Goal: Task Accomplishment & Management: Manage account settings

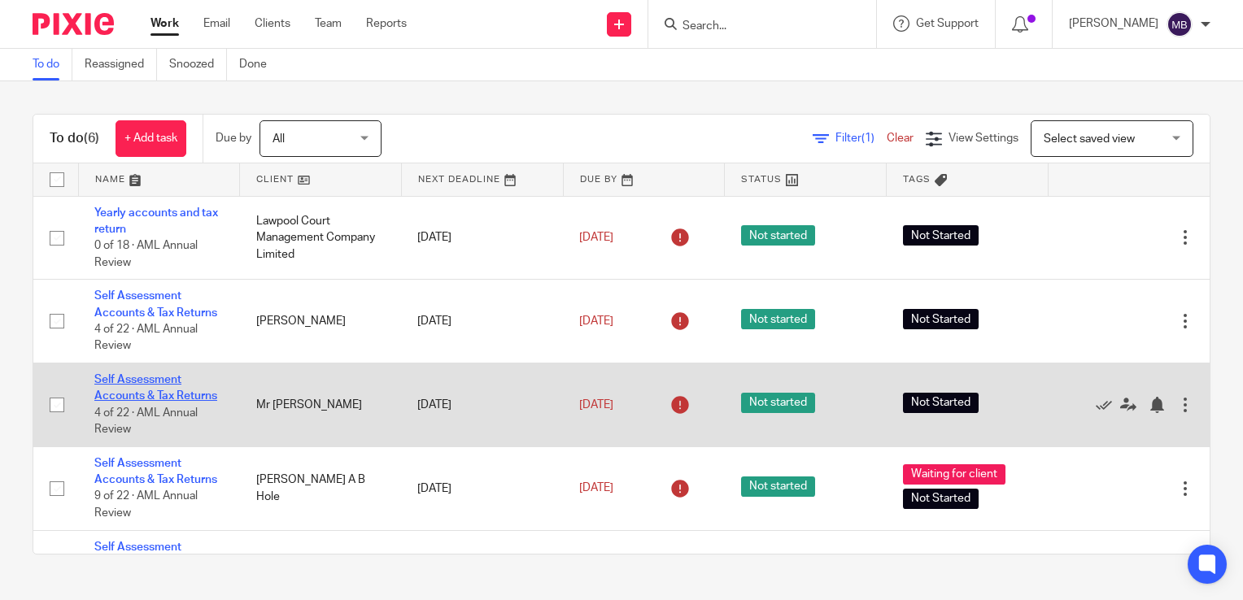
click at [146, 393] on link "Self Assessment Accounts & Tax Returns" at bounding box center [155, 388] width 123 height 28
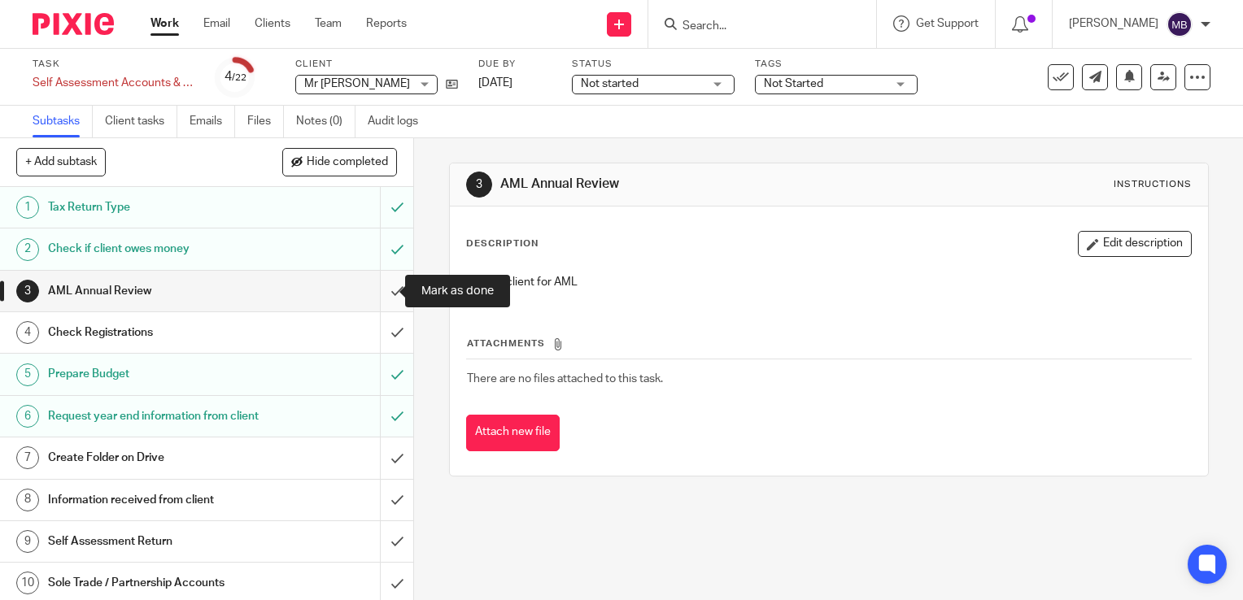
click at [381, 292] on input "submit" at bounding box center [206, 291] width 413 height 41
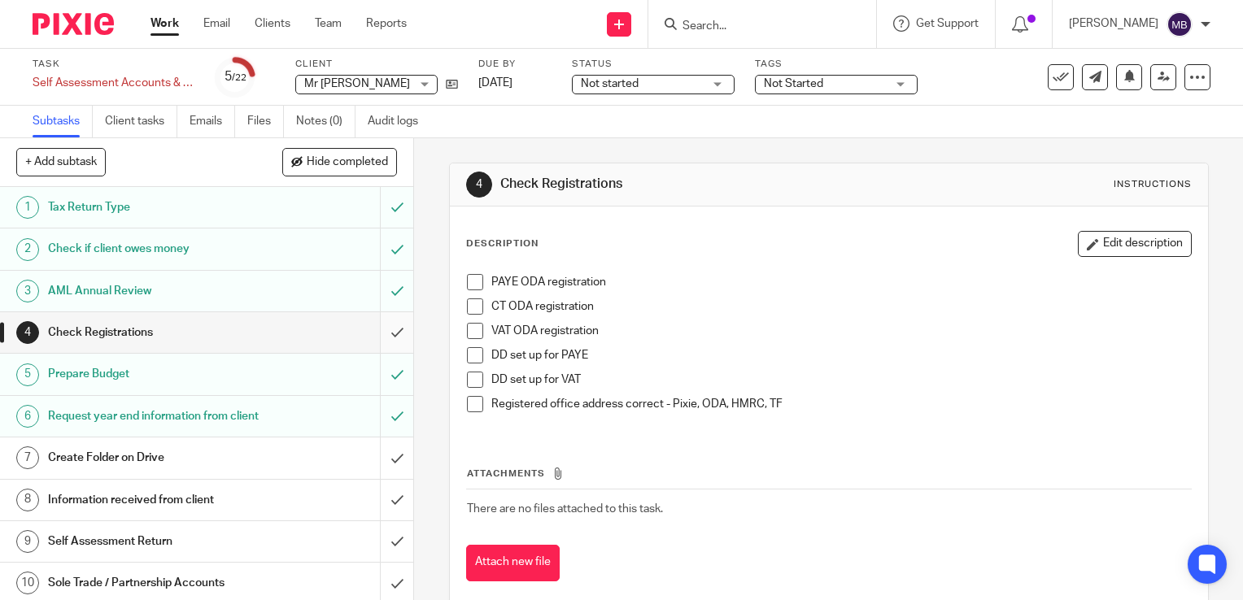
click at [373, 331] on input "submit" at bounding box center [206, 332] width 413 height 41
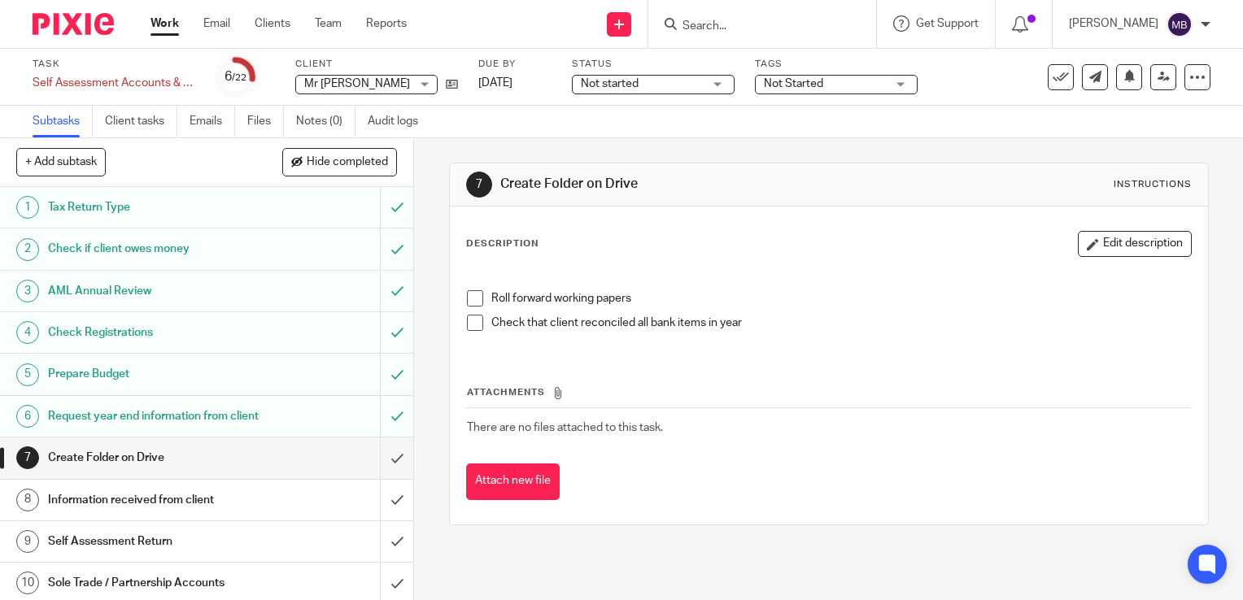
click at [268, 376] on div "Prepare Budget" at bounding box center [206, 374] width 316 height 24
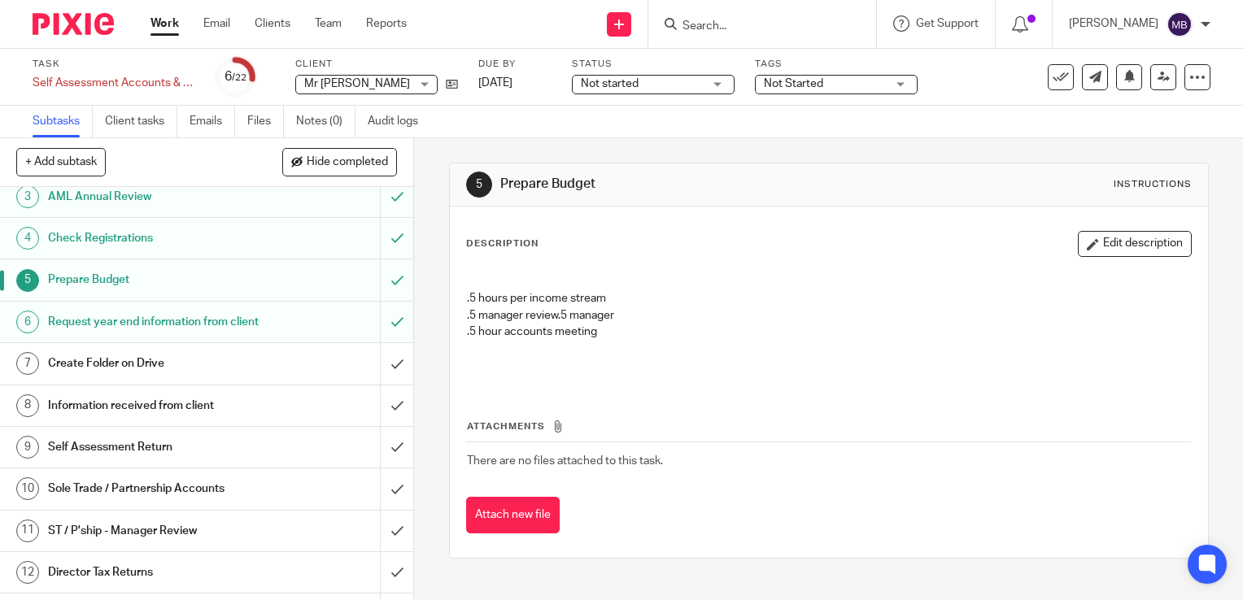
scroll to position [81, 0]
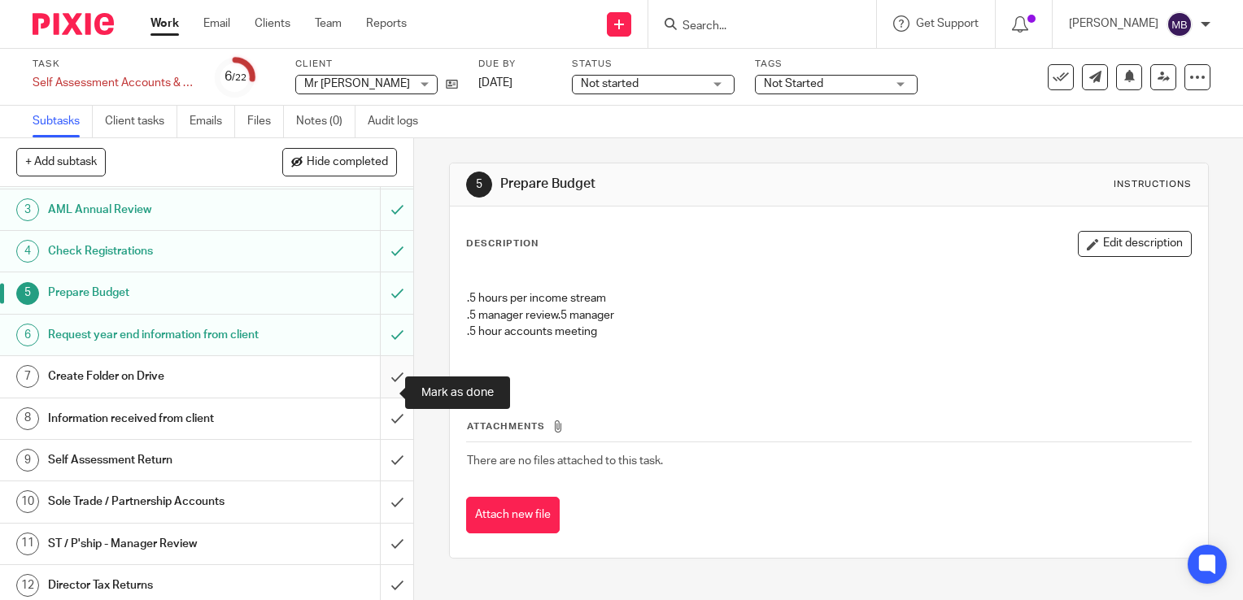
click at [381, 395] on input "submit" at bounding box center [206, 376] width 413 height 41
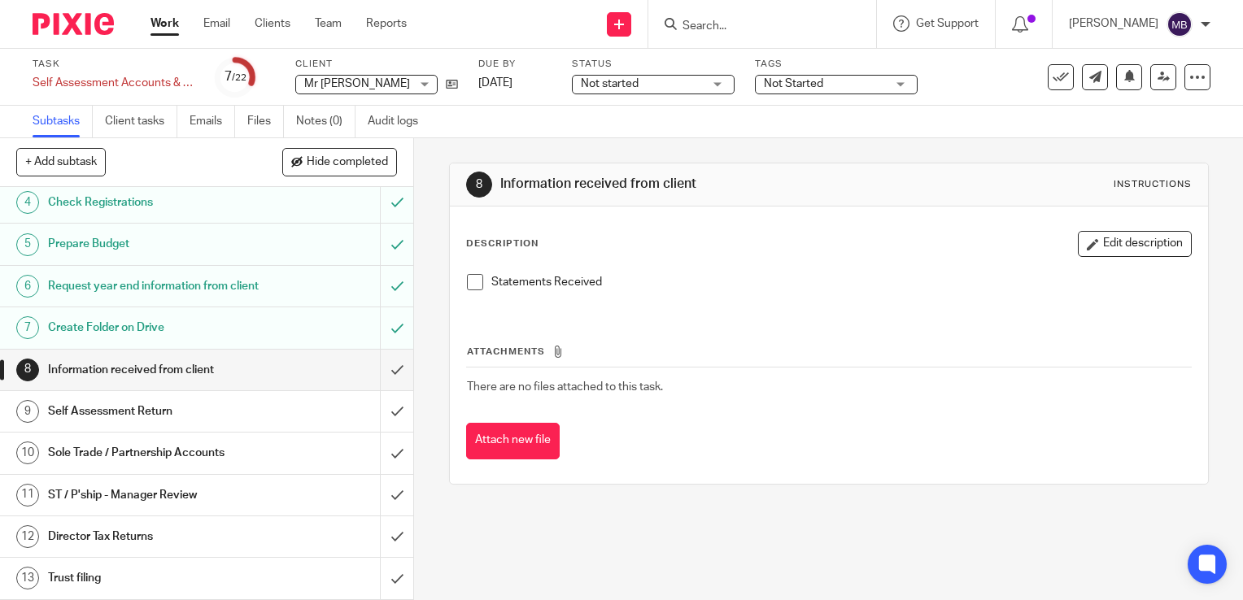
scroll to position [163, 0]
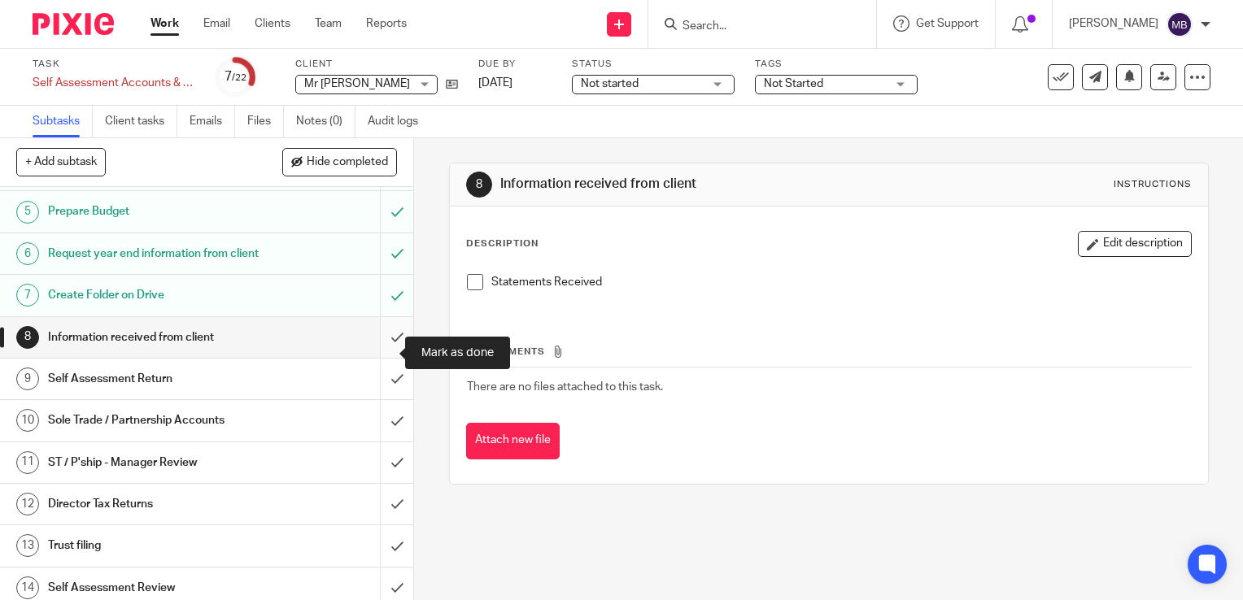
click at [381, 353] on input "submit" at bounding box center [206, 337] width 413 height 41
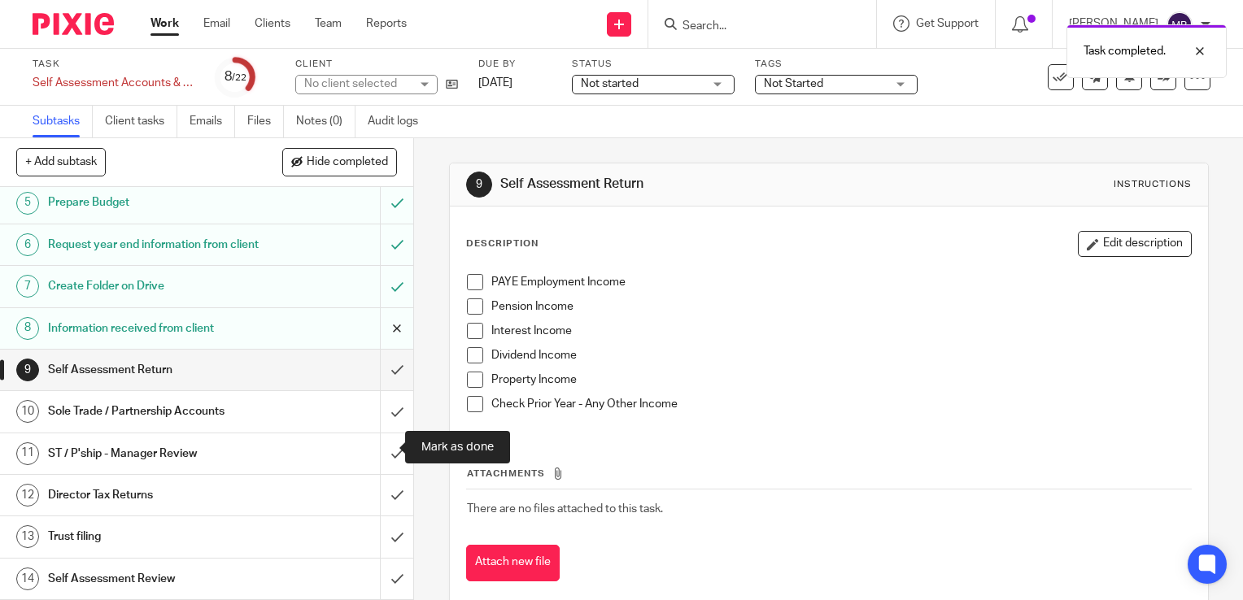
scroll to position [244, 0]
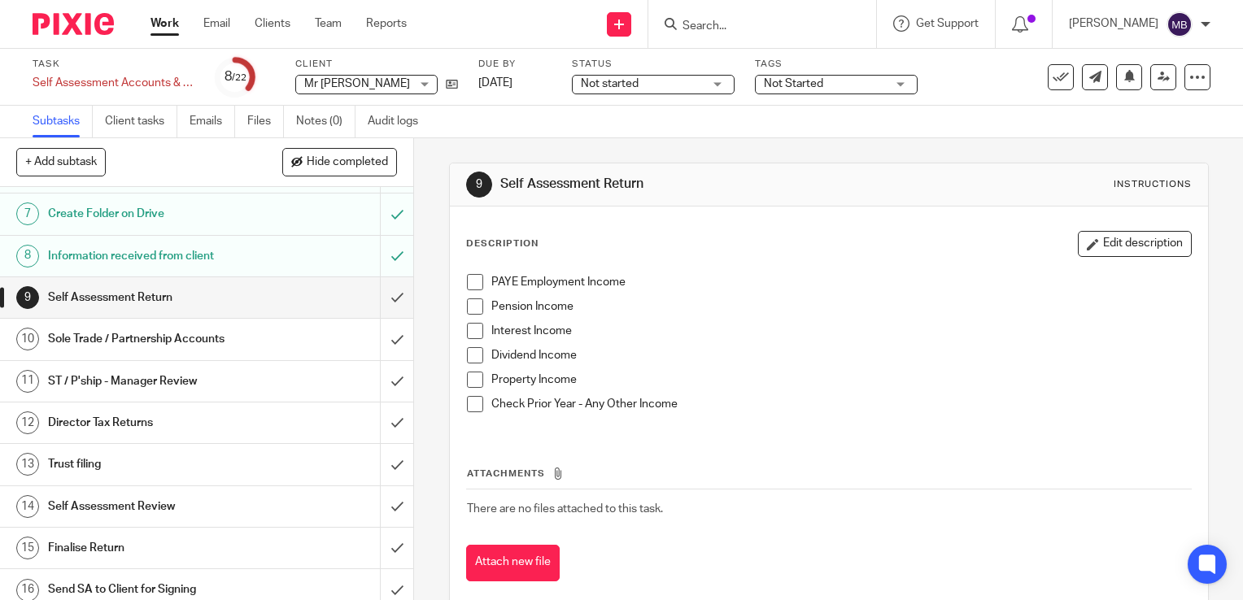
click at [473, 305] on span at bounding box center [475, 307] width 16 height 16
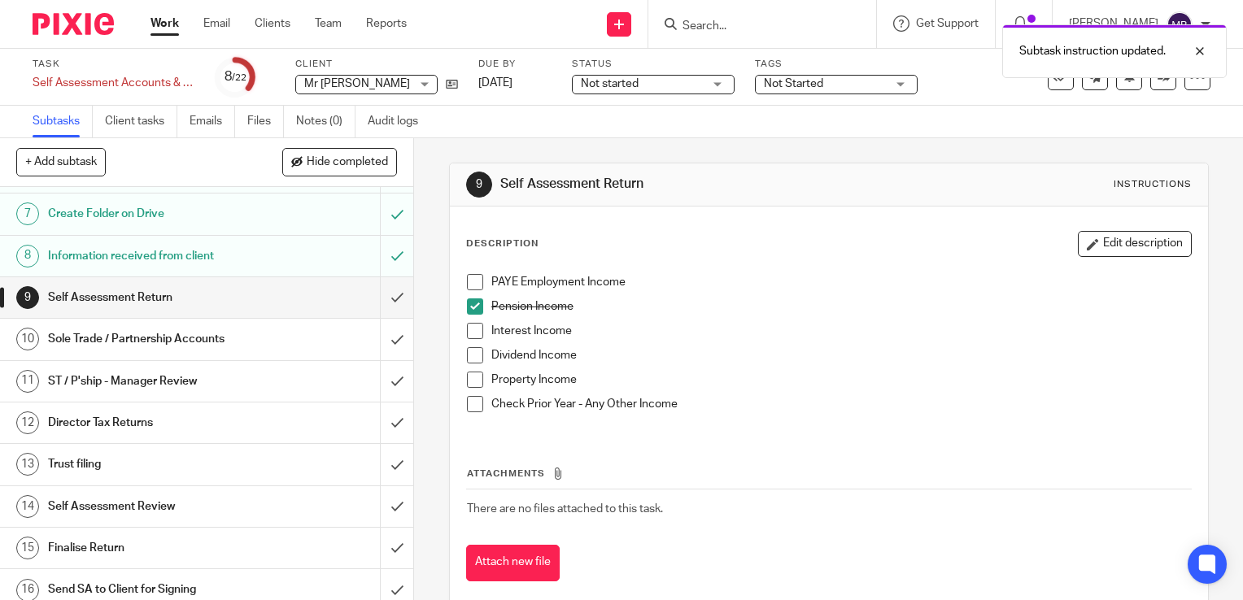
click at [469, 333] on span at bounding box center [475, 331] width 16 height 16
click at [381, 316] on input "submit" at bounding box center [206, 297] width 413 height 41
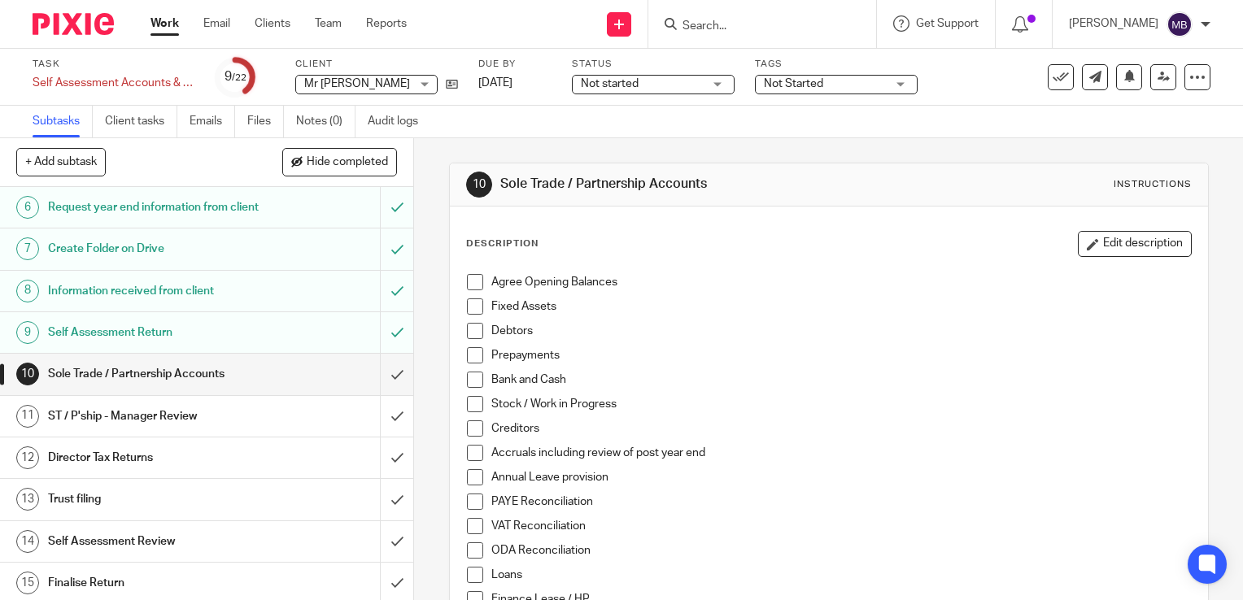
scroll to position [244, 0]
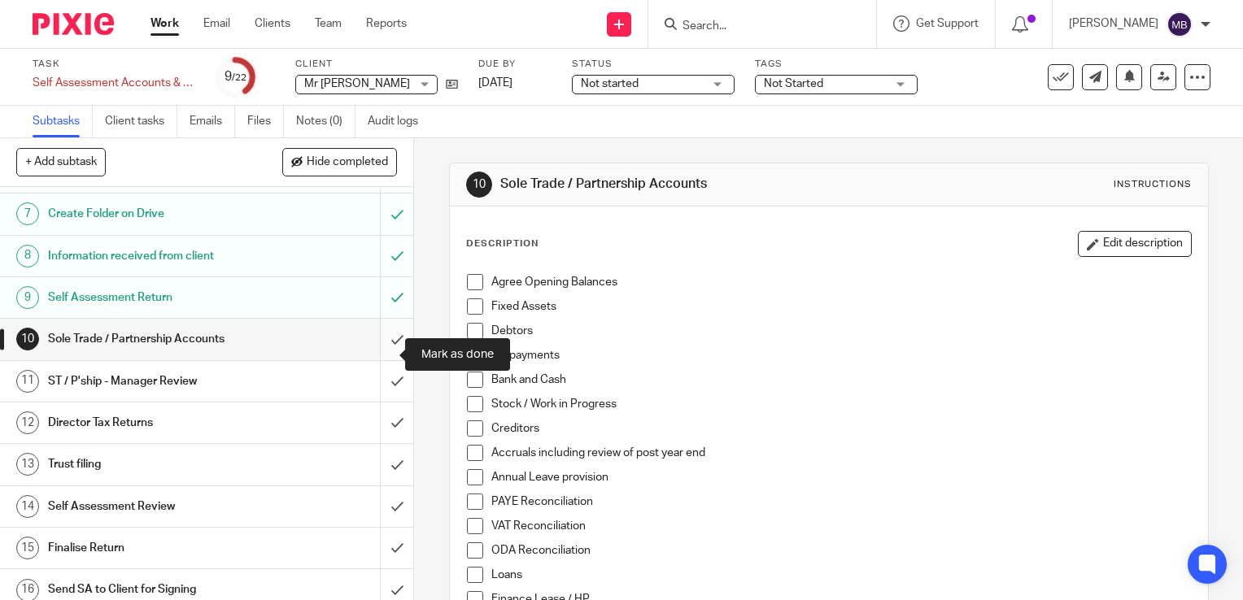
click at [380, 355] on input "submit" at bounding box center [206, 339] width 413 height 41
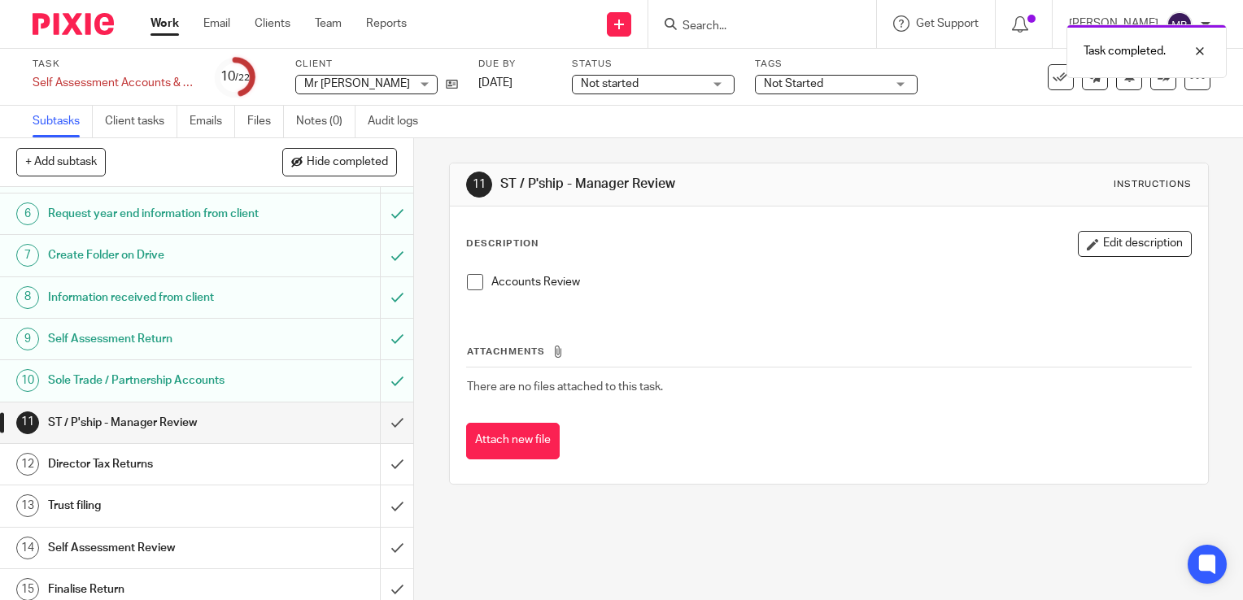
scroll to position [244, 0]
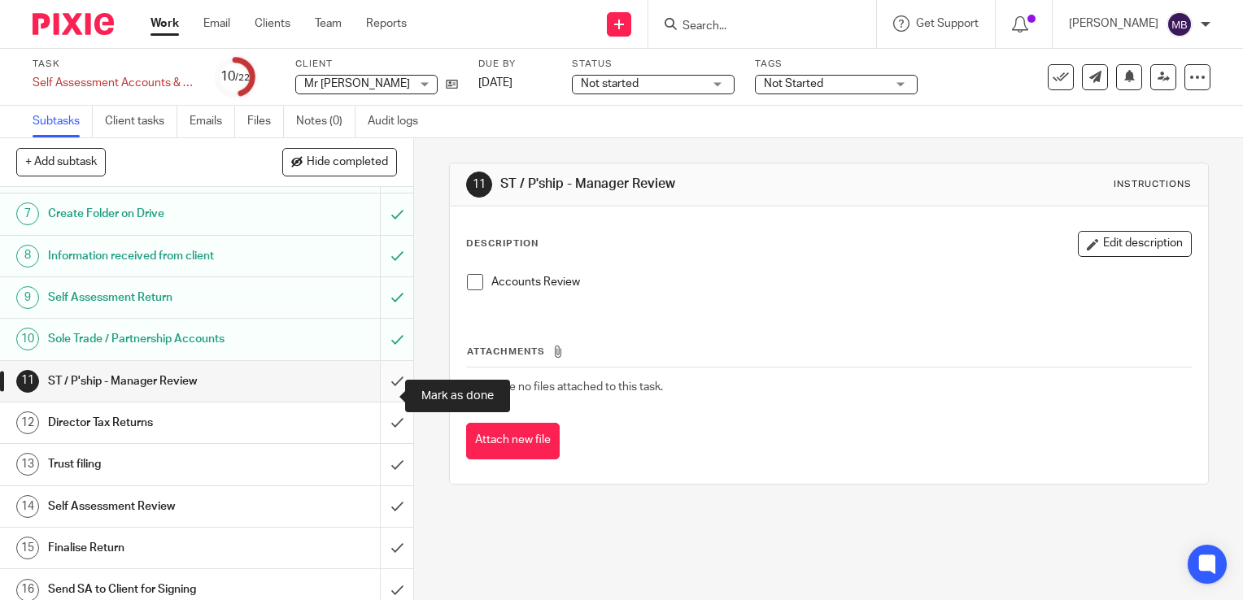
click at [379, 399] on input "submit" at bounding box center [206, 381] width 413 height 41
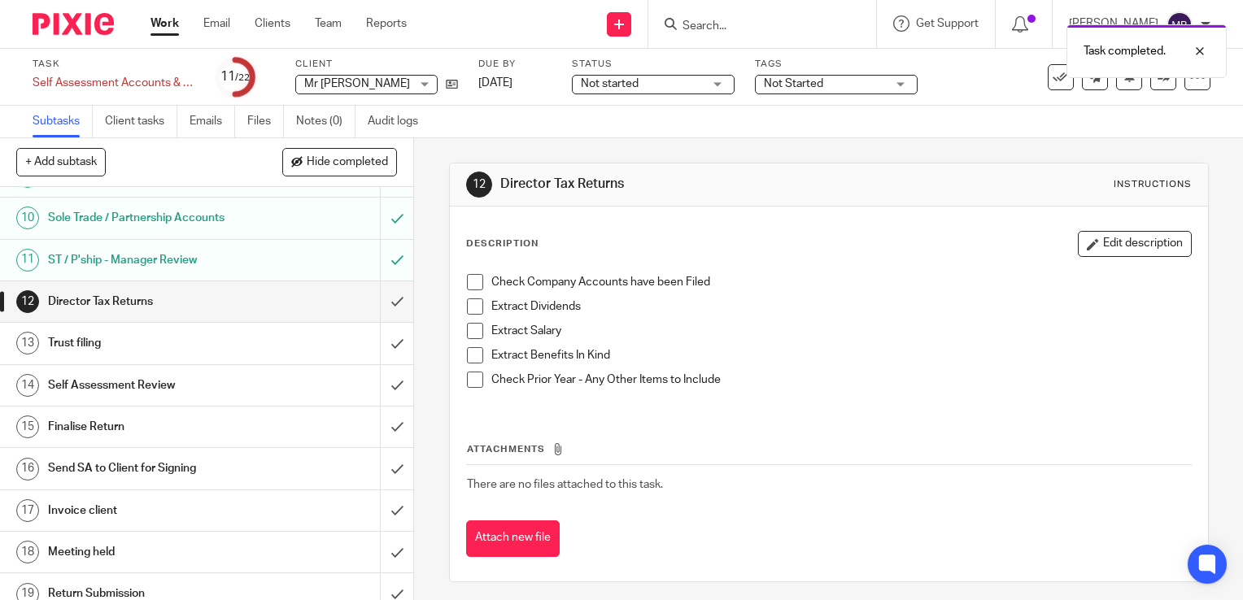
scroll to position [407, 0]
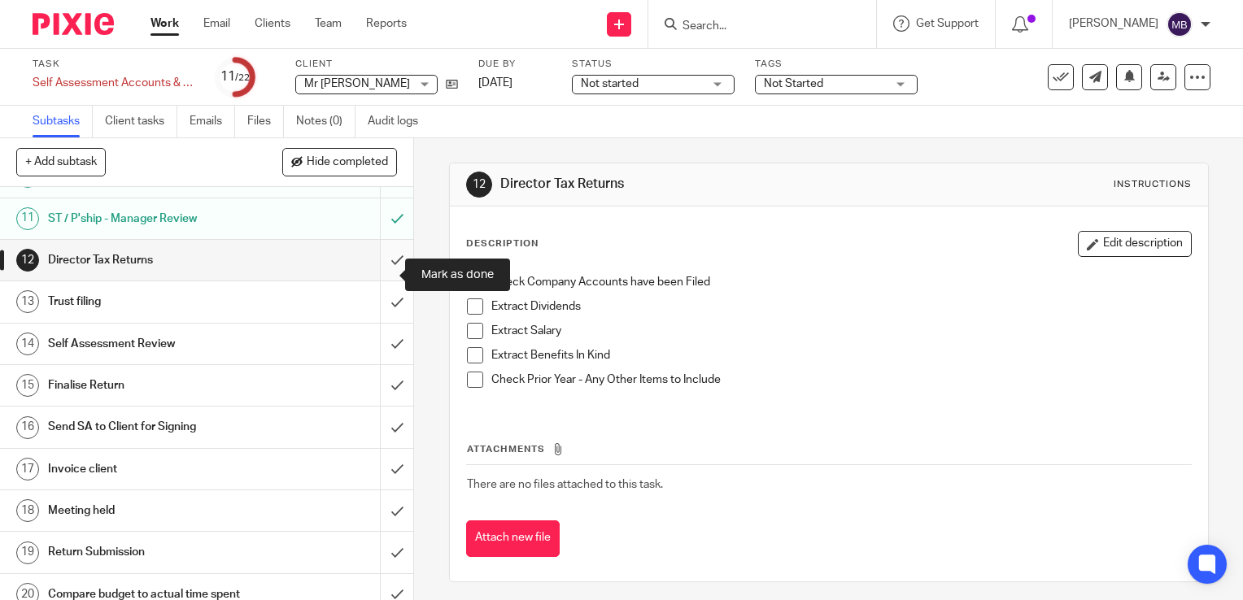
click at [381, 277] on input "submit" at bounding box center [206, 260] width 413 height 41
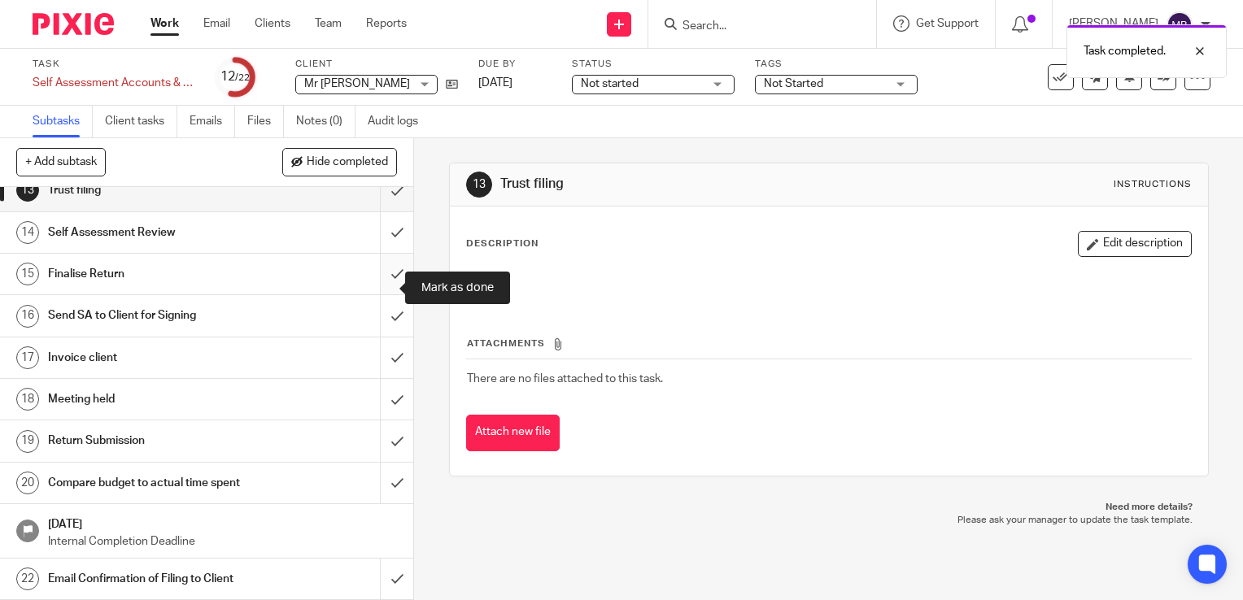
scroll to position [449, 0]
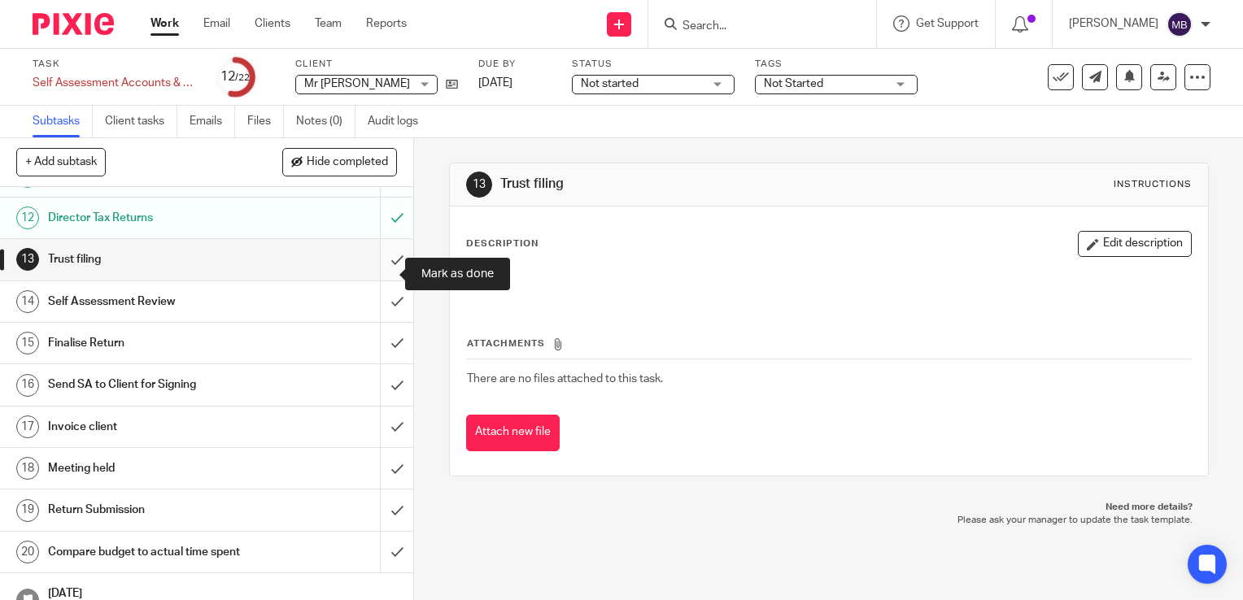
click at [377, 273] on input "submit" at bounding box center [206, 259] width 413 height 41
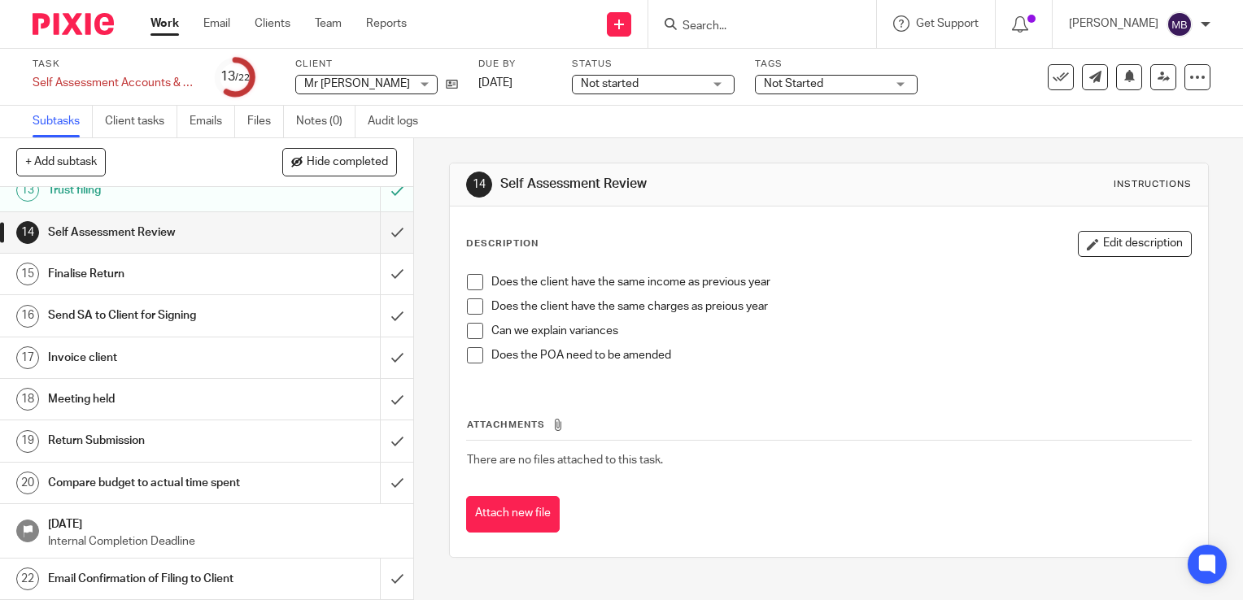
scroll to position [449, 0]
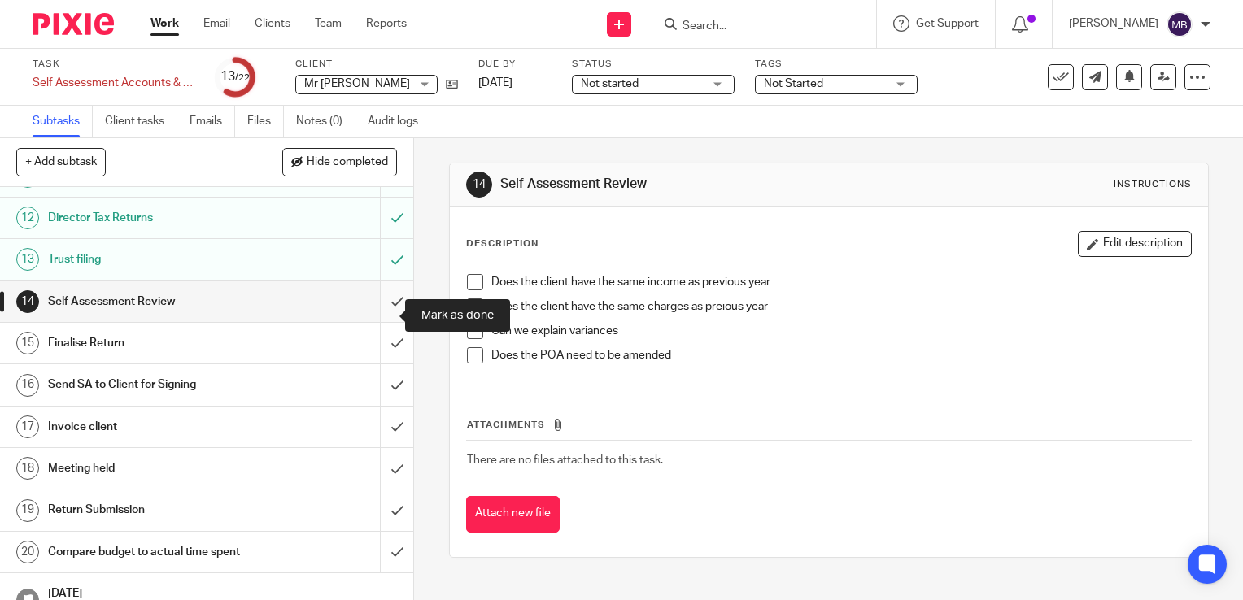
click at [377, 316] on input "submit" at bounding box center [206, 301] width 413 height 41
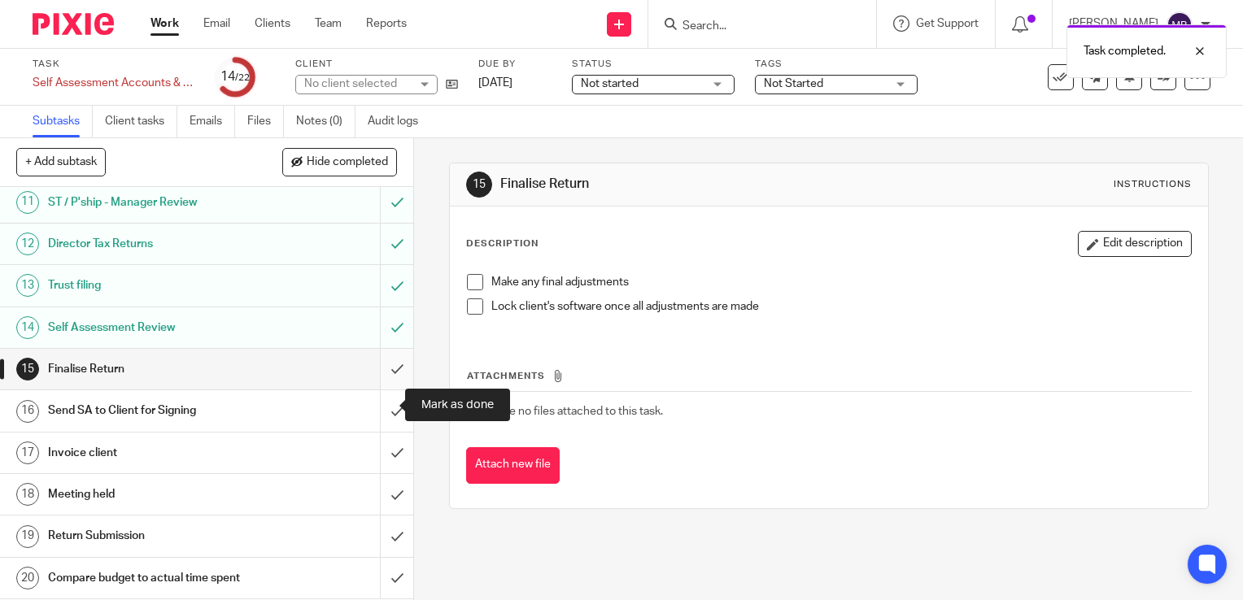
scroll to position [488, 0]
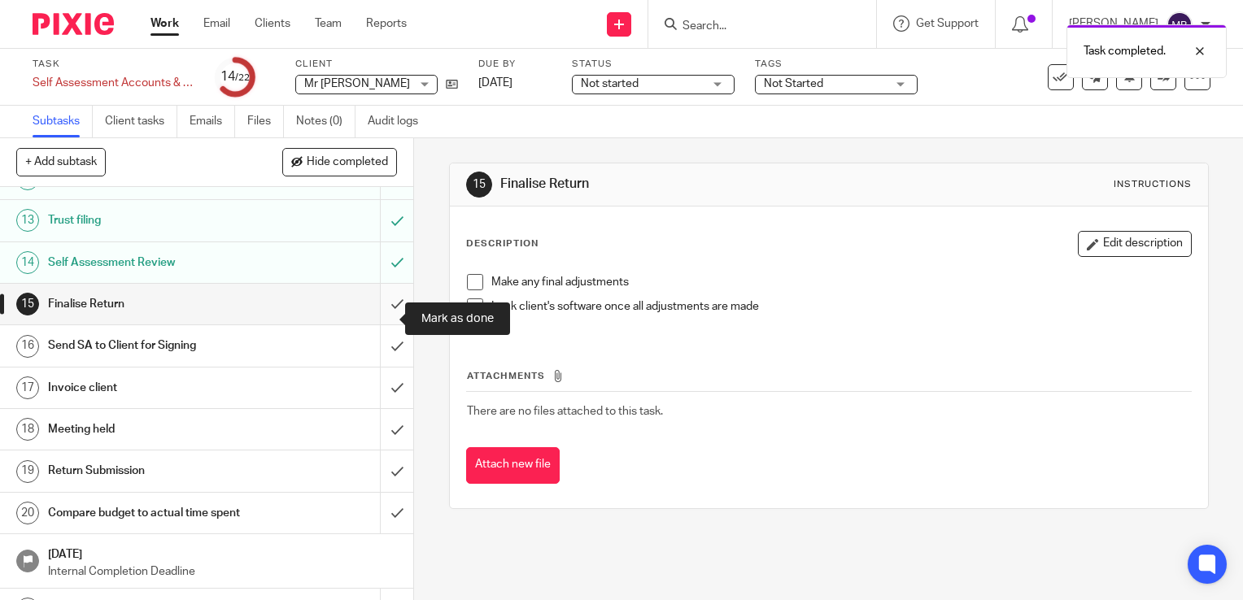
click at [377, 319] on input "submit" at bounding box center [206, 304] width 413 height 41
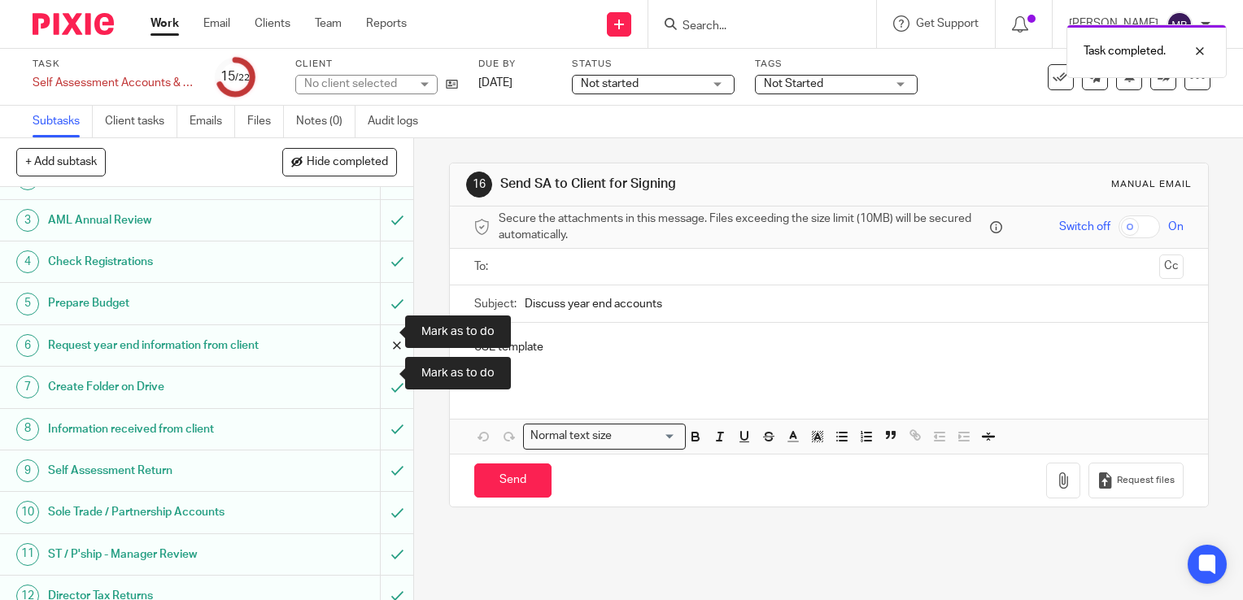
scroll to position [325, 0]
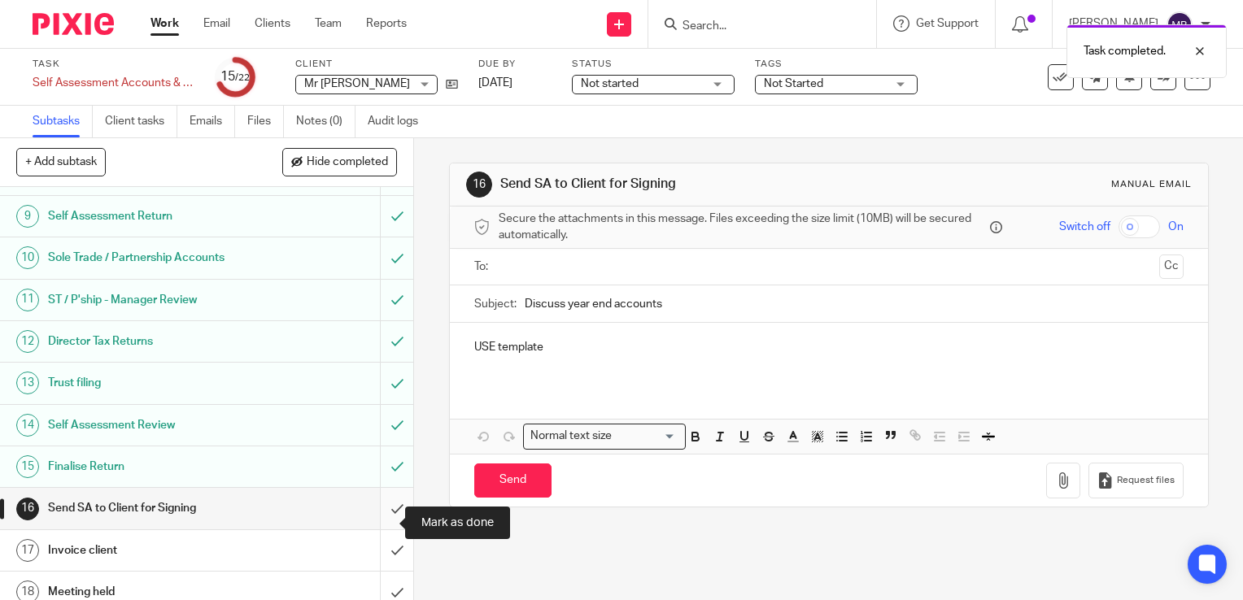
click at [381, 522] on input "submit" at bounding box center [206, 508] width 413 height 41
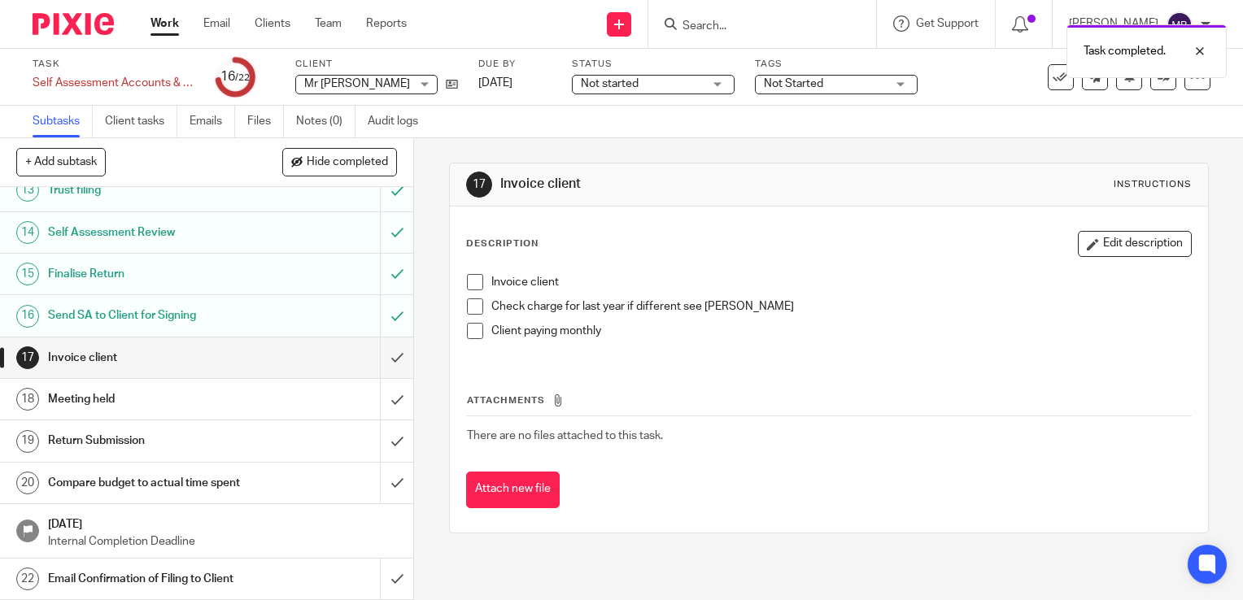
scroll to position [449, 0]
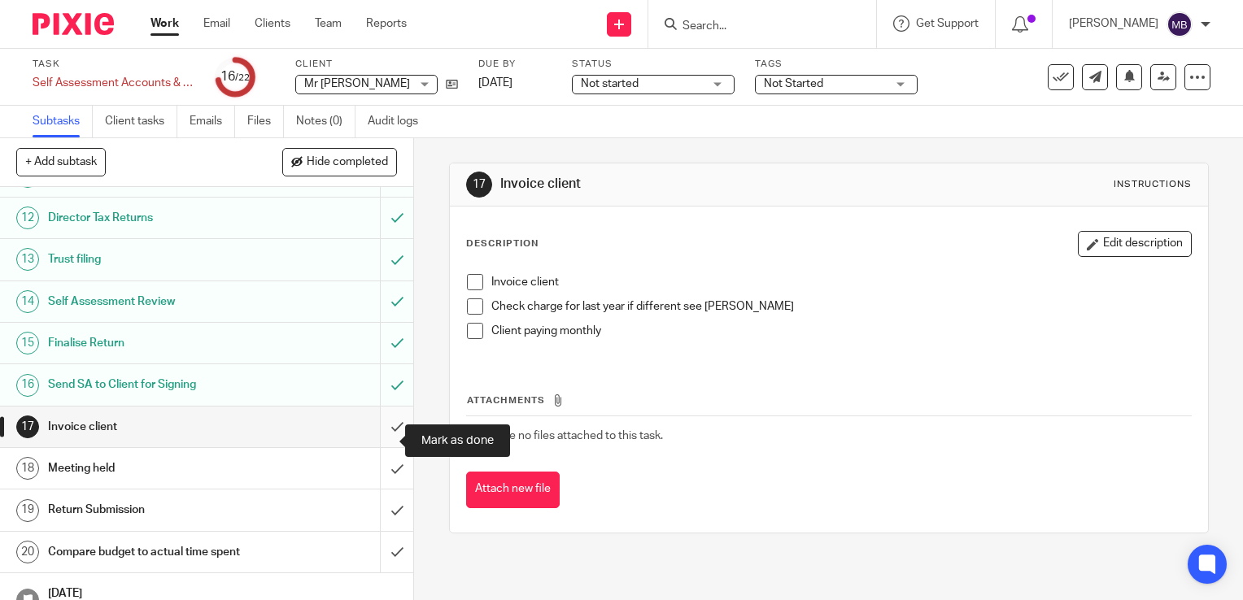
click at [379, 439] on input "submit" at bounding box center [206, 427] width 413 height 41
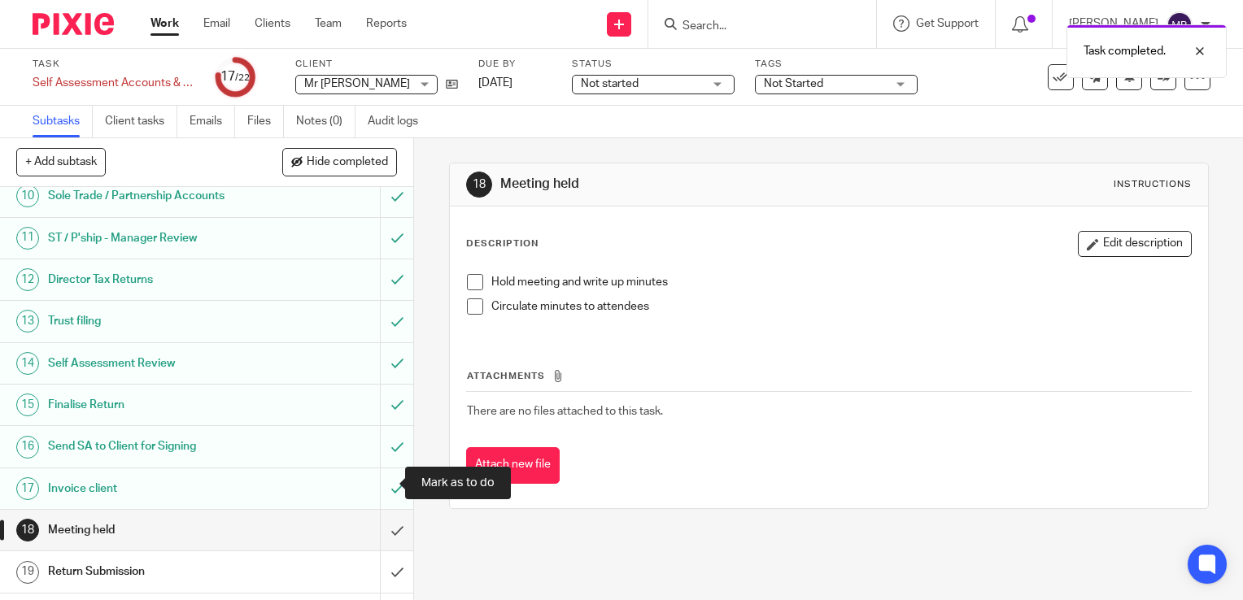
scroll to position [407, 0]
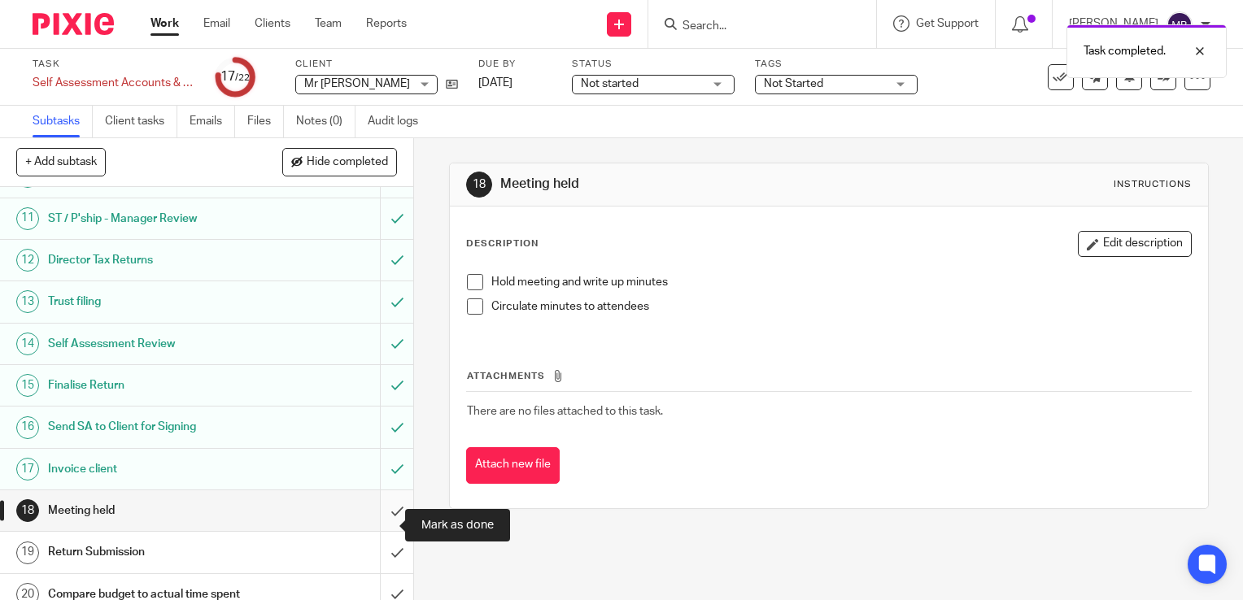
click at [377, 525] on input "submit" at bounding box center [206, 511] width 413 height 41
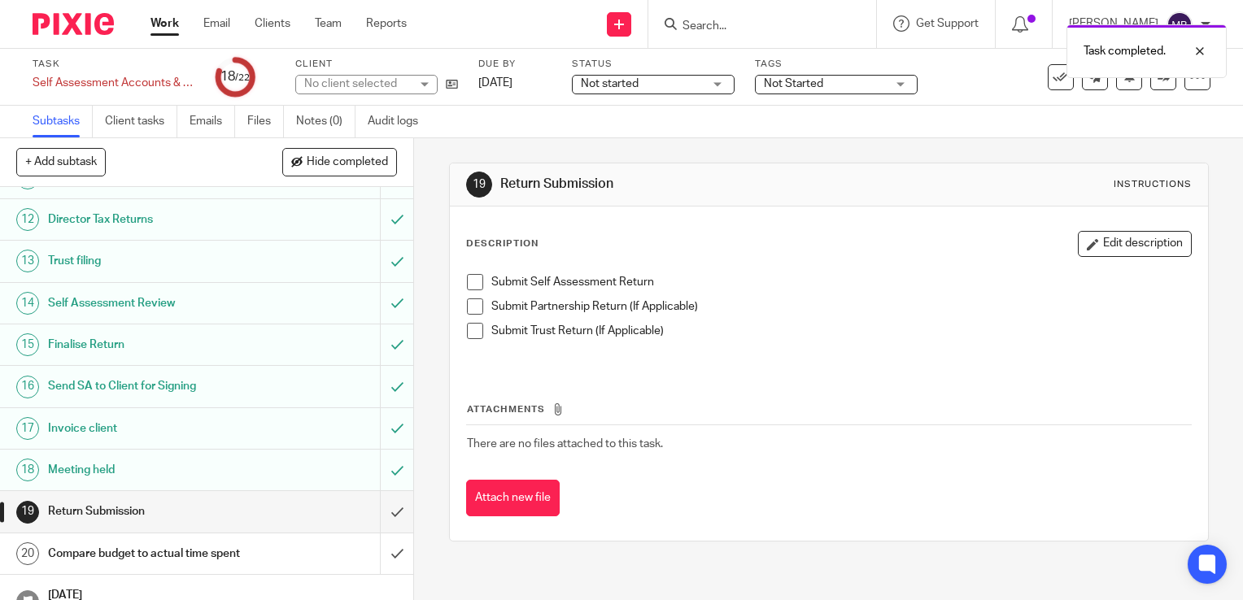
scroll to position [530, 0]
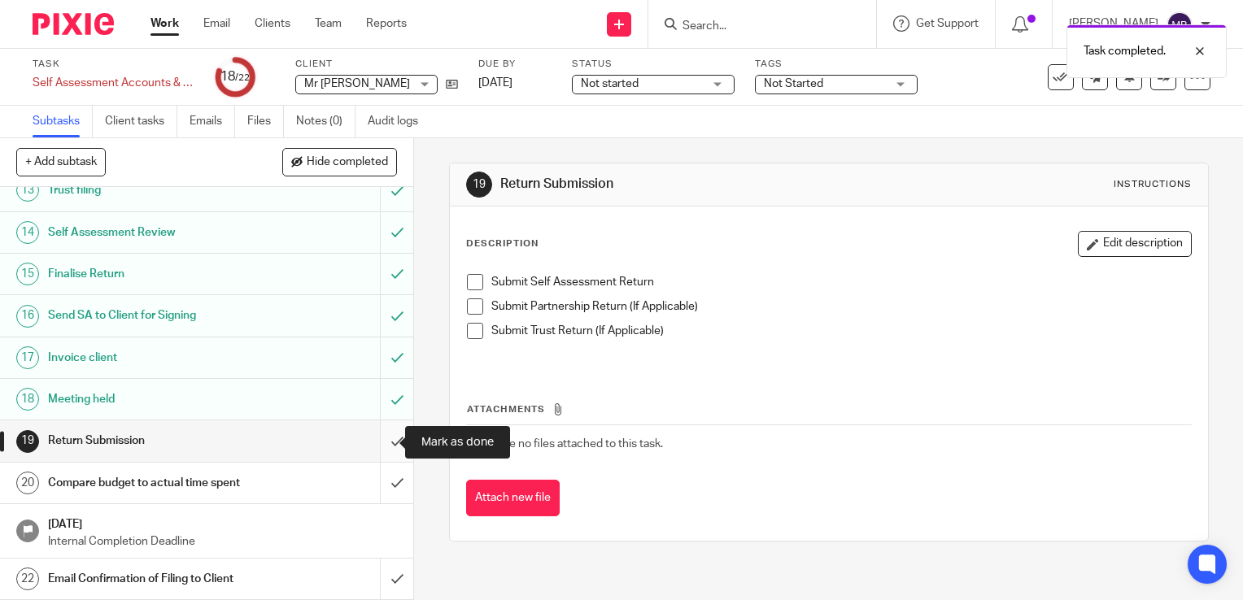
click at [381, 441] on input "submit" at bounding box center [206, 441] width 413 height 41
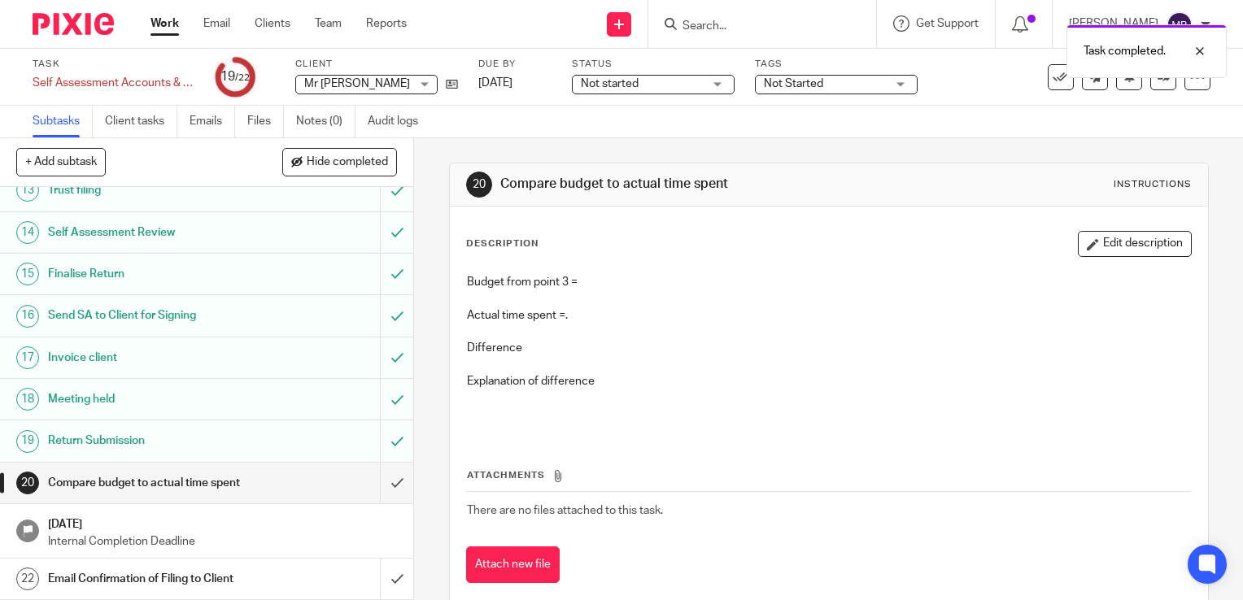
scroll to position [530, 0]
click at [198, 486] on h1 "Compare budget to actual time spent" at bounding box center [153, 483] width 211 height 24
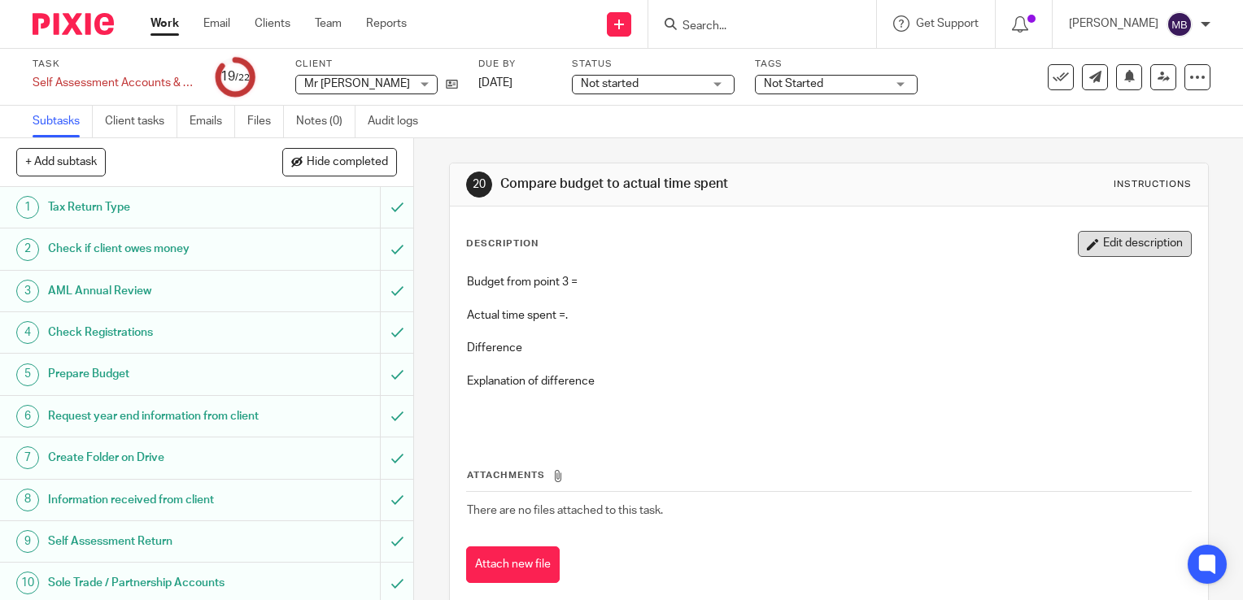
click at [1083, 244] on button "Edit description" at bounding box center [1135, 244] width 114 height 26
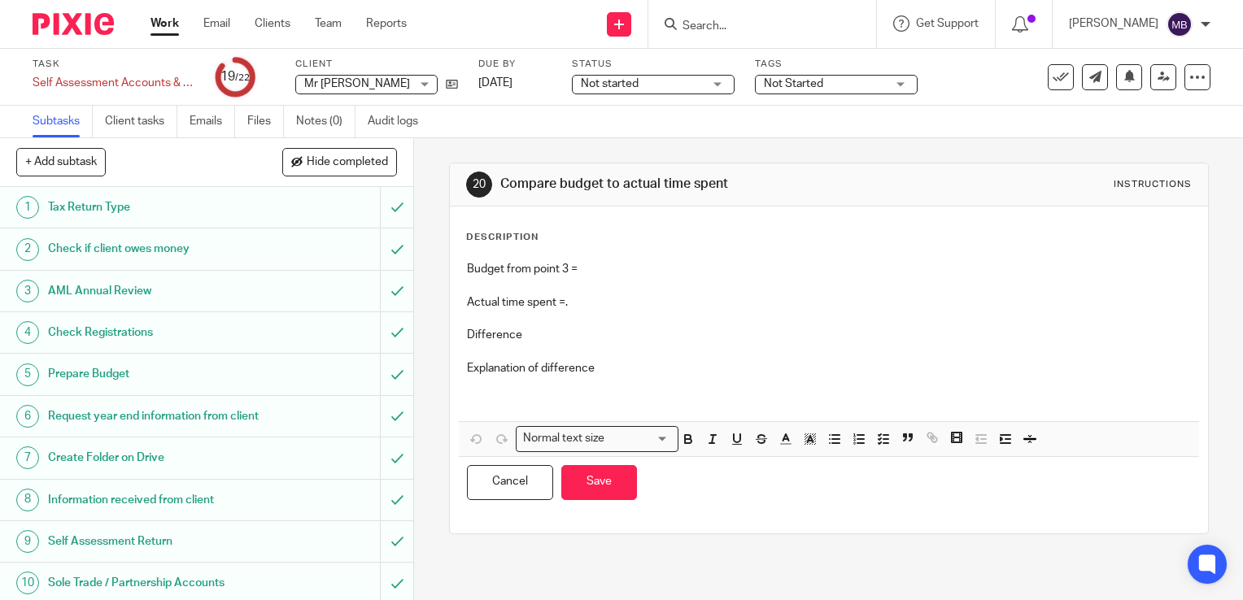
click at [591, 268] on p "Budget from point 3 =" at bounding box center [829, 269] width 724 height 16
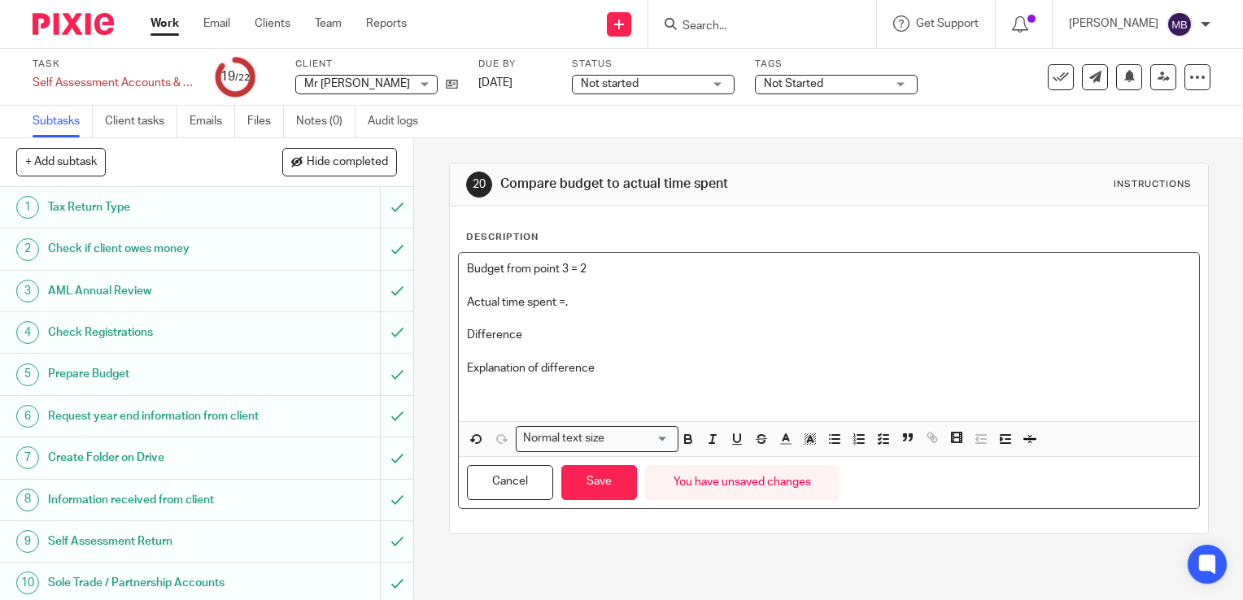
click at [582, 299] on p "Actual time spent =." at bounding box center [829, 302] width 724 height 16
click at [605, 476] on button "Save" at bounding box center [599, 482] width 76 height 35
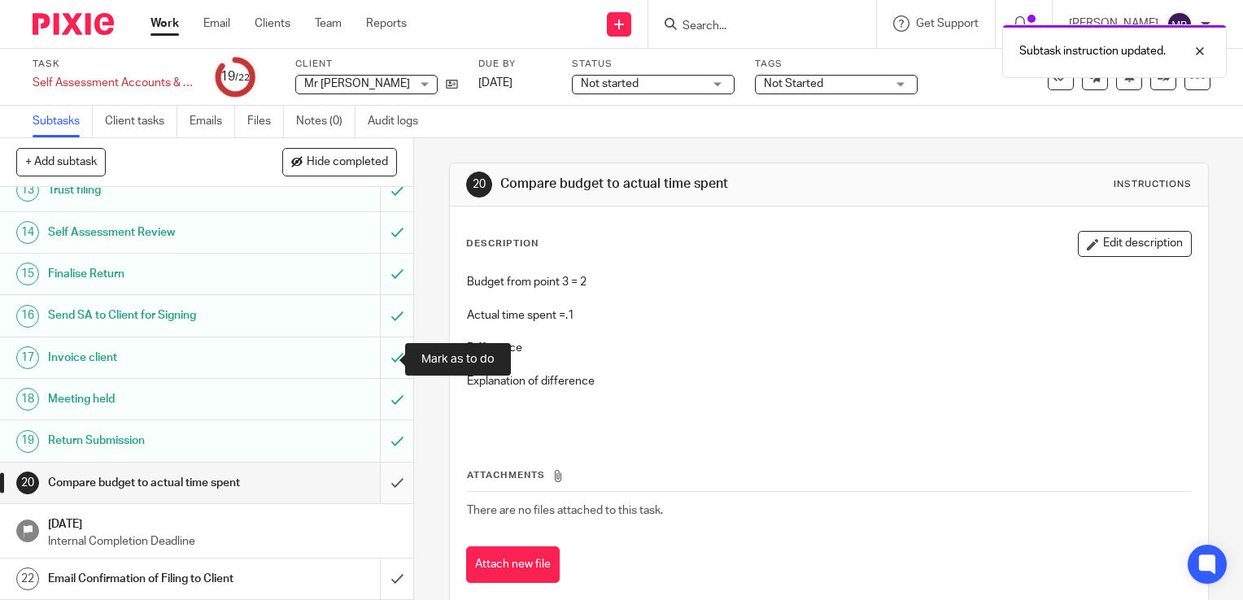
scroll to position [530, 0]
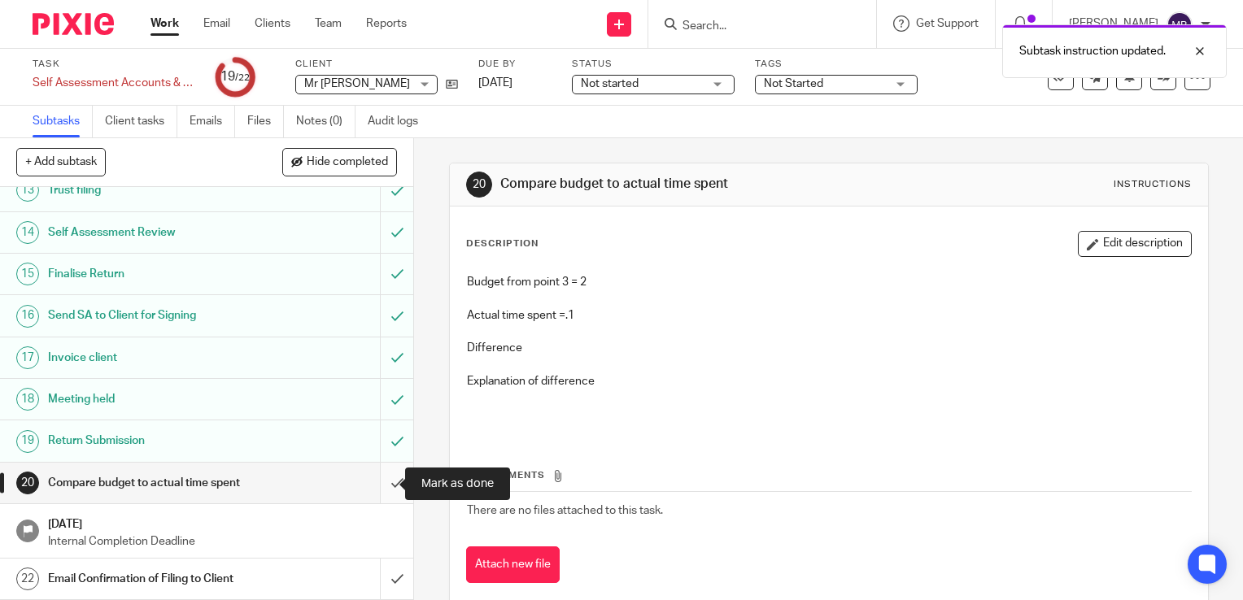
click at [379, 484] on input "submit" at bounding box center [206, 483] width 413 height 41
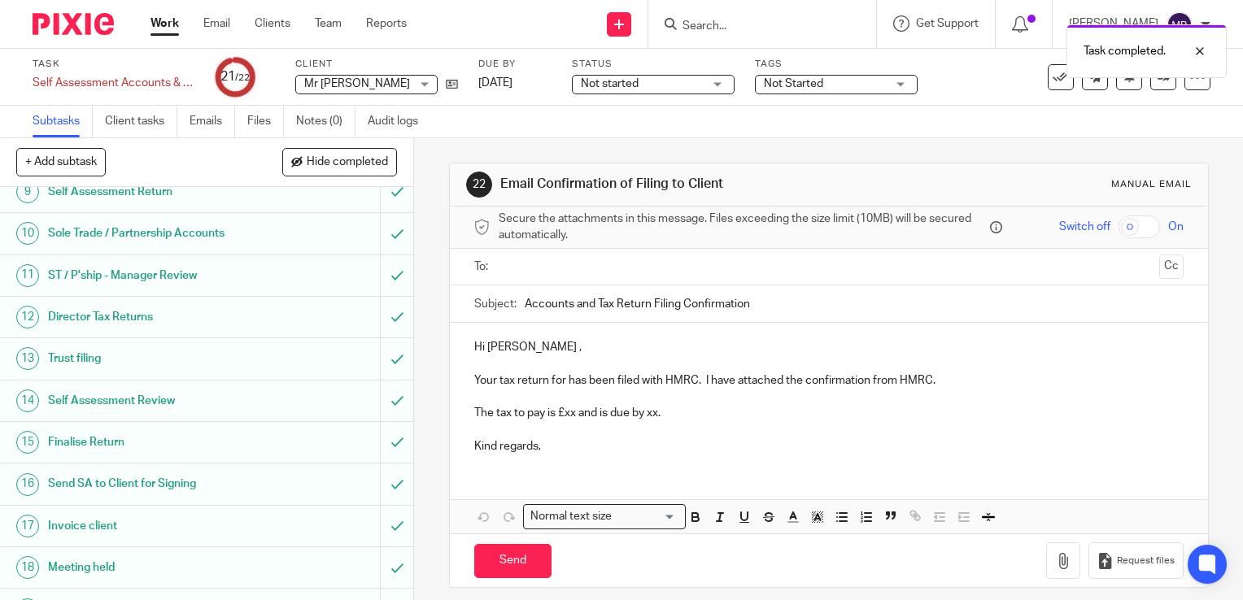
scroll to position [530, 0]
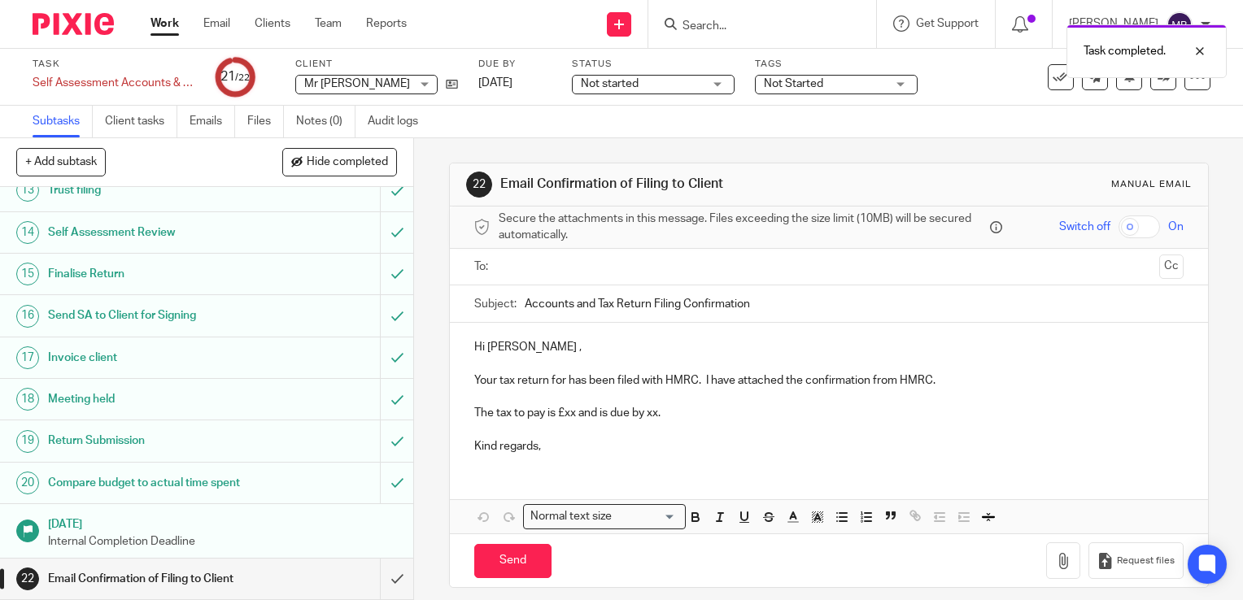
click at [382, 535] on link "[DATE] Internal Completion Deadline" at bounding box center [206, 531] width 413 height 54
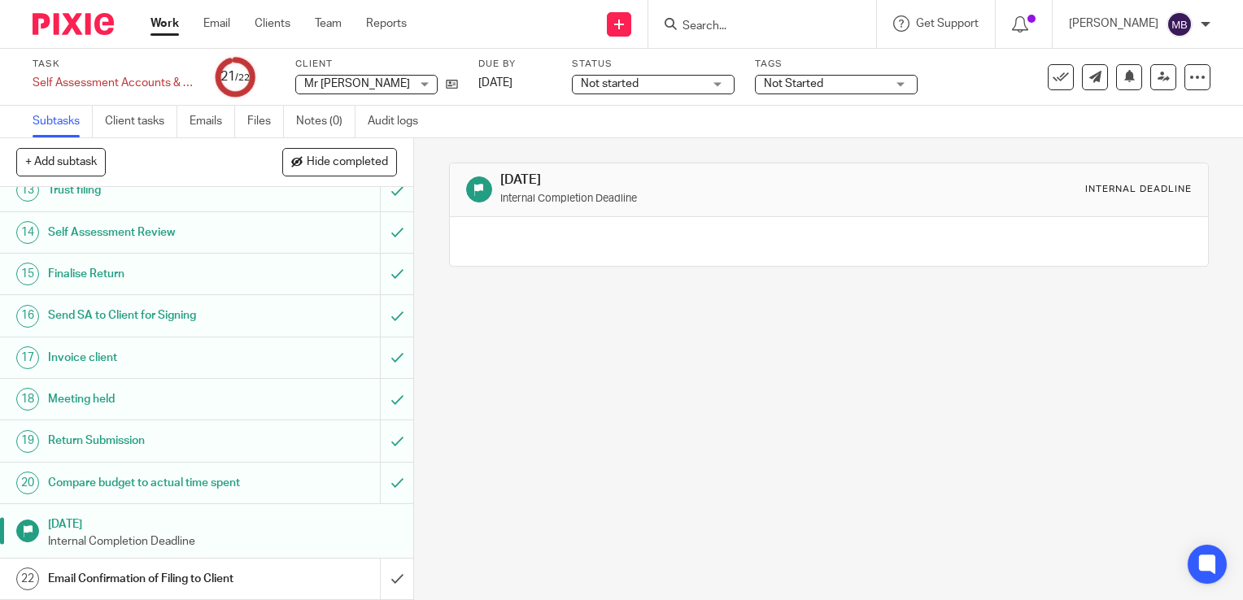
scroll to position [530, 0]
click at [377, 579] on input "submit" at bounding box center [206, 579] width 413 height 41
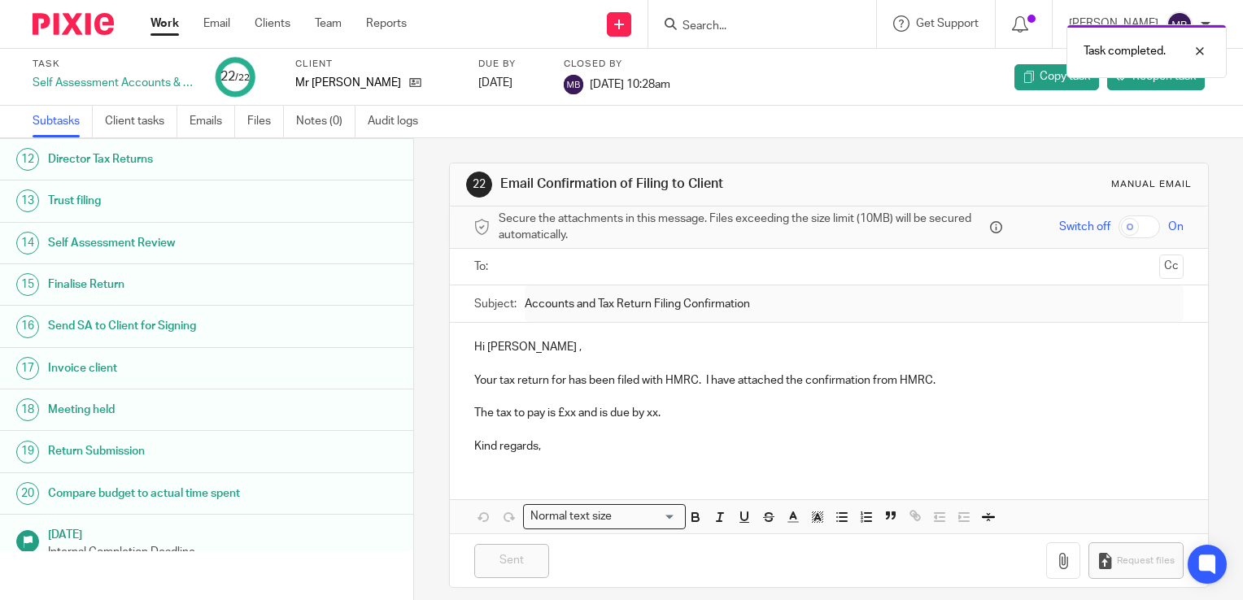
scroll to position [514, 0]
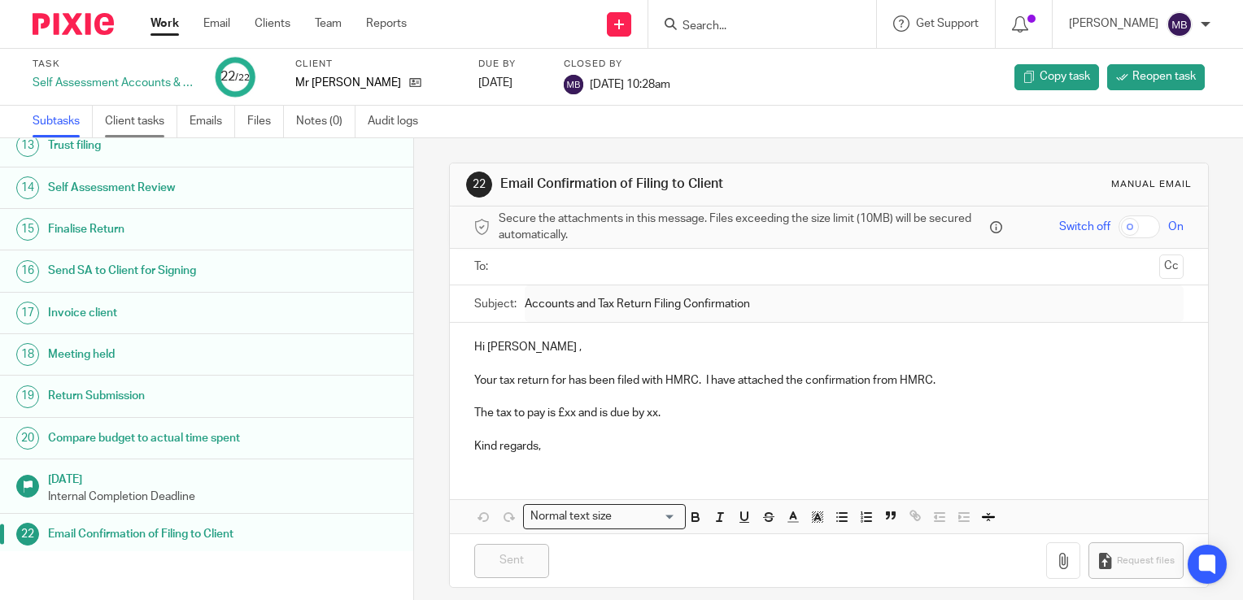
click at [119, 119] on link "Client tasks" at bounding box center [141, 122] width 72 height 32
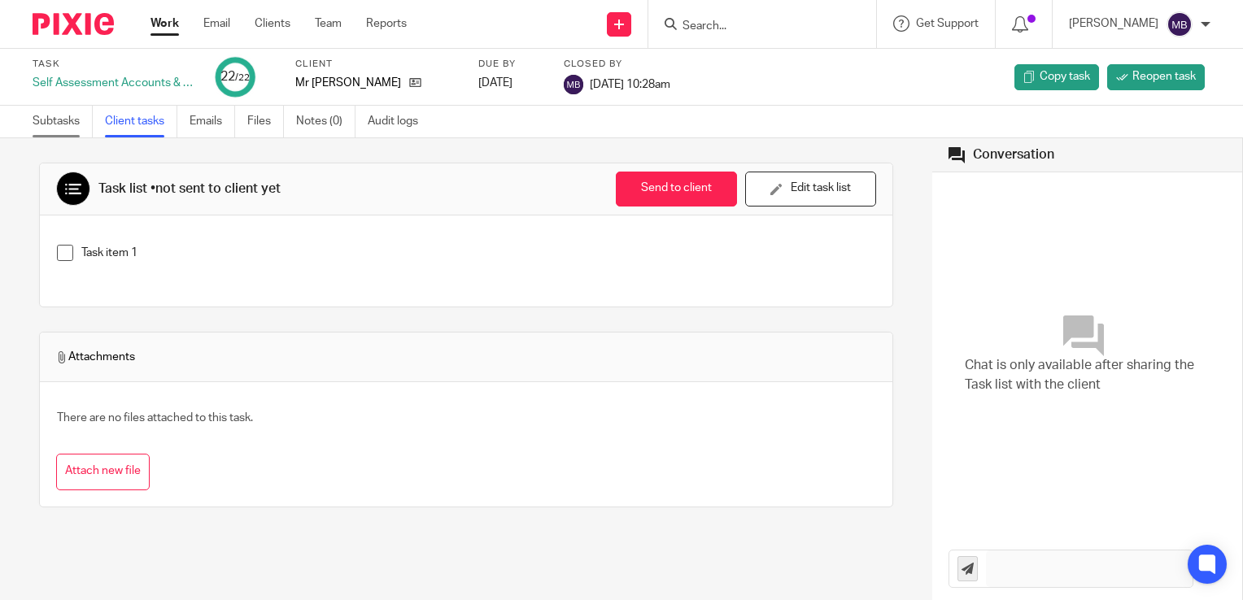
click at [58, 119] on link "Subtasks" at bounding box center [63, 122] width 60 height 32
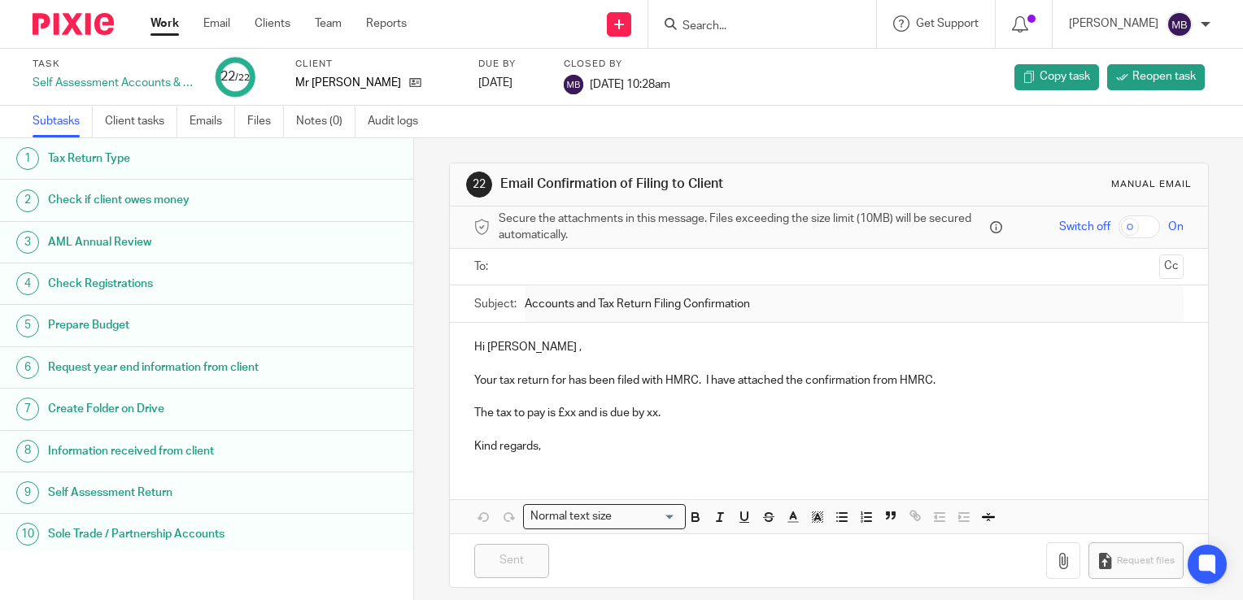
click at [713, 22] on input "Search" at bounding box center [754, 27] width 146 height 15
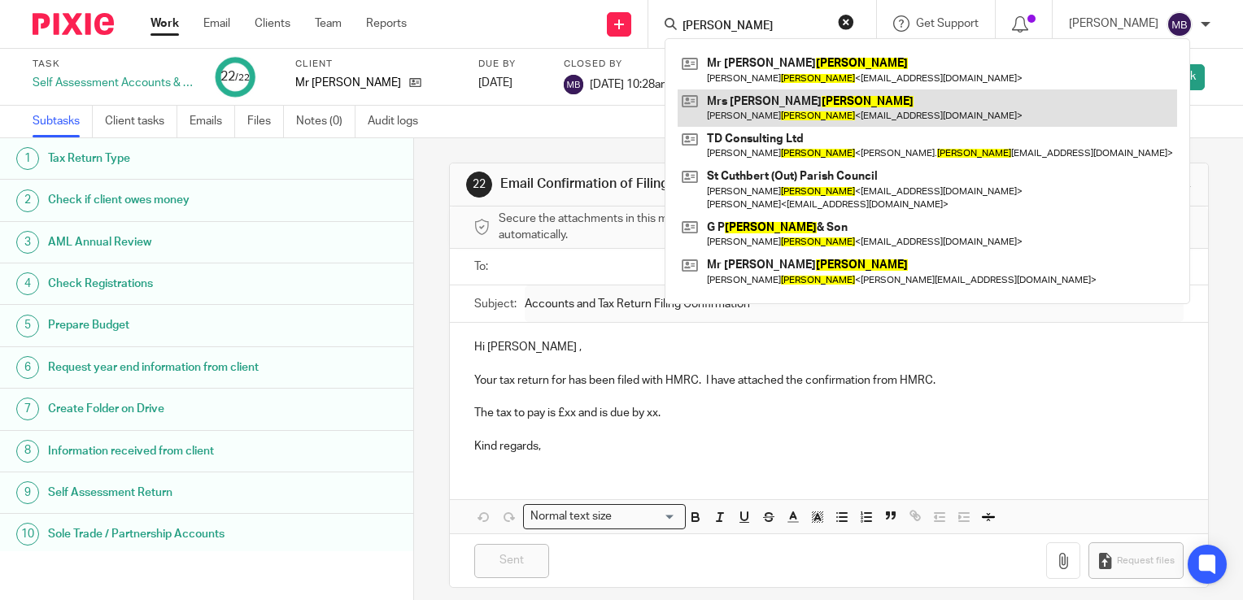
type input "[PERSON_NAME]"
click at [785, 106] on link at bounding box center [927, 107] width 499 height 37
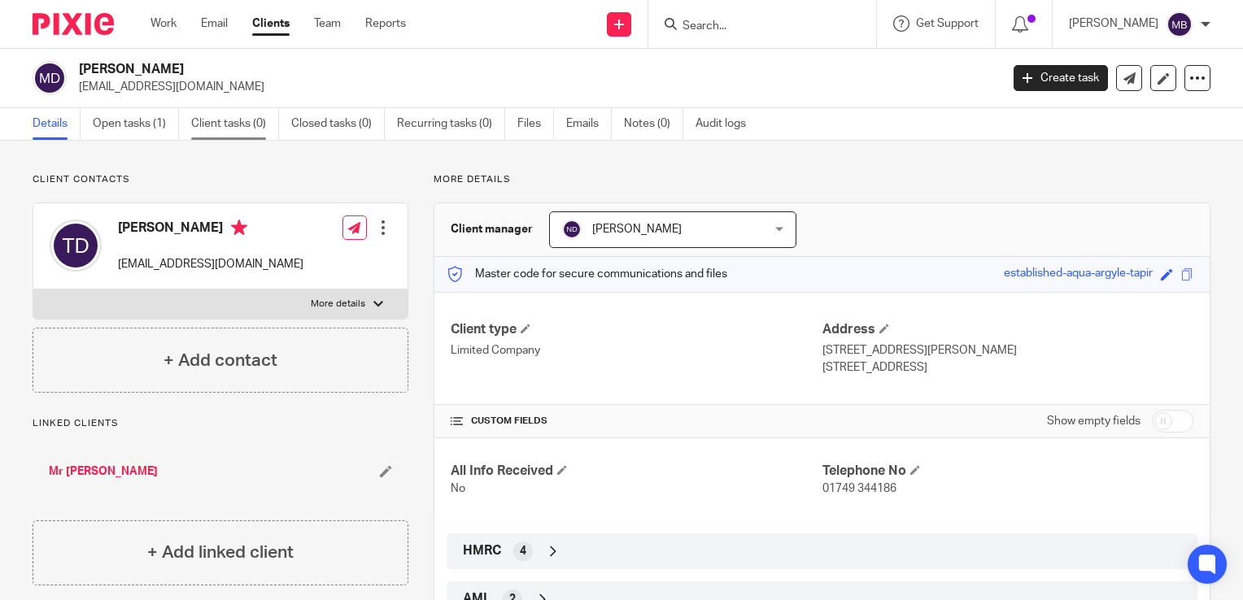
click at [222, 125] on link "Client tasks (0)" at bounding box center [235, 124] width 88 height 32
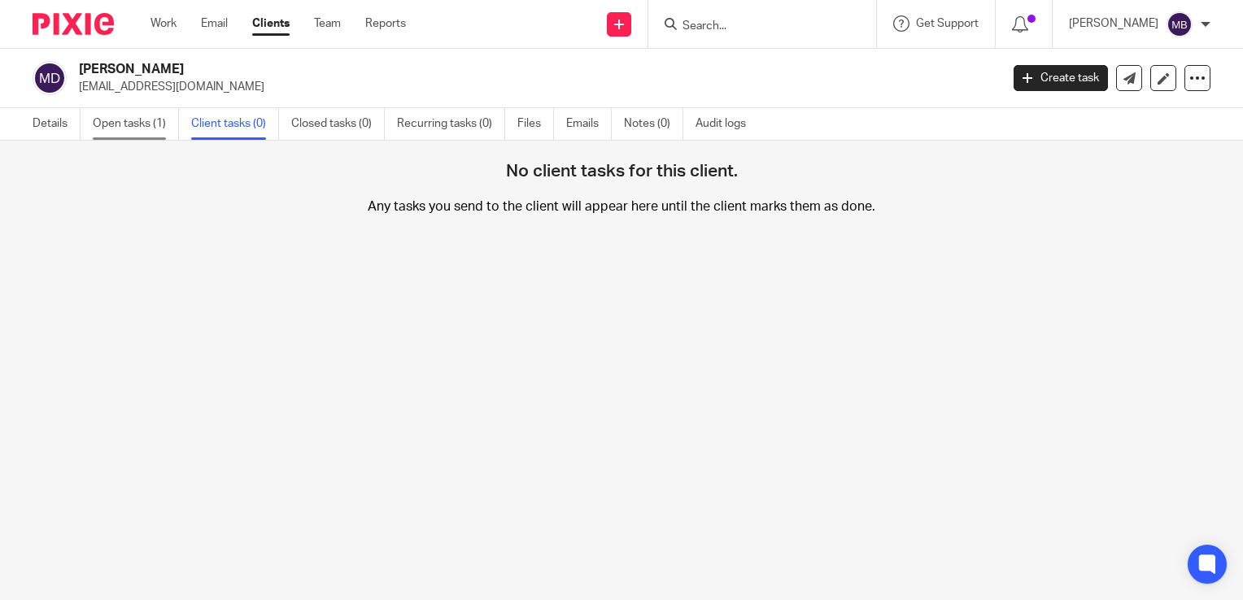
click at [142, 122] on link "Open tasks (1)" at bounding box center [136, 124] width 86 height 32
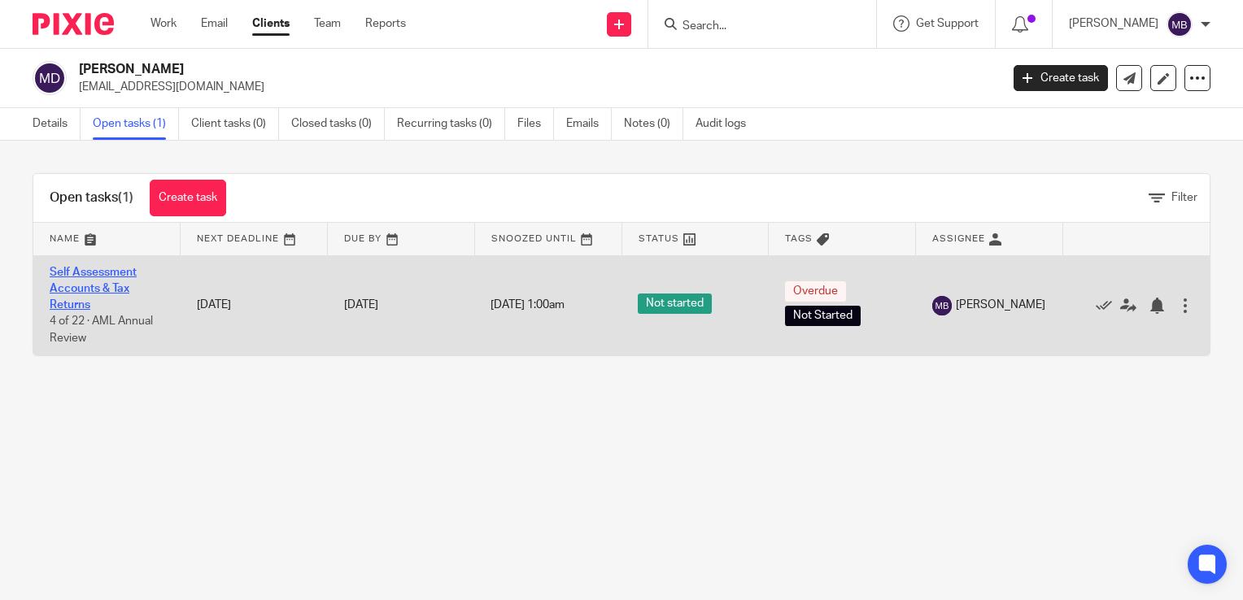
click at [106, 284] on link "Self Assessment Accounts & Tax Returns" at bounding box center [93, 289] width 87 height 45
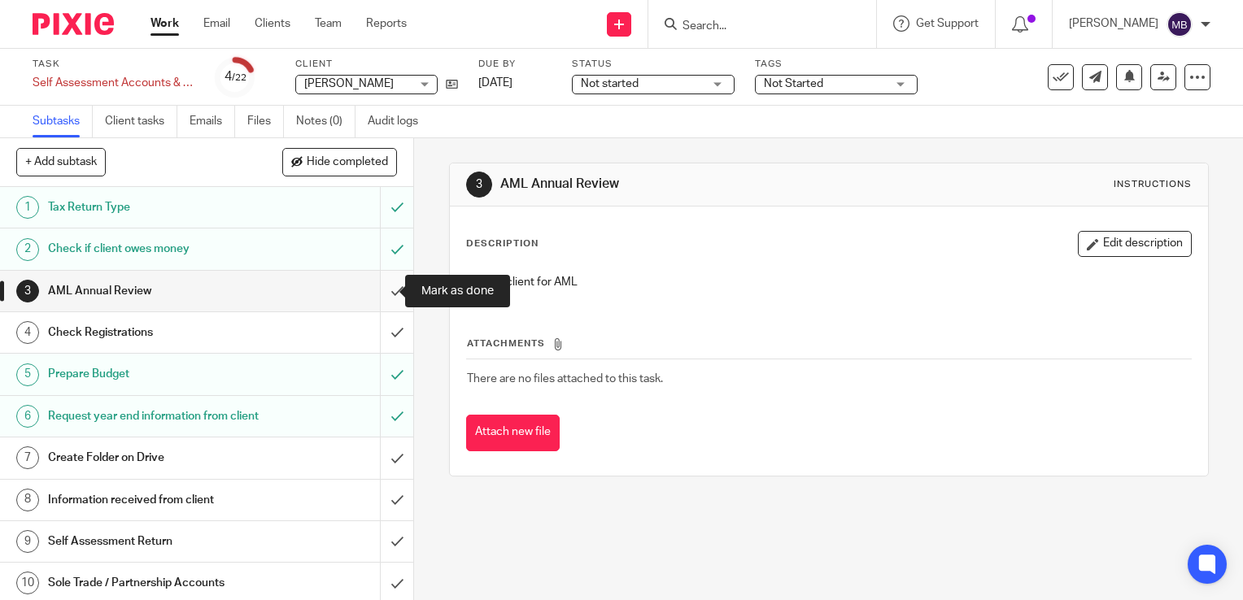
click at [382, 290] on input "submit" at bounding box center [206, 291] width 413 height 41
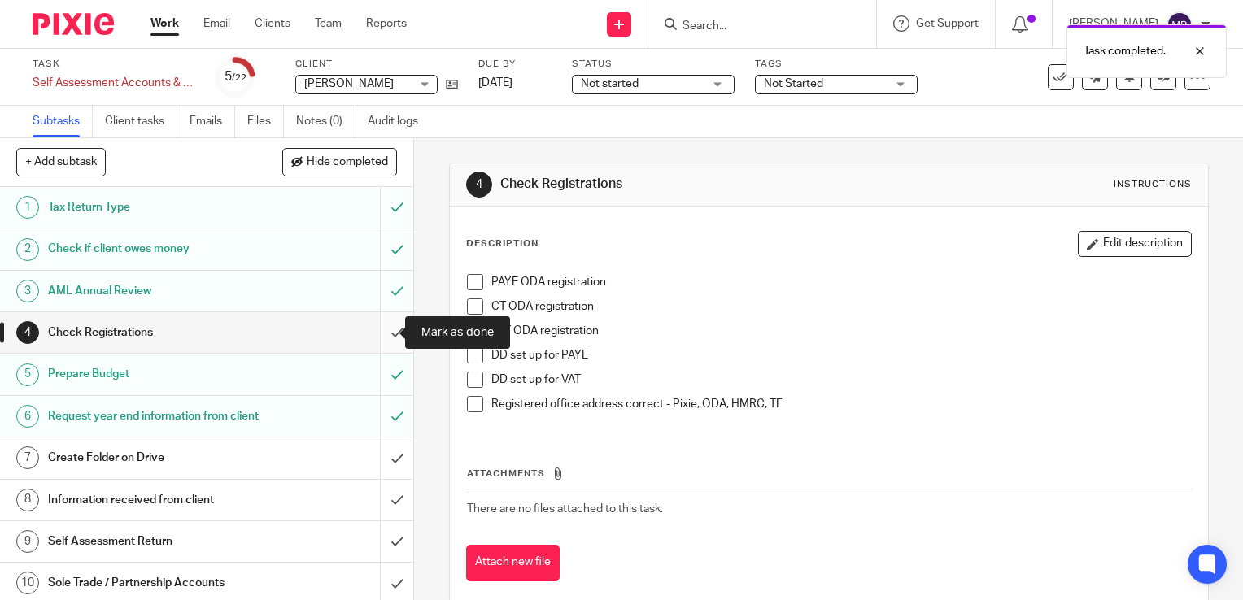
click at [380, 334] on input "submit" at bounding box center [206, 332] width 413 height 41
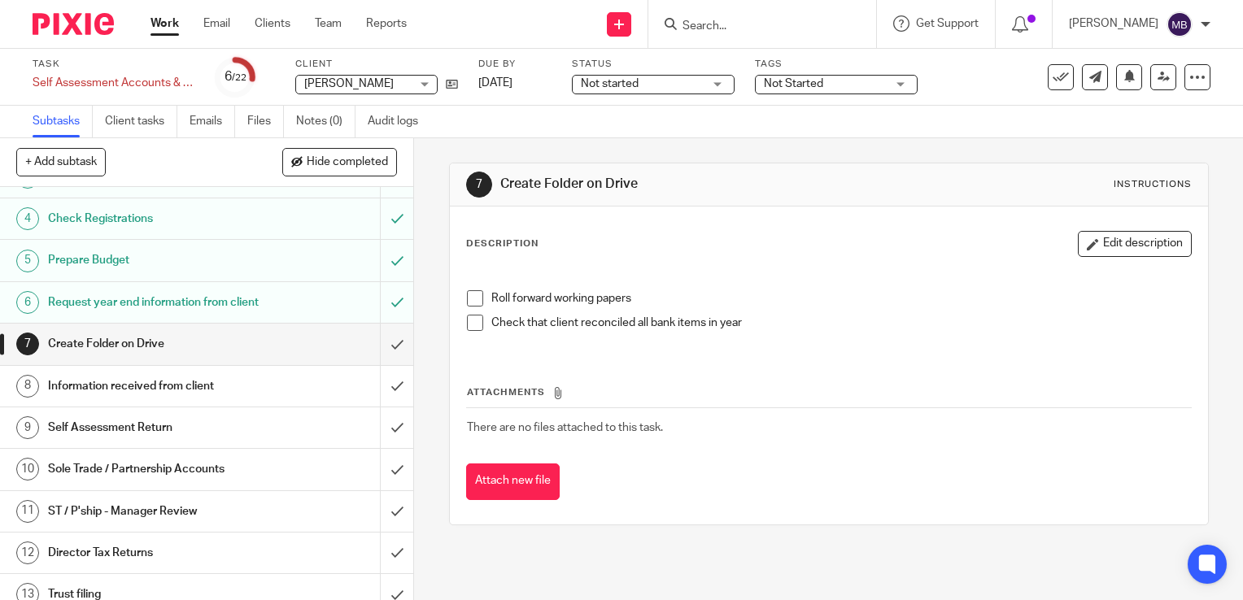
scroll to position [81, 0]
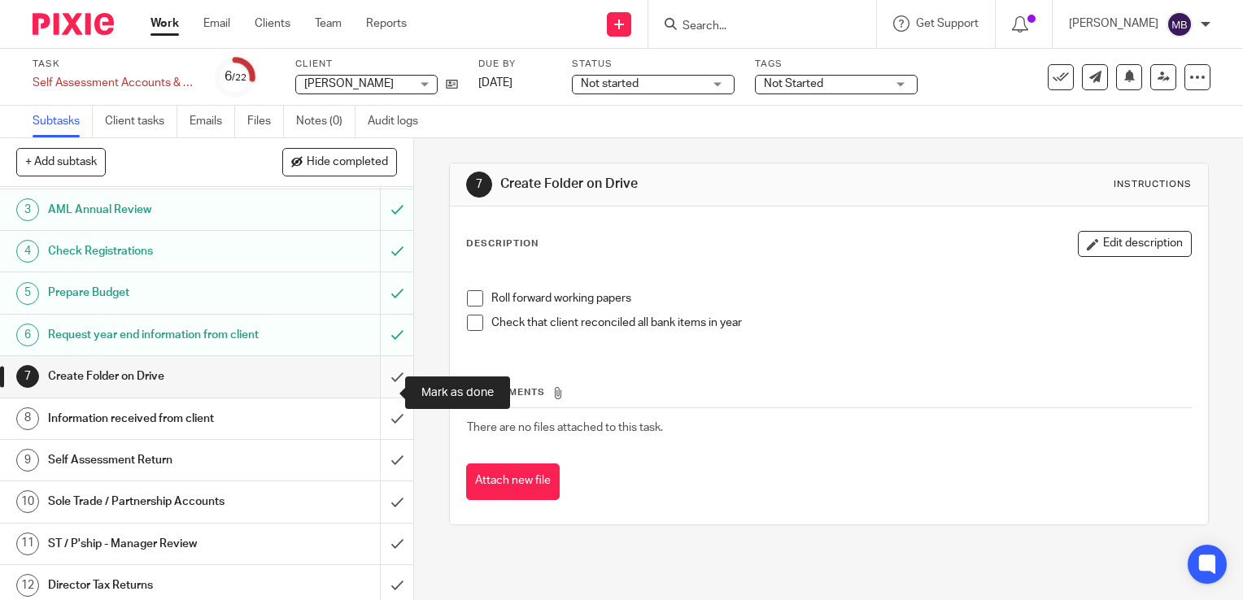
click at [382, 391] on input "submit" at bounding box center [206, 376] width 413 height 41
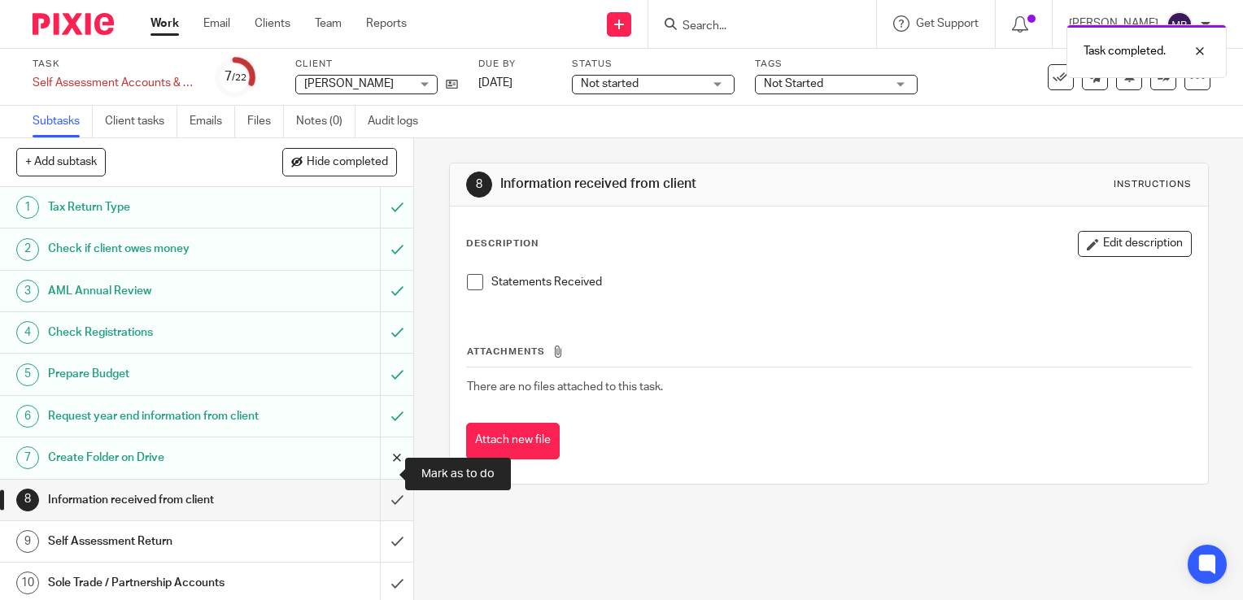
click at [378, 474] on input "submit" at bounding box center [206, 458] width 413 height 41
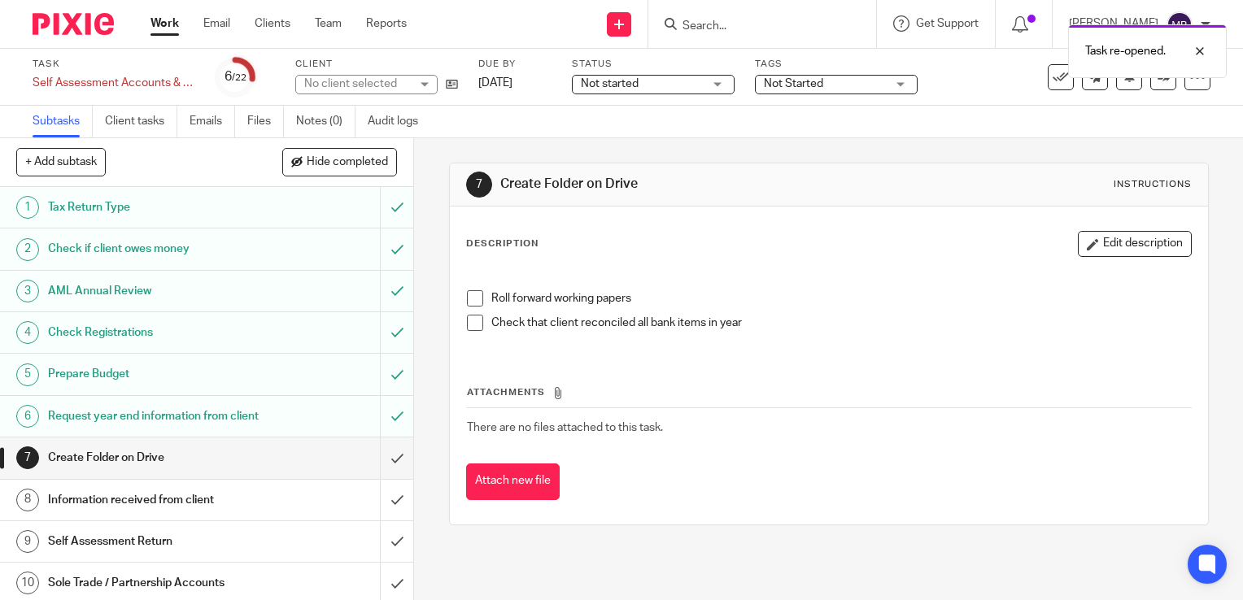
click at [378, 474] on input "submit" at bounding box center [206, 458] width 413 height 41
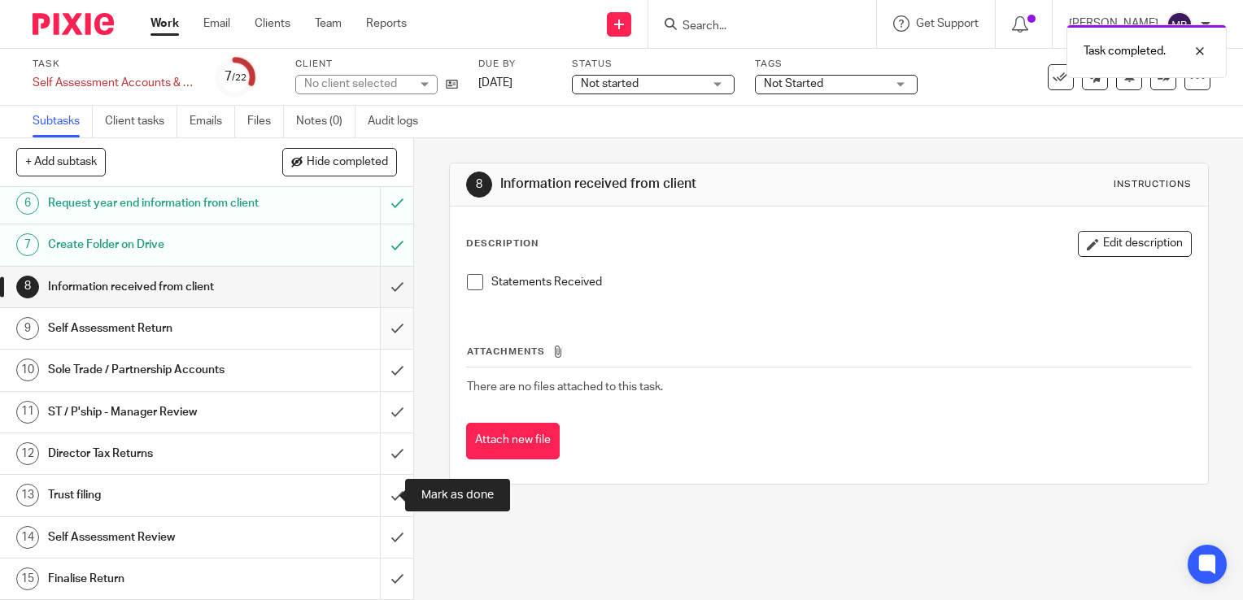
scroll to position [244, 0]
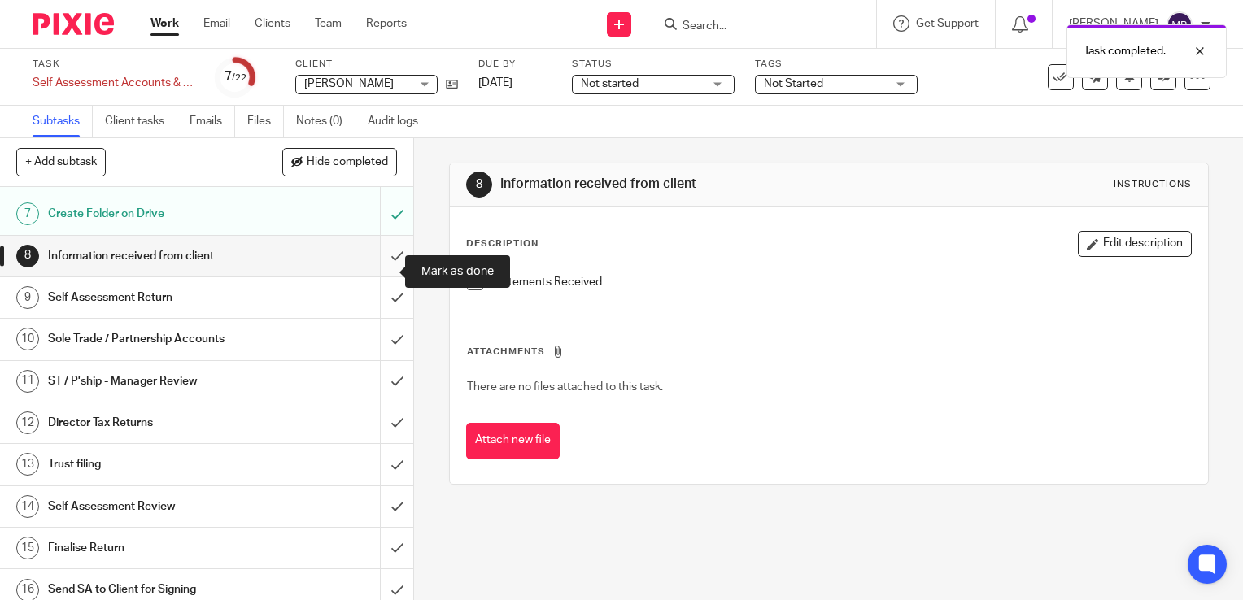
click at [380, 273] on input "submit" at bounding box center [206, 256] width 413 height 41
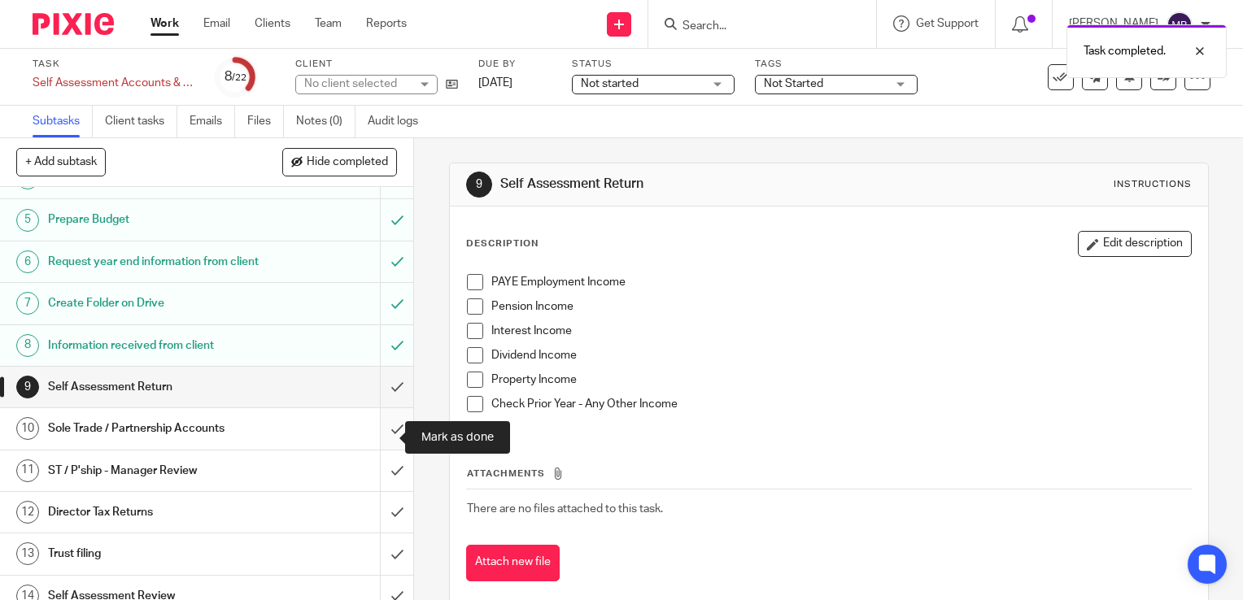
scroll to position [163, 0]
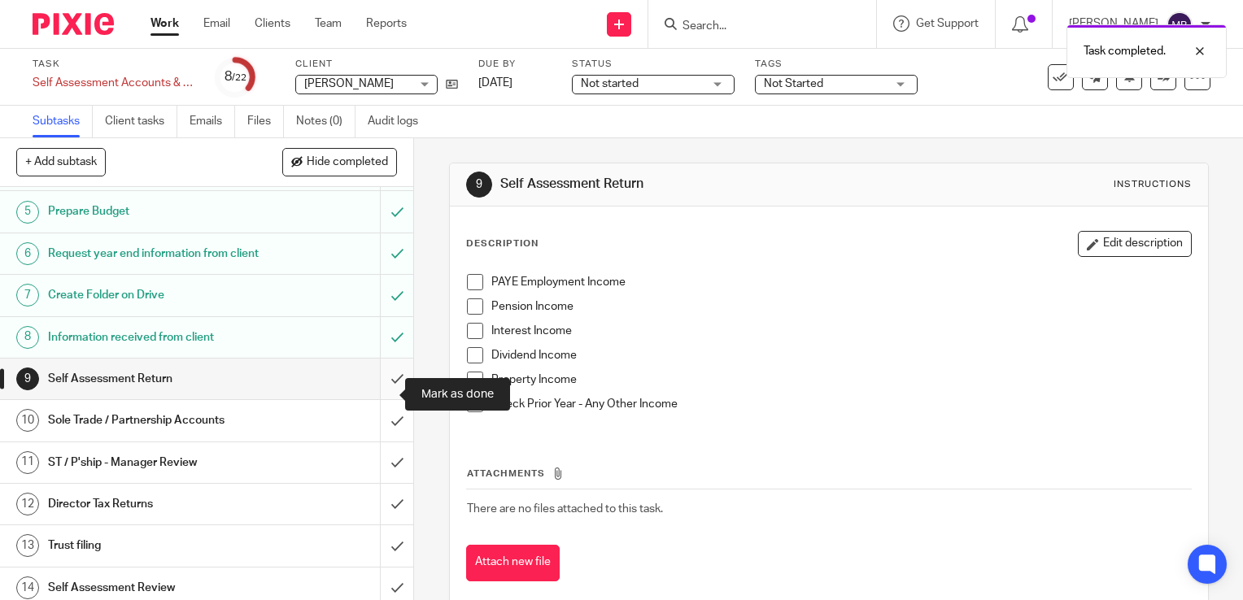
click at [381, 394] on input "submit" at bounding box center [206, 379] width 413 height 41
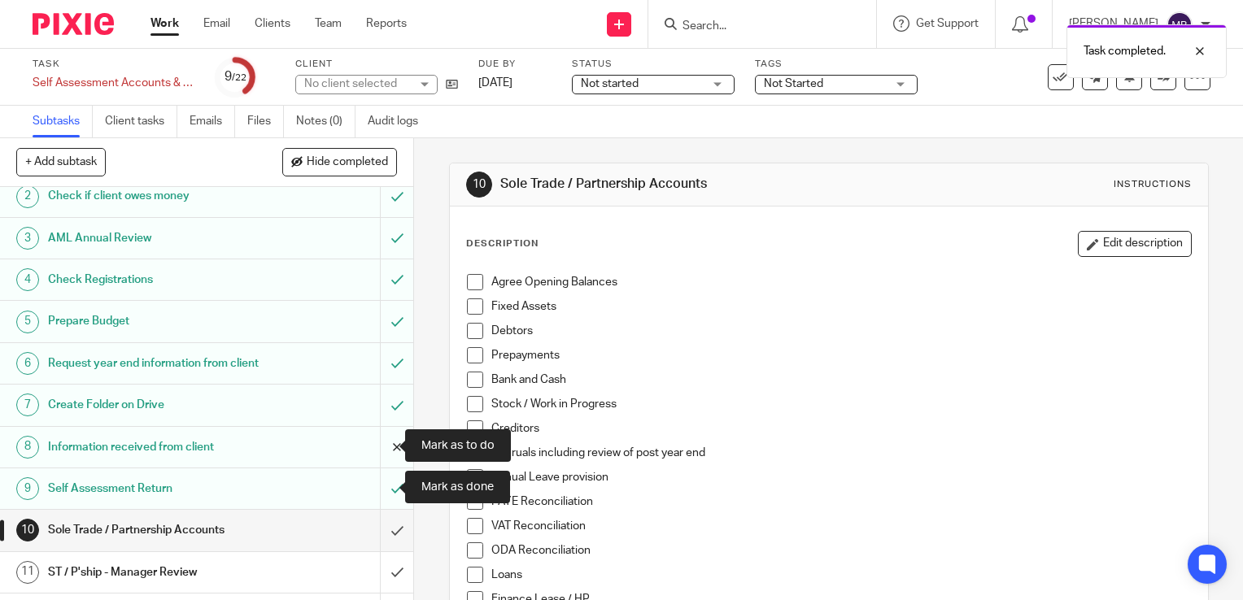
scroll to position [163, 0]
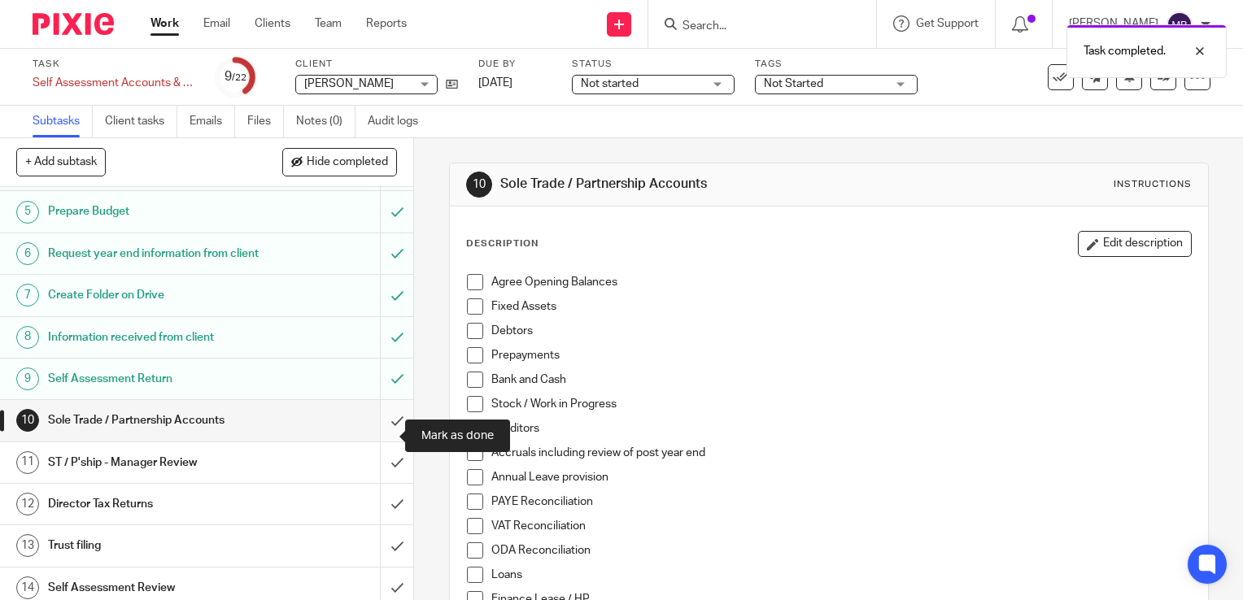
click at [381, 438] on input "submit" at bounding box center [206, 420] width 413 height 41
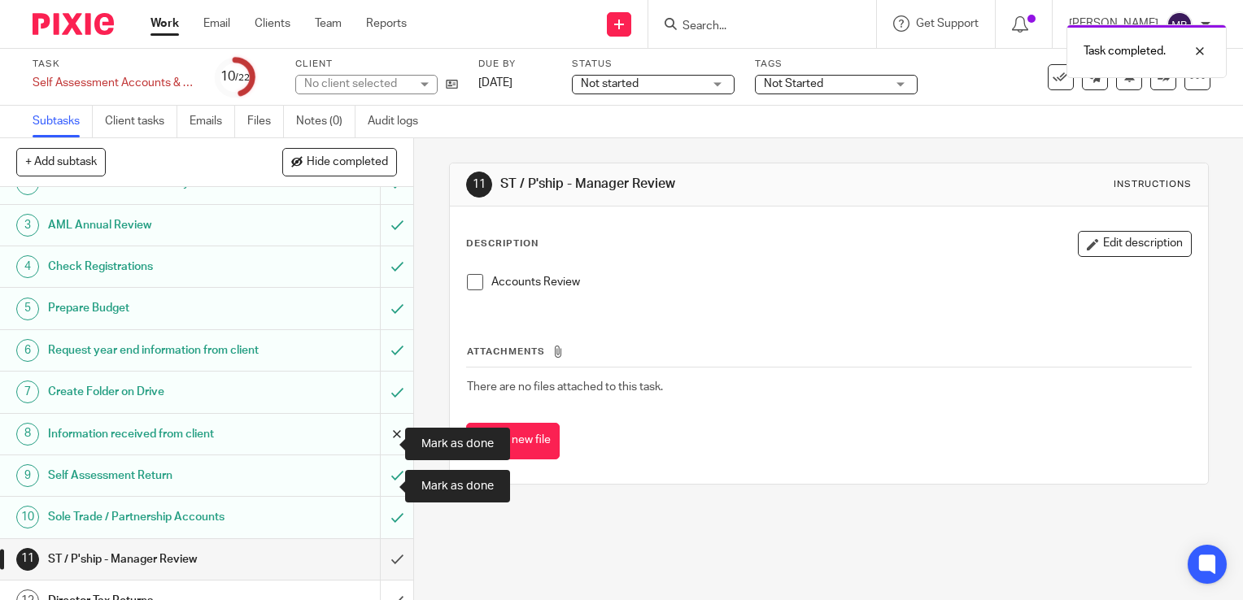
scroll to position [325, 0]
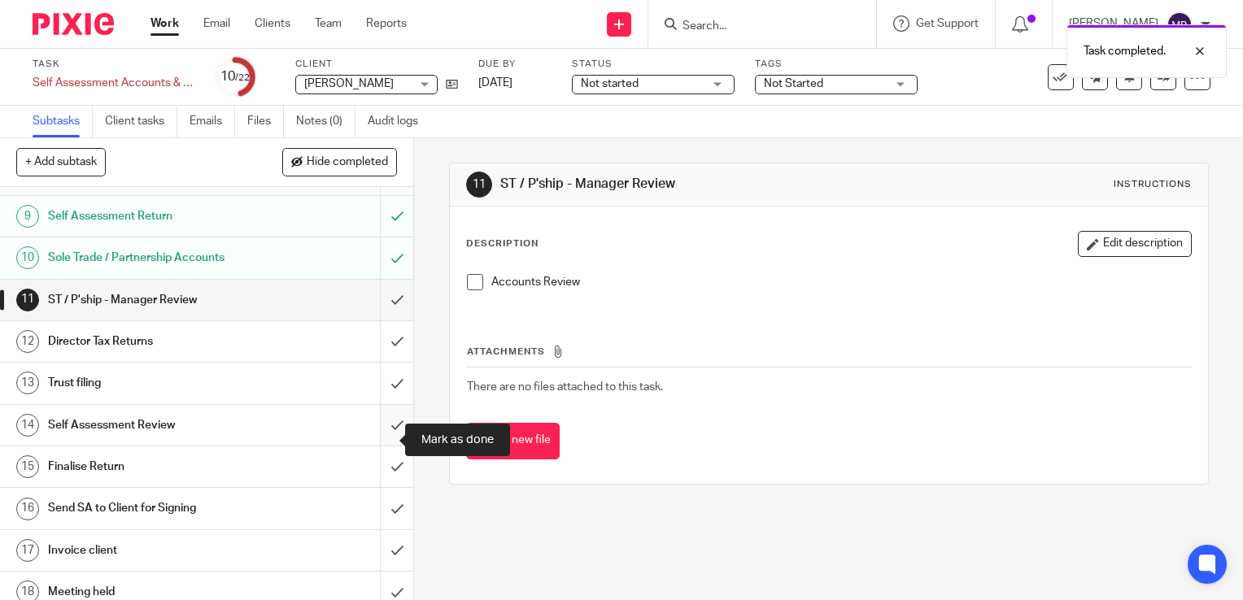
click at [381, 443] on input "submit" at bounding box center [206, 425] width 413 height 41
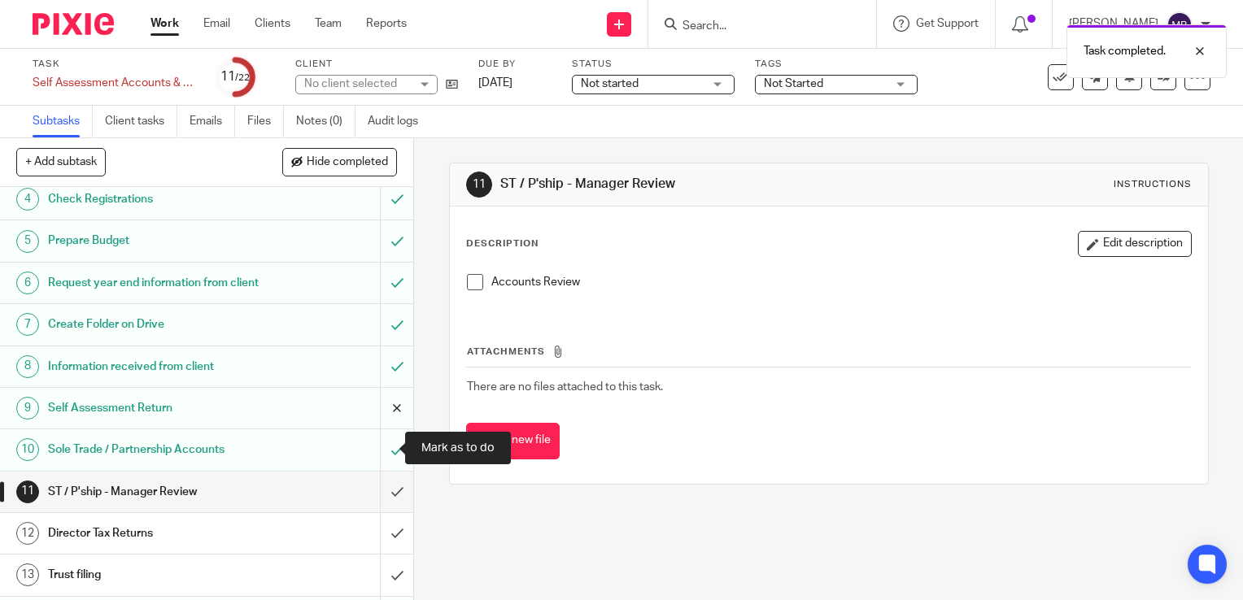
scroll to position [163, 0]
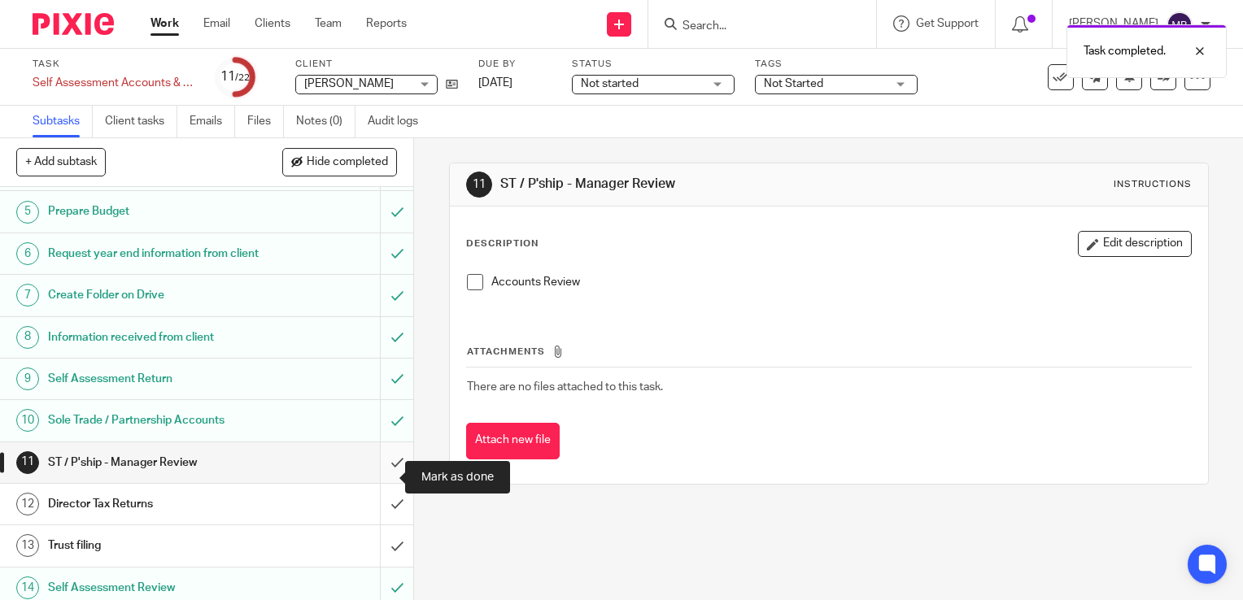
click at [377, 480] on input "submit" at bounding box center [206, 463] width 413 height 41
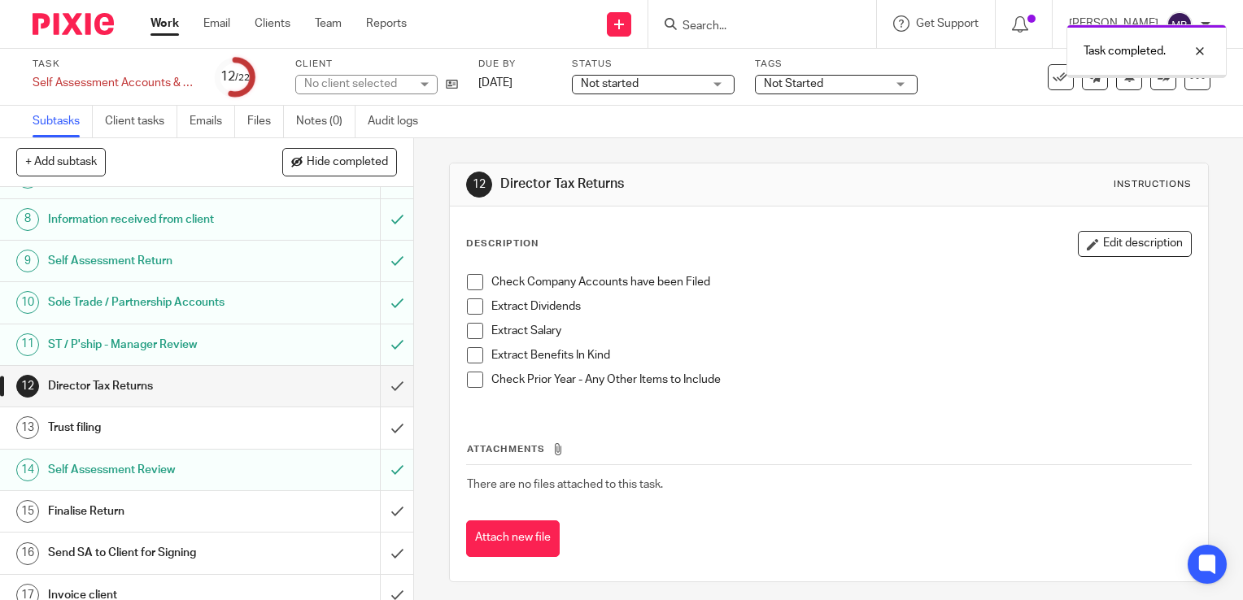
scroll to position [325, 0]
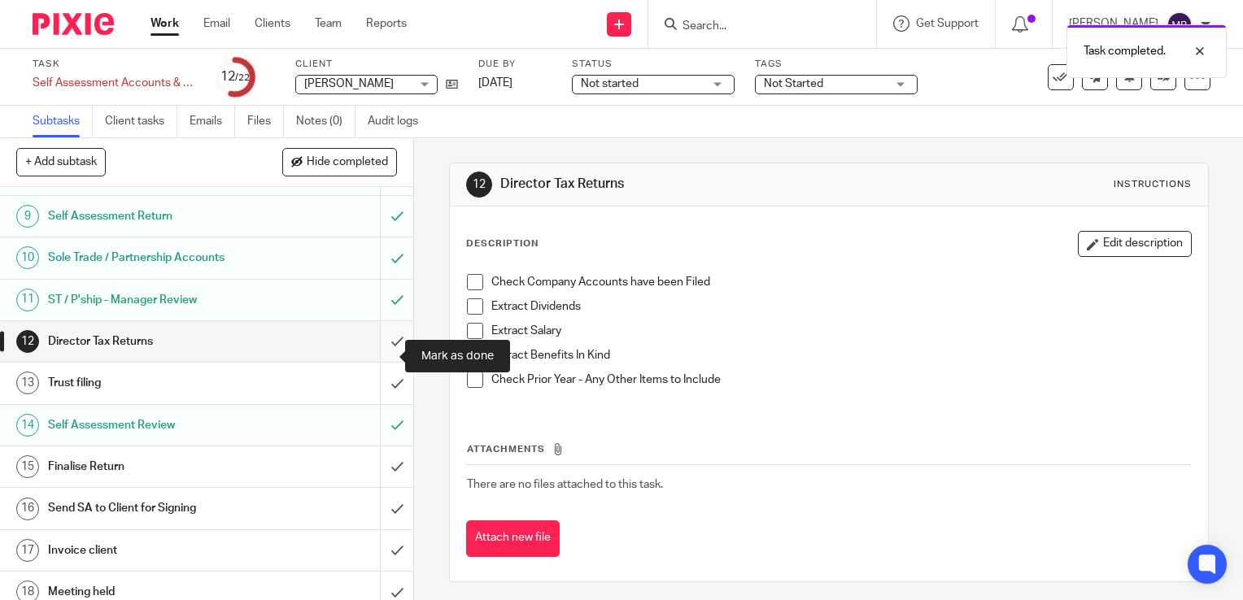
click at [381, 357] on input "submit" at bounding box center [206, 341] width 413 height 41
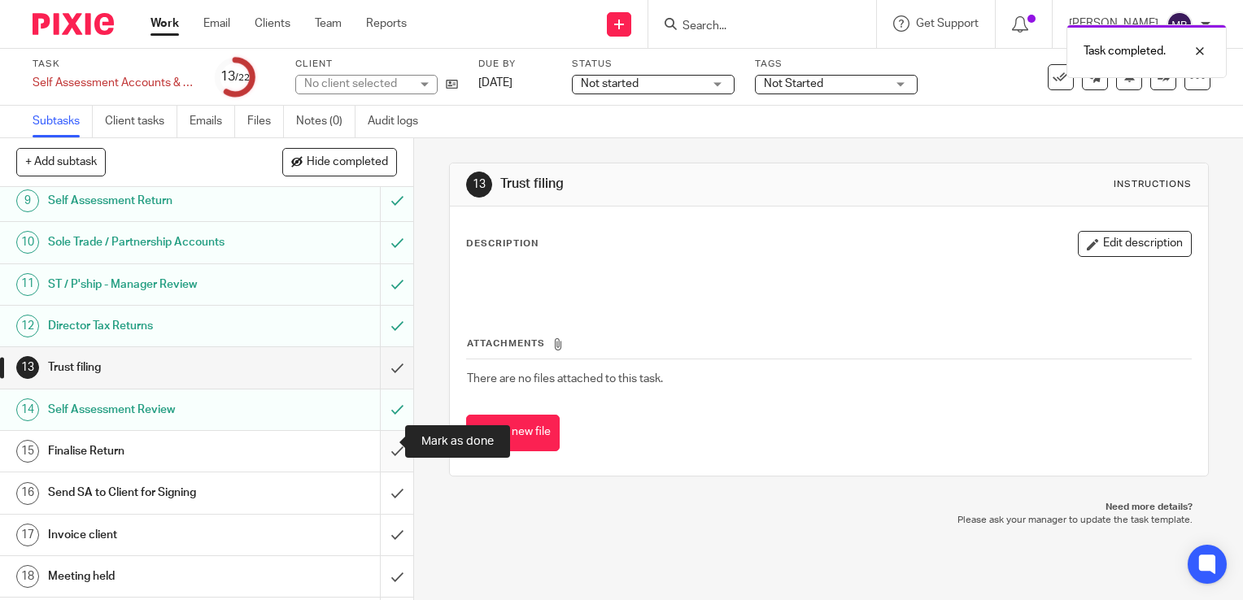
scroll to position [407, 0]
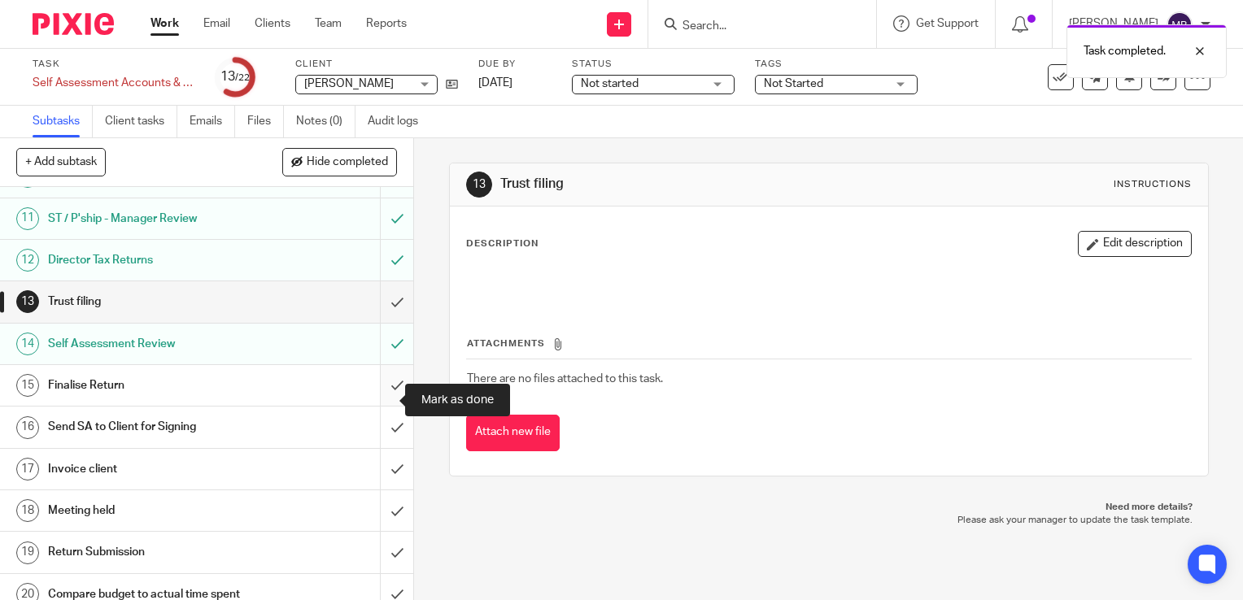
click at [381, 400] on input "submit" at bounding box center [206, 385] width 413 height 41
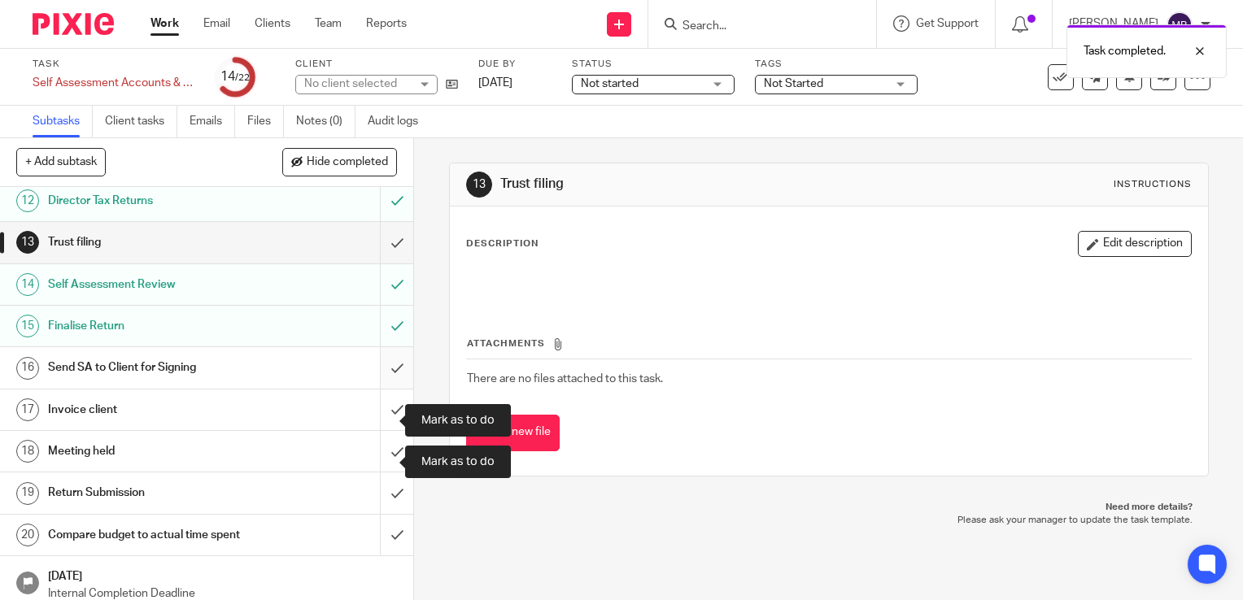
scroll to position [488, 0]
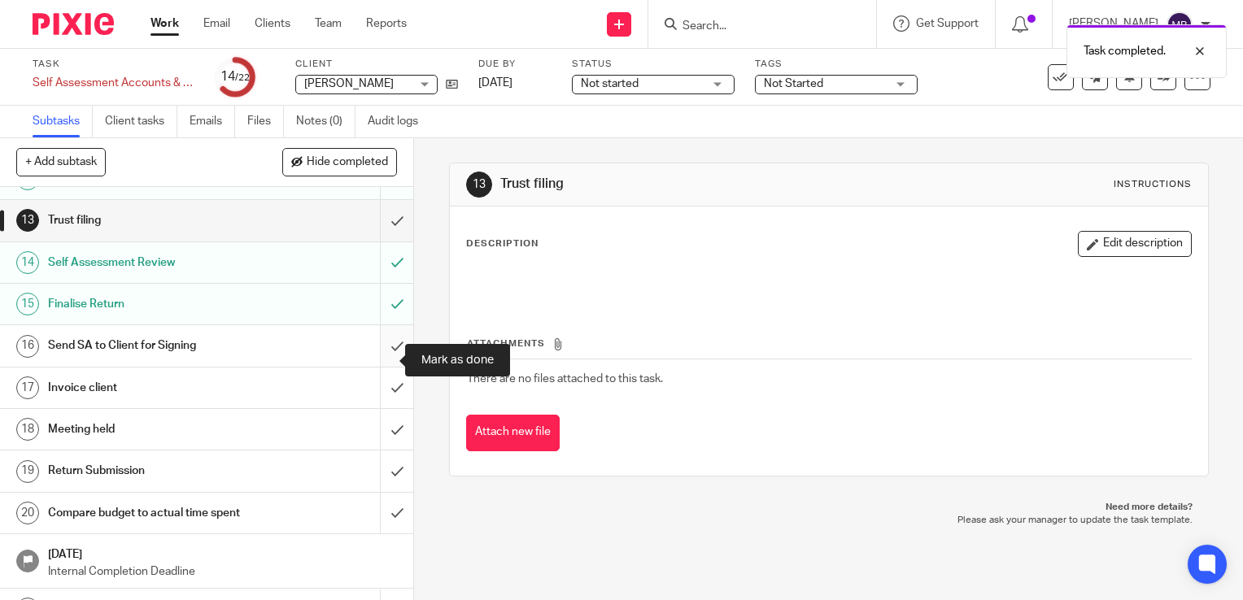
click at [377, 360] on input "submit" at bounding box center [206, 345] width 413 height 41
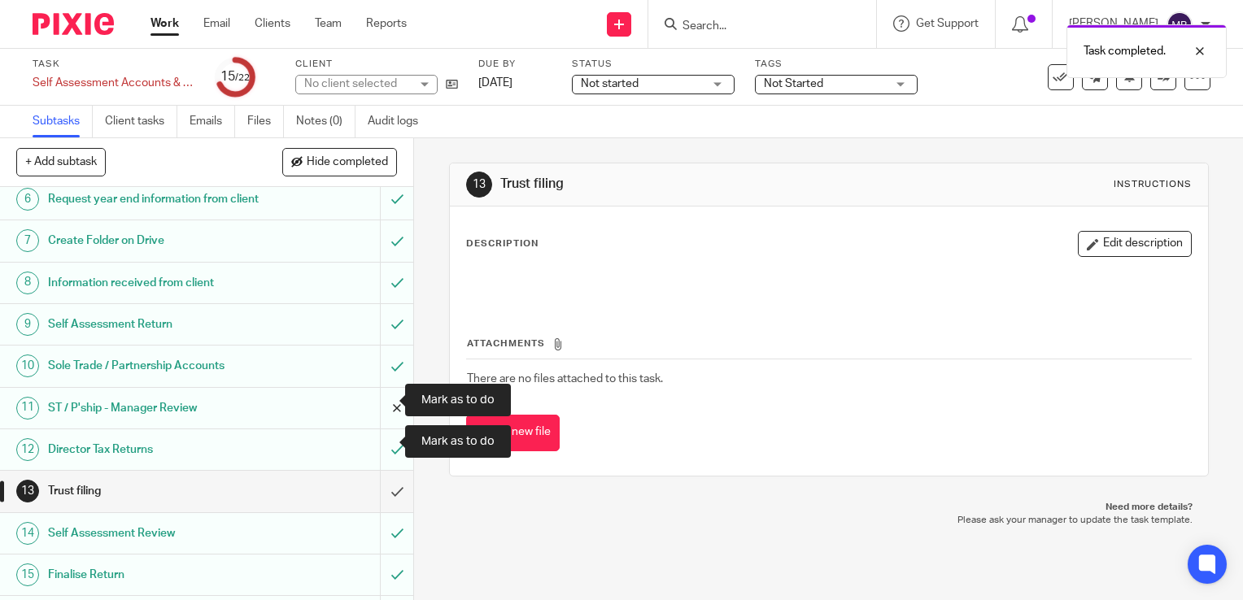
scroll to position [407, 0]
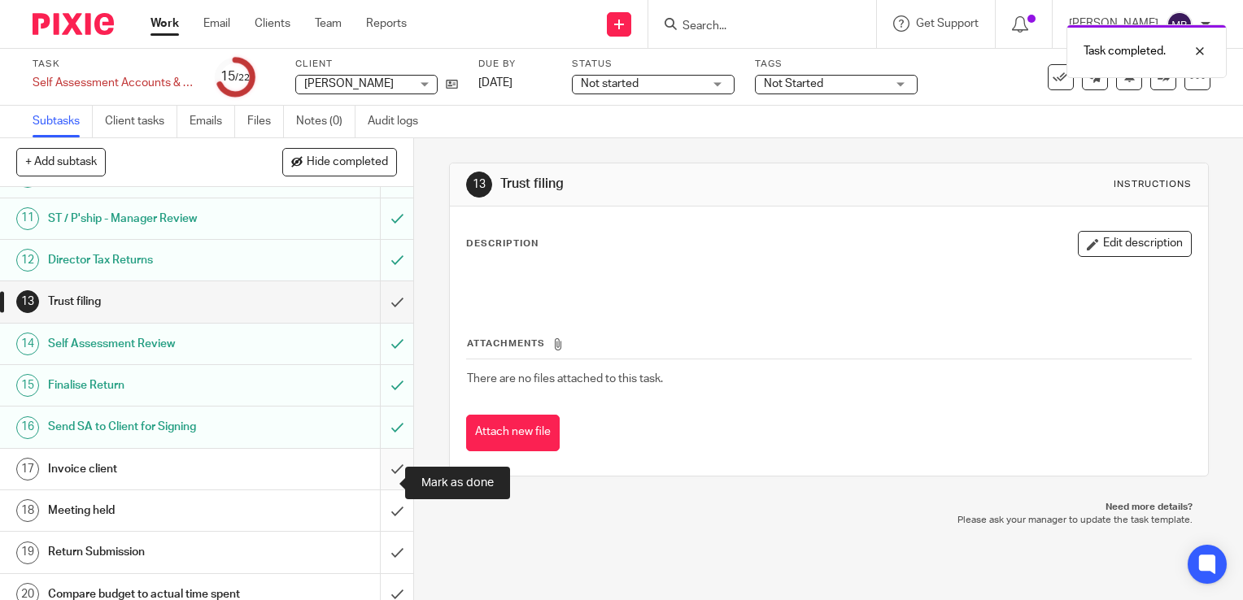
click at [377, 488] on input "submit" at bounding box center [206, 469] width 413 height 41
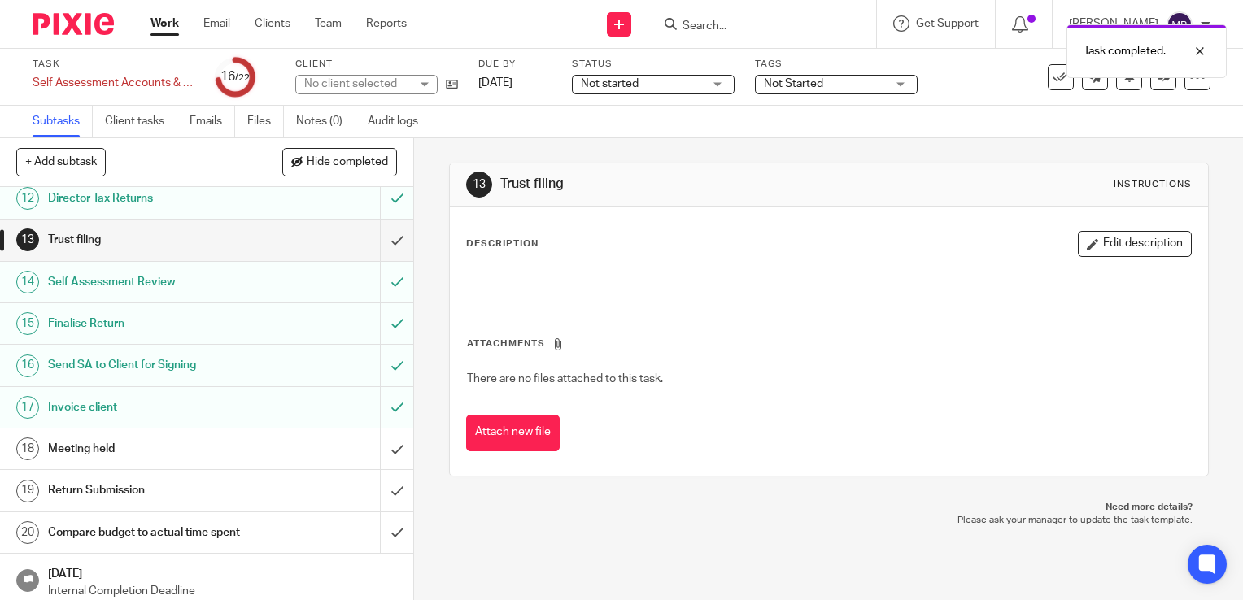
scroll to position [488, 0]
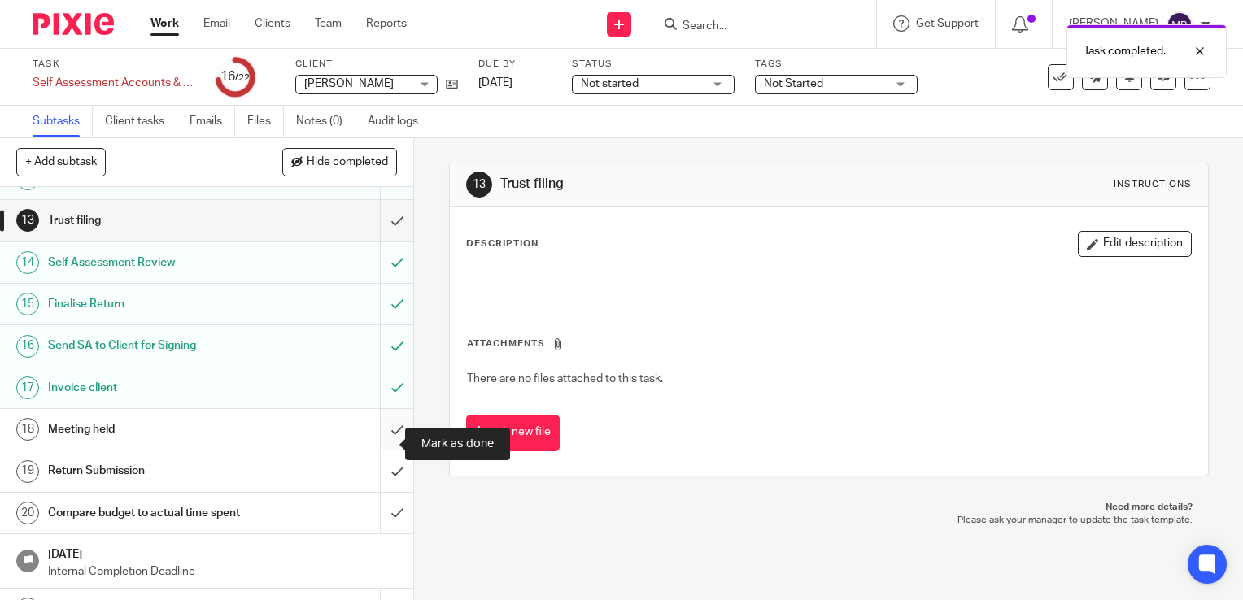
click at [376, 443] on input "submit" at bounding box center [206, 429] width 413 height 41
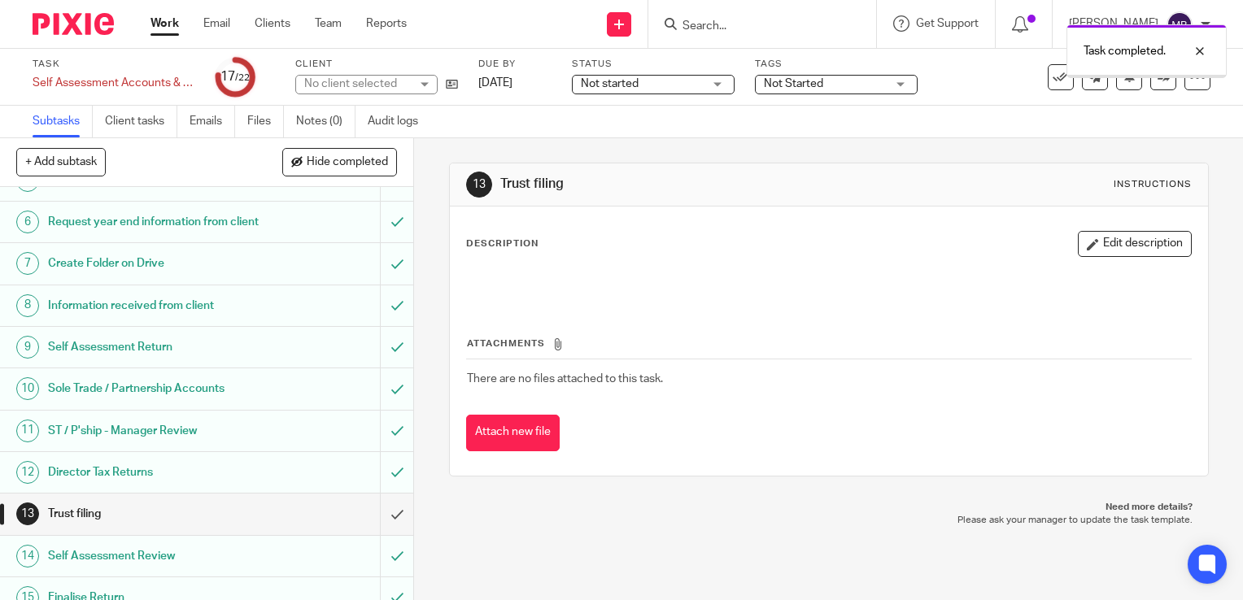
scroll to position [244, 0]
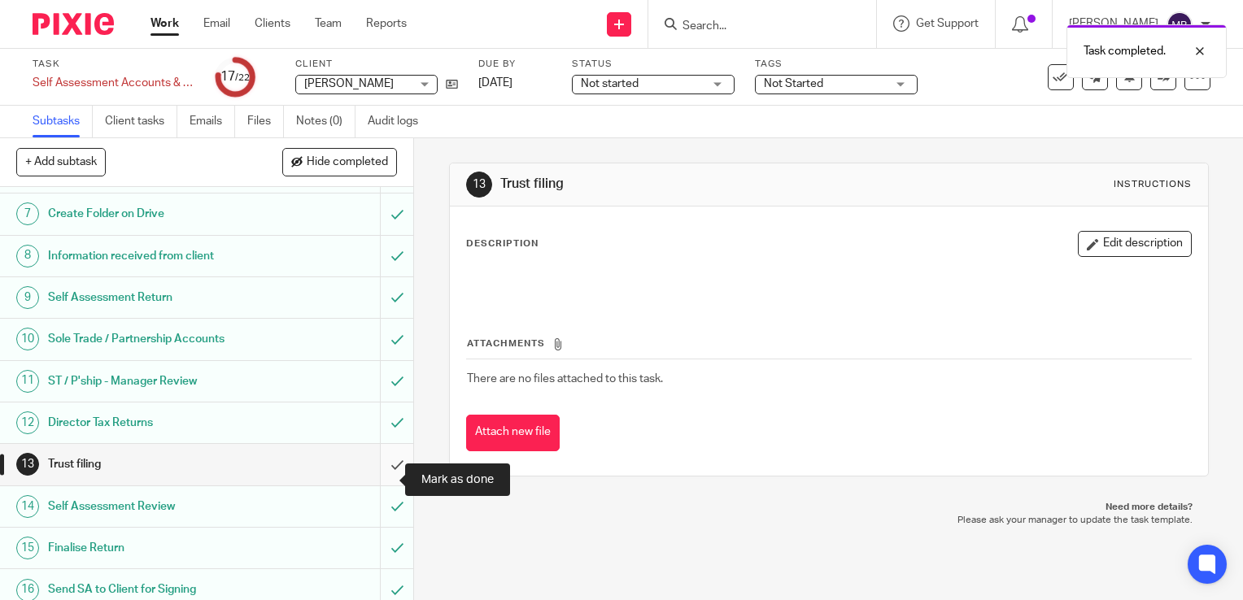
click at [384, 483] on input "submit" at bounding box center [206, 464] width 413 height 41
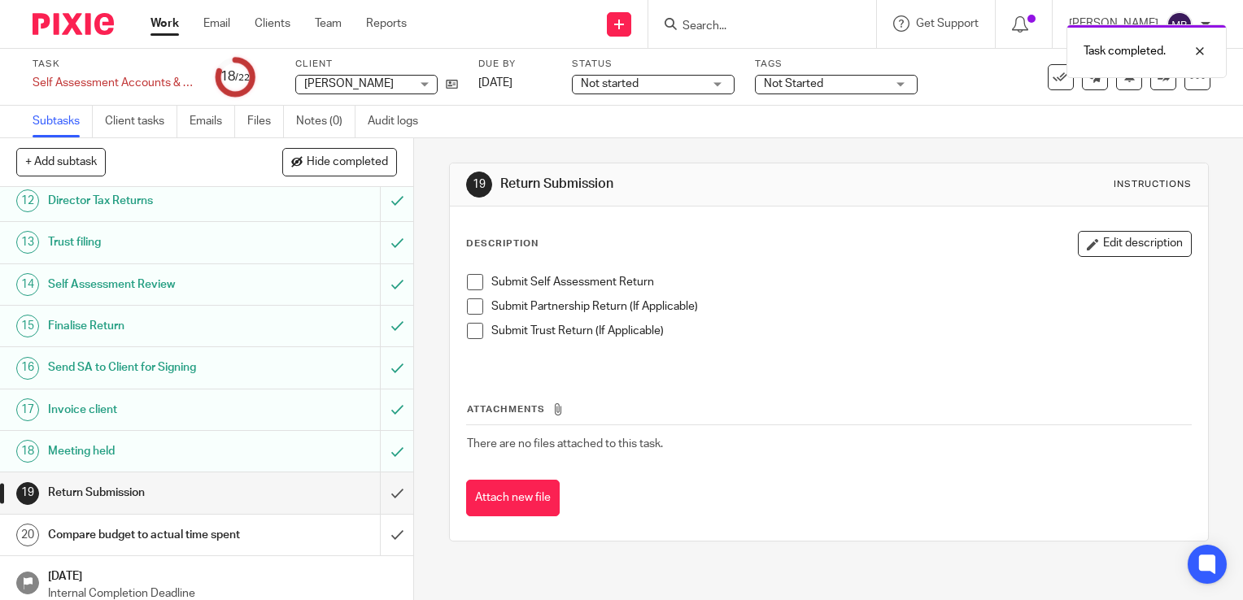
scroll to position [530, 0]
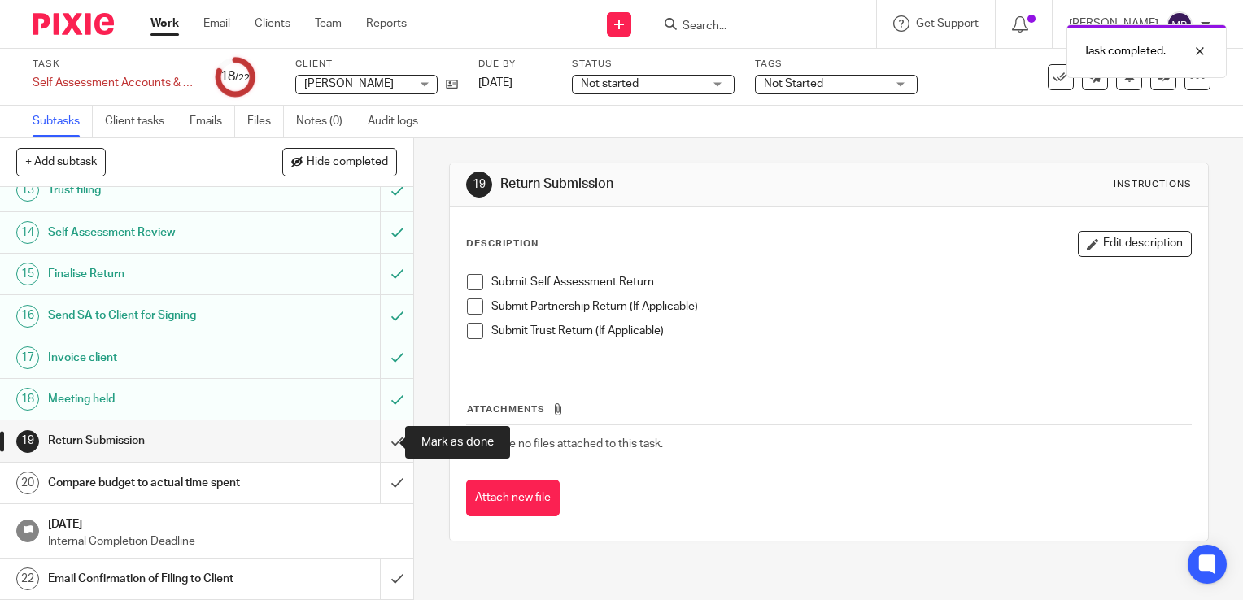
click at [381, 444] on input "submit" at bounding box center [206, 441] width 413 height 41
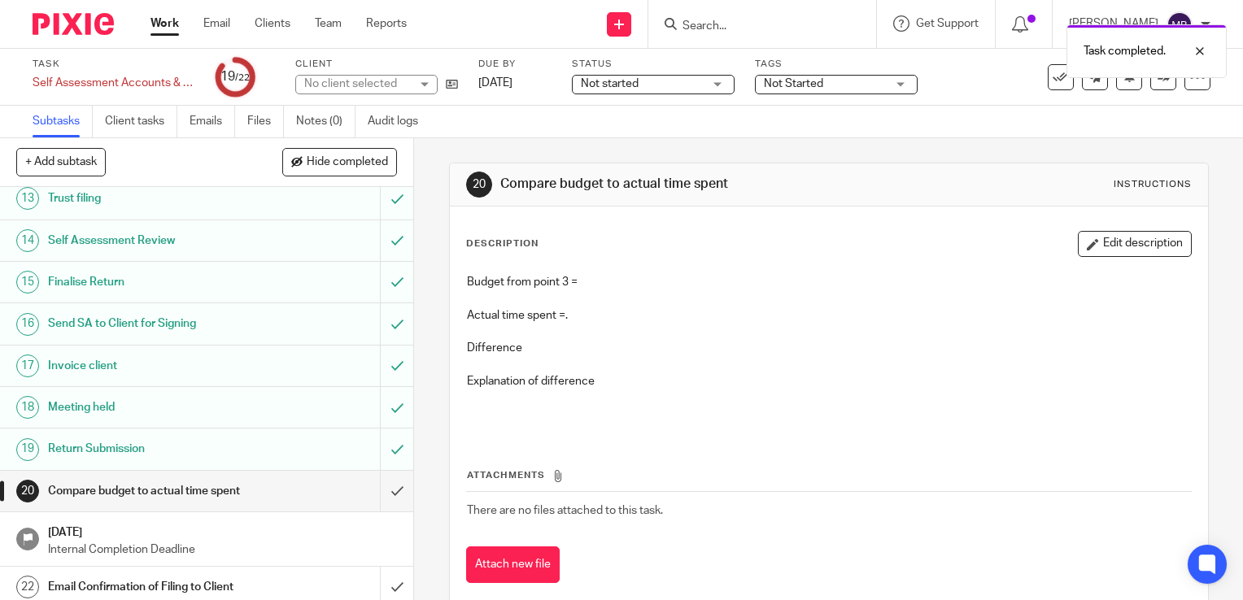
scroll to position [530, 0]
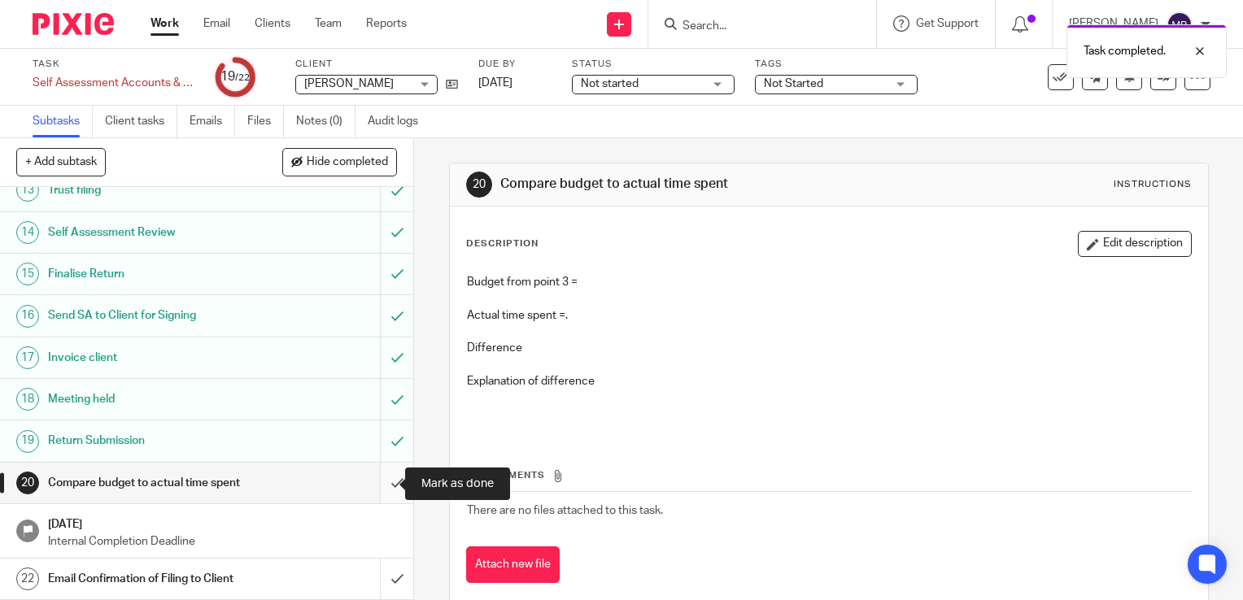
click at [377, 483] on input "submit" at bounding box center [206, 483] width 413 height 41
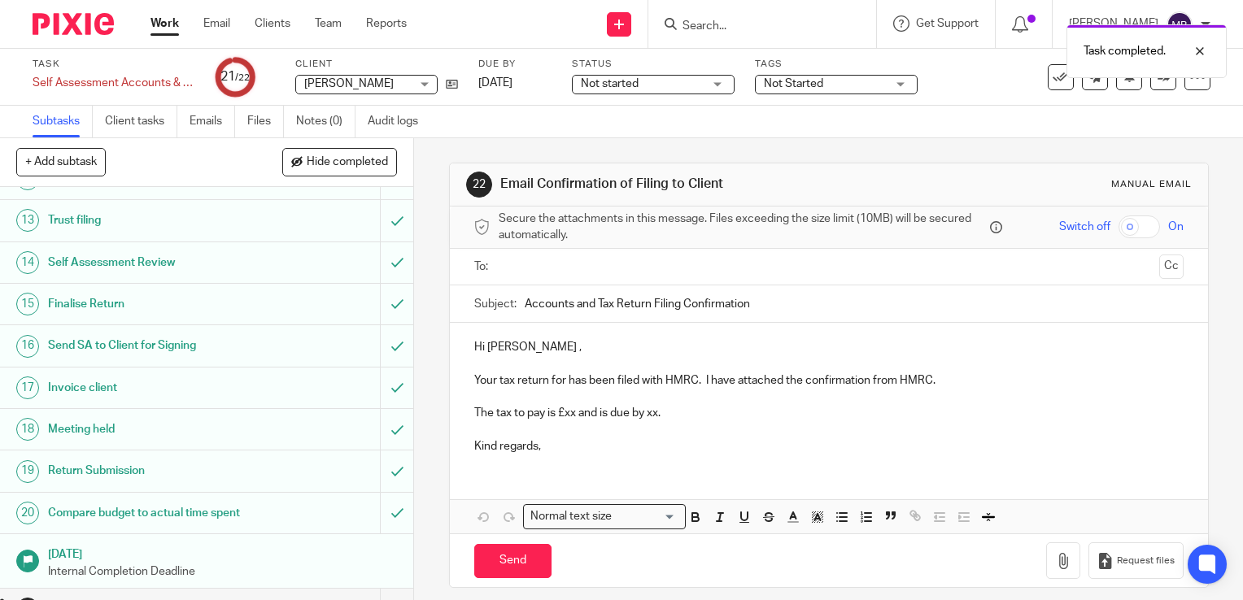
scroll to position [530, 0]
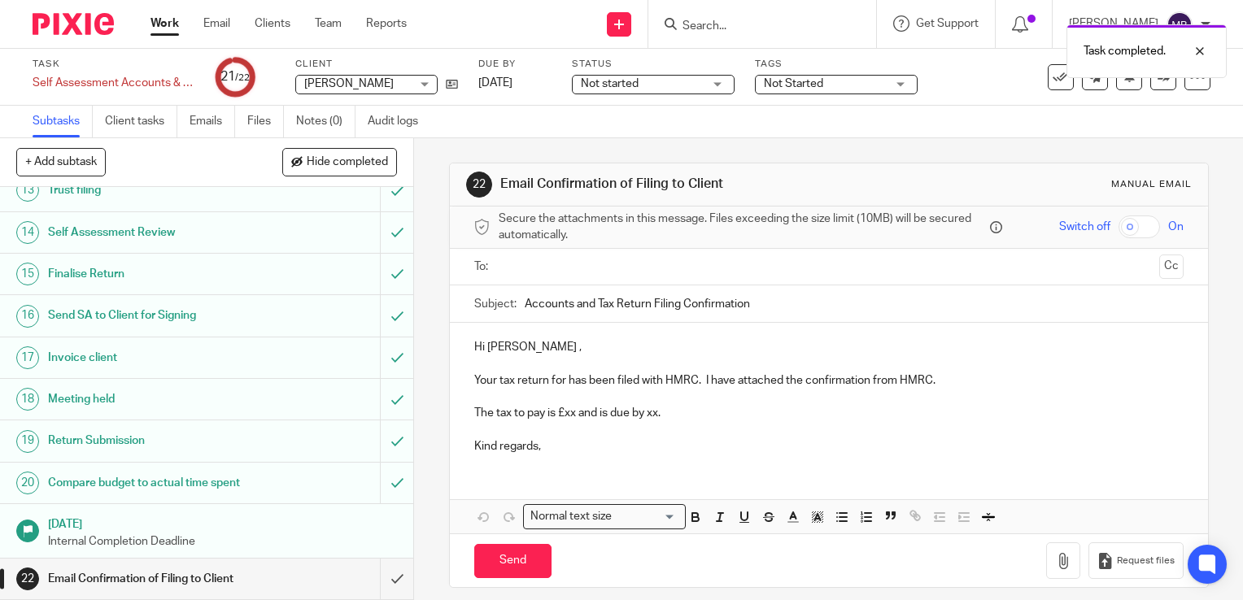
click at [173, 478] on h1 "Compare budget to actual time spent" at bounding box center [153, 483] width 211 height 24
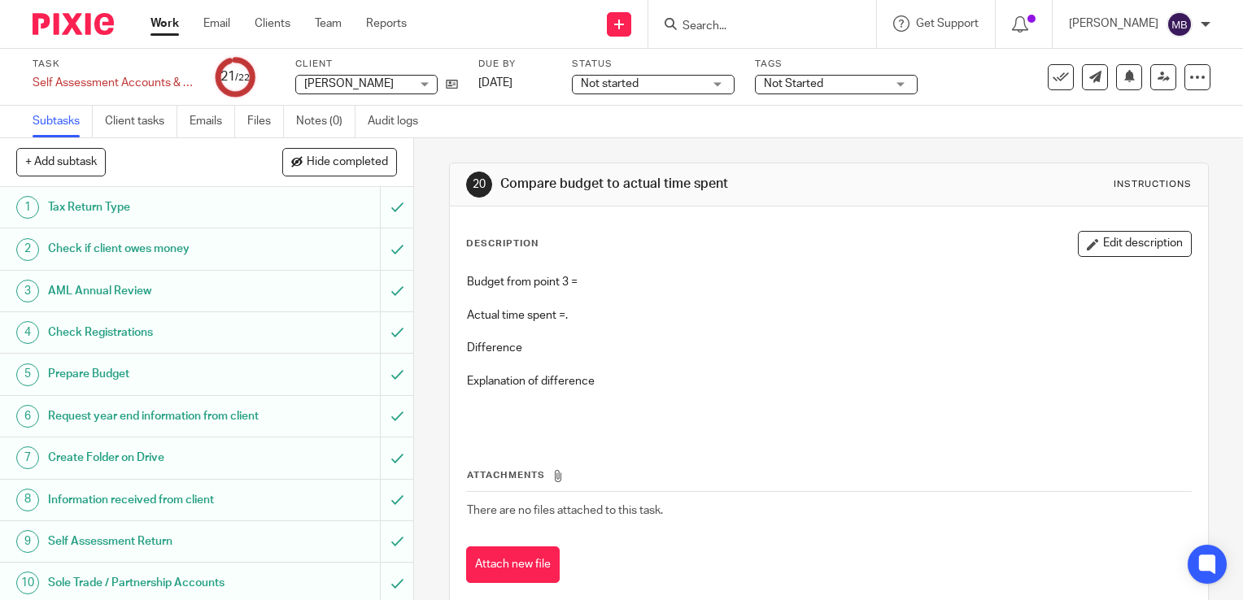
drag, startPoint x: 1111, startPoint y: 238, endPoint x: 1096, endPoint y: 244, distance: 16.5
click at [1109, 239] on button "Edit description" at bounding box center [1135, 244] width 114 height 26
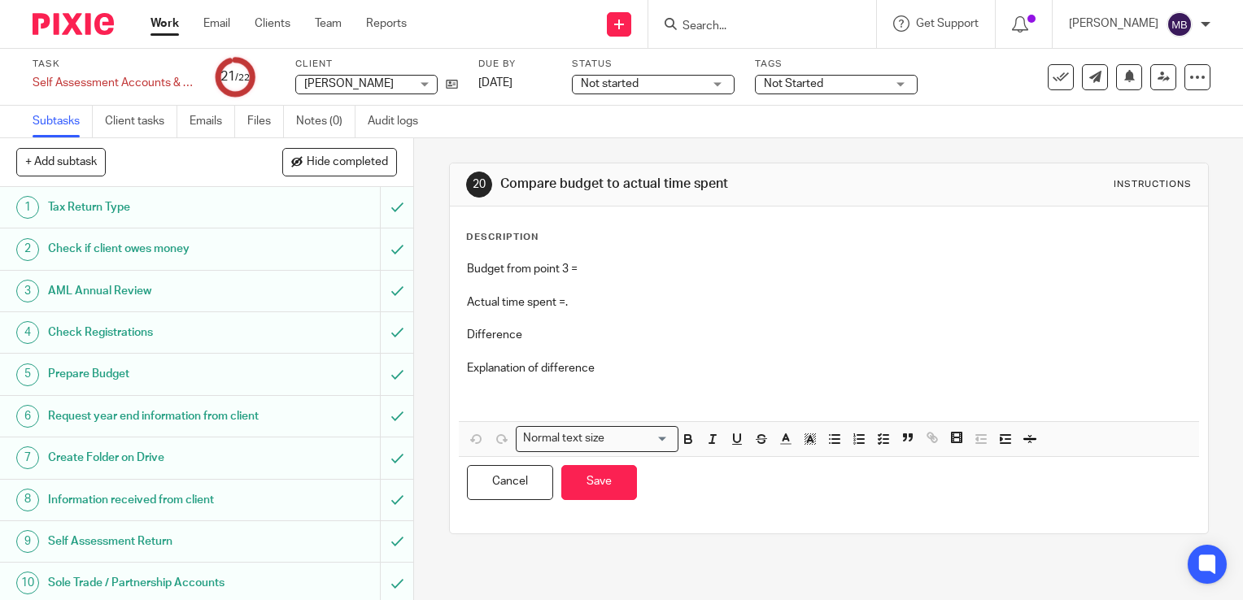
click at [608, 261] on p "Budget from point 3 =" at bounding box center [829, 269] width 724 height 16
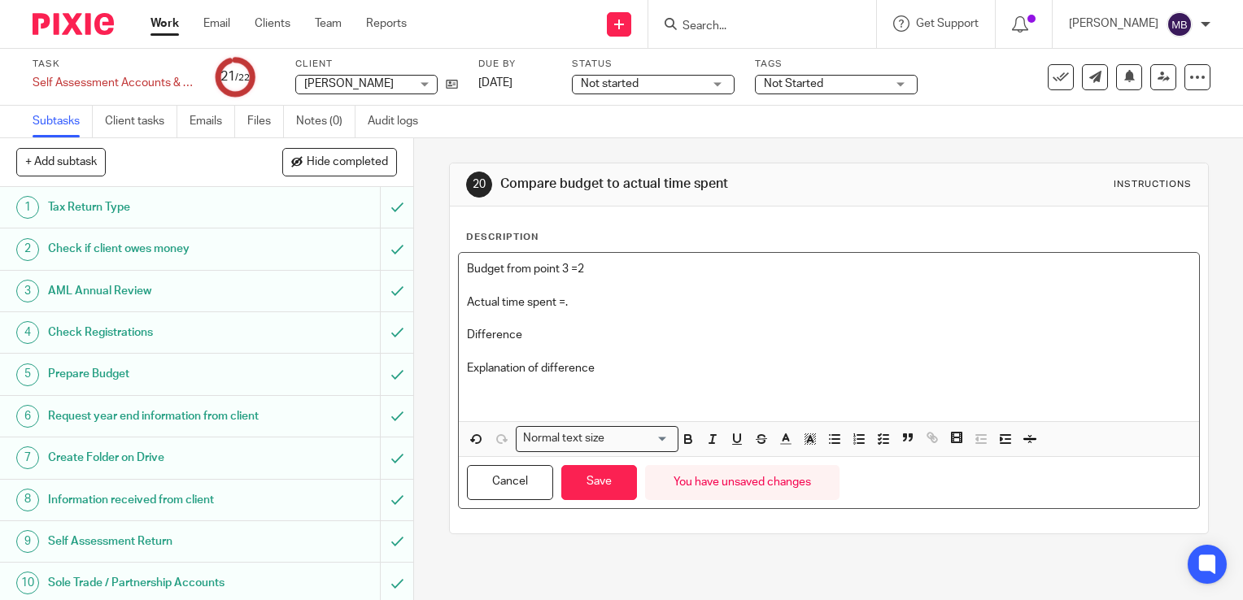
click at [567, 298] on p "Actual time spent =." at bounding box center [829, 302] width 724 height 16
click at [602, 477] on button "Save" at bounding box center [599, 482] width 76 height 35
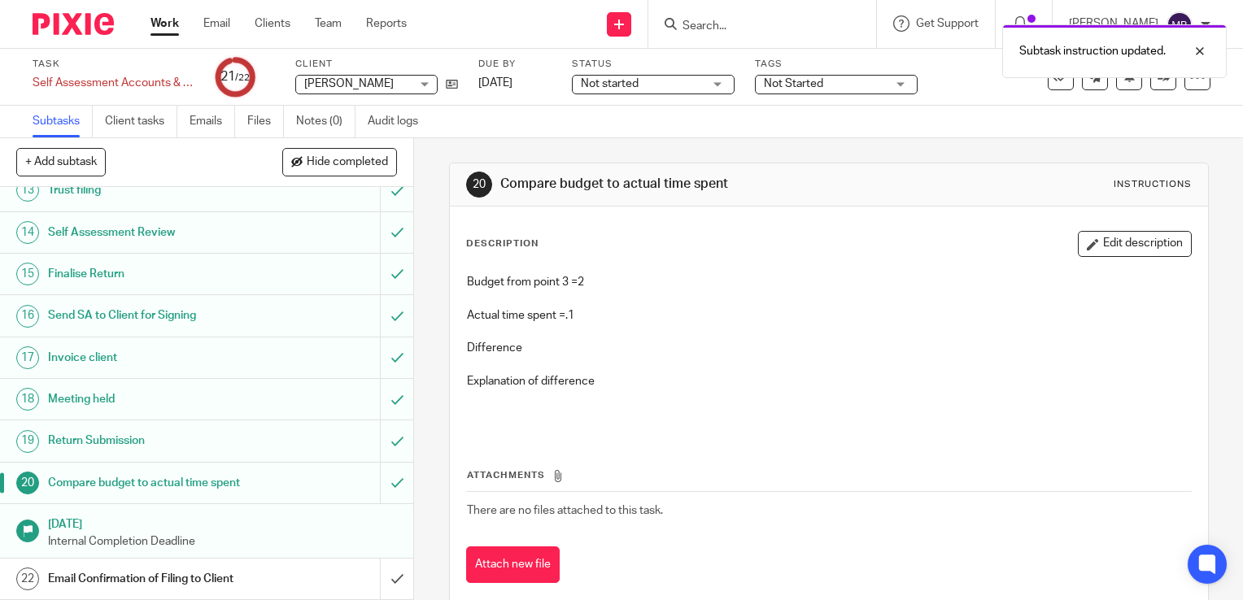
scroll to position [530, 0]
click at [377, 580] on input "submit" at bounding box center [206, 579] width 413 height 41
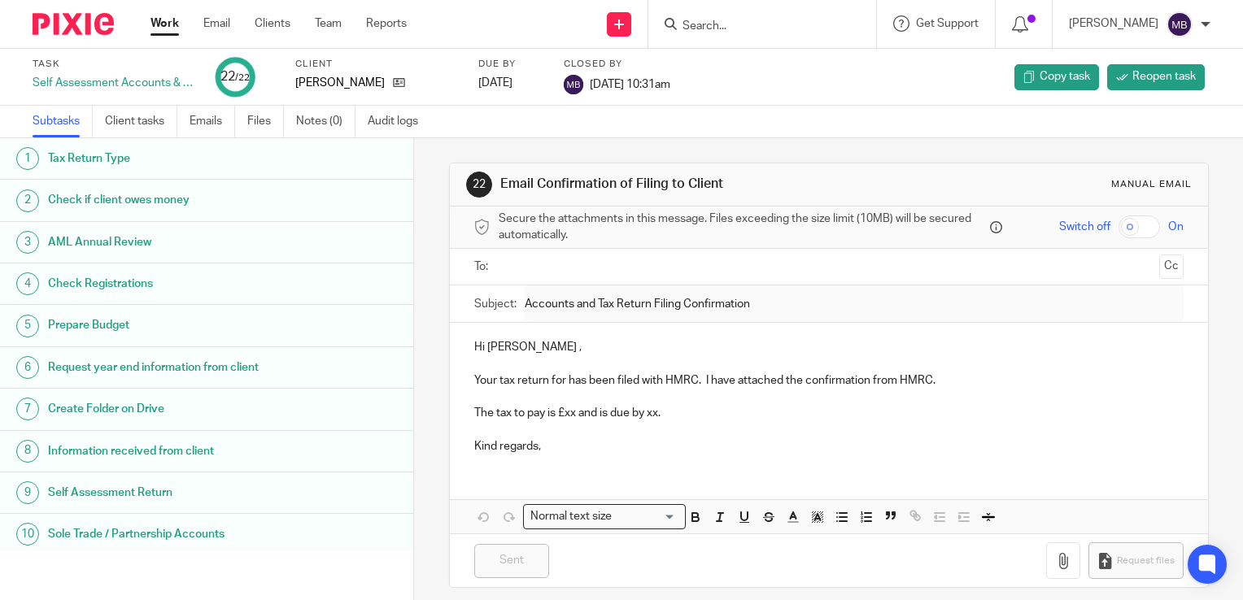
click at [172, 28] on link "Work" at bounding box center [164, 23] width 28 height 16
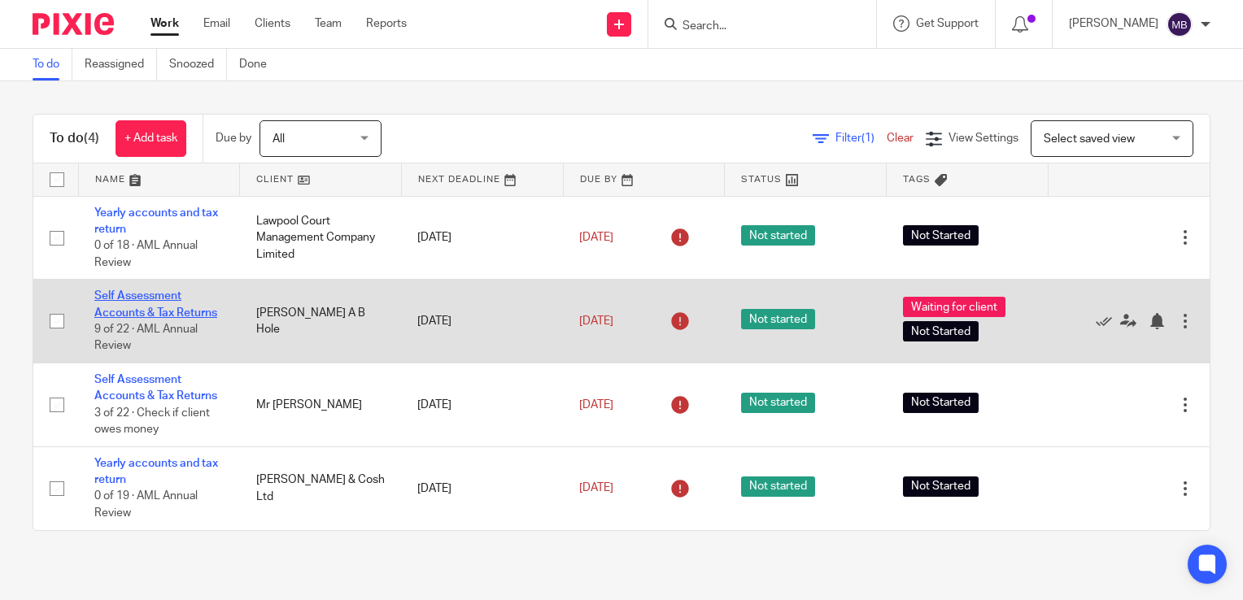
click at [146, 314] on link "Self Assessment Accounts & Tax Returns" at bounding box center [155, 304] width 123 height 28
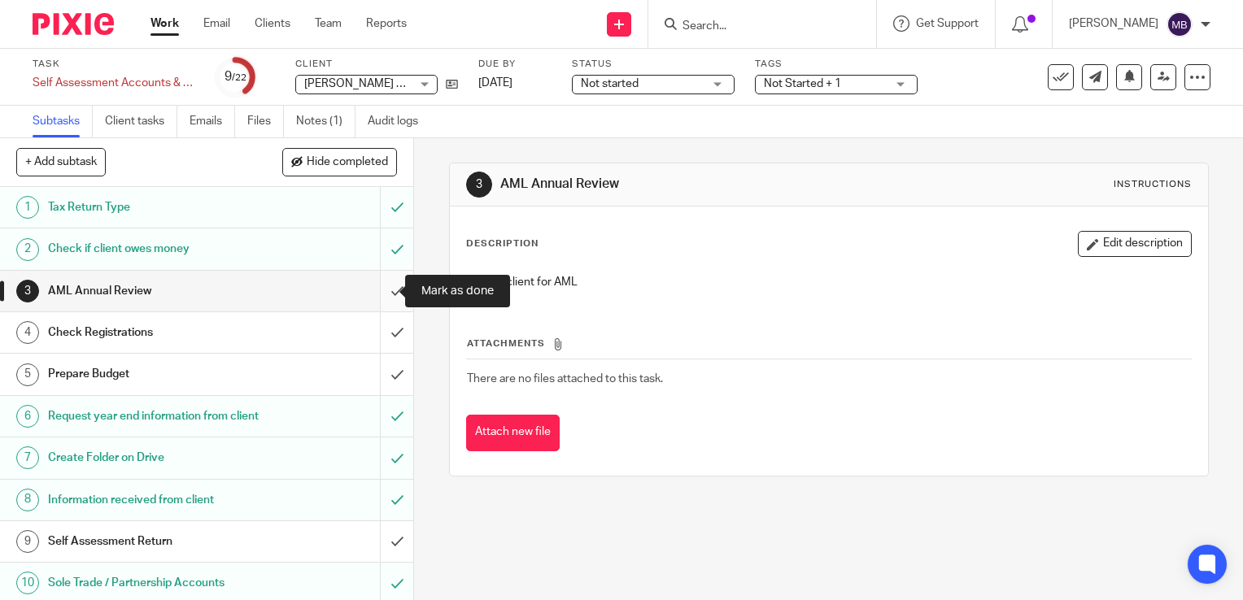
click at [377, 290] on input "submit" at bounding box center [206, 291] width 413 height 41
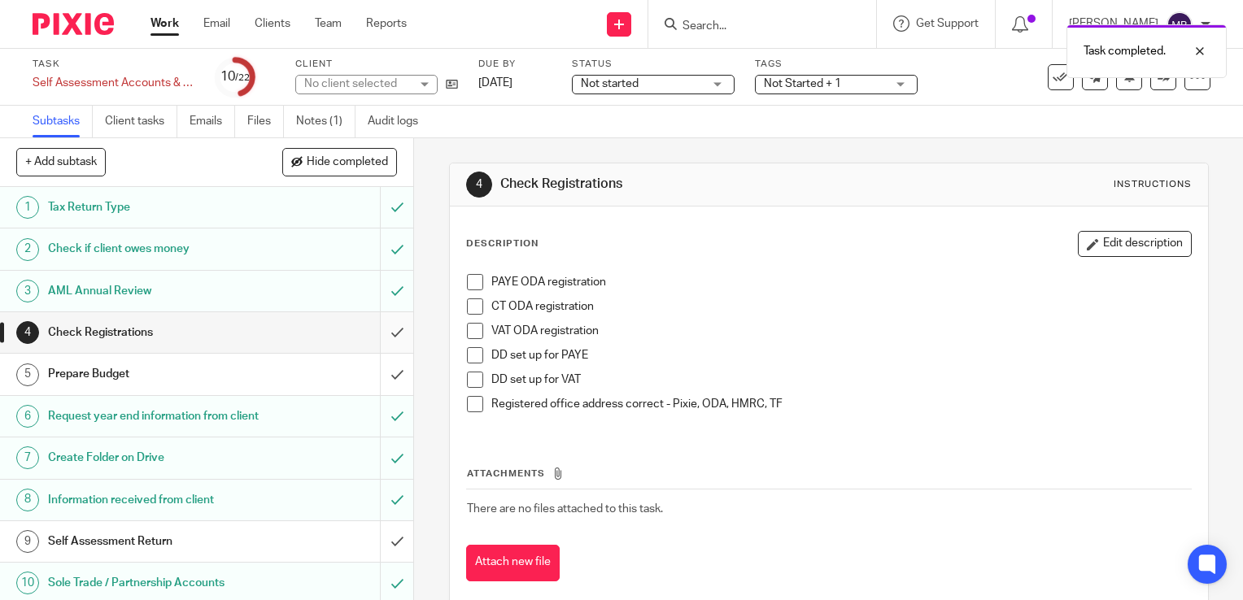
click at [380, 332] on input "submit" at bounding box center [206, 332] width 413 height 41
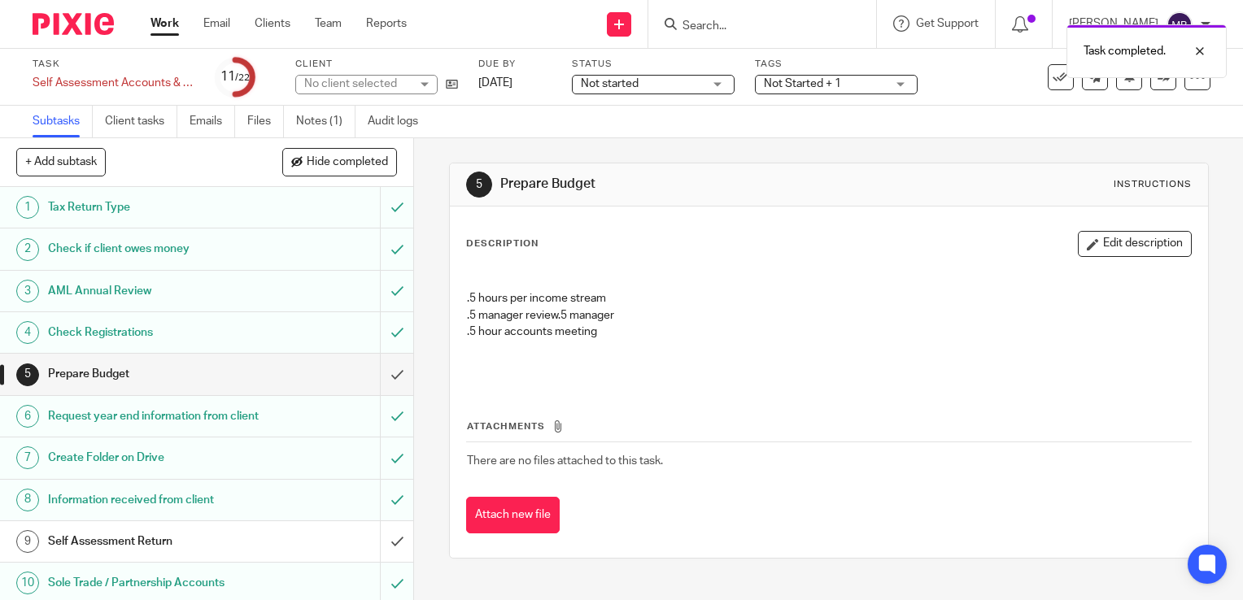
click at [379, 377] on input "submit" at bounding box center [206, 374] width 413 height 41
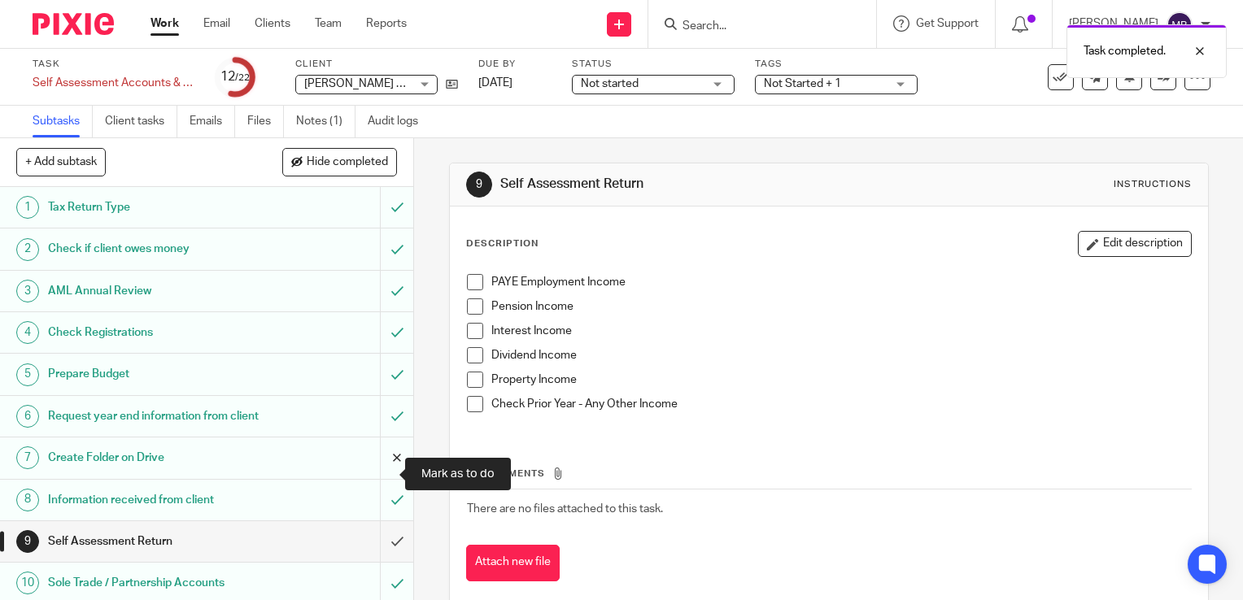
click at [378, 473] on input "submit" at bounding box center [206, 458] width 413 height 41
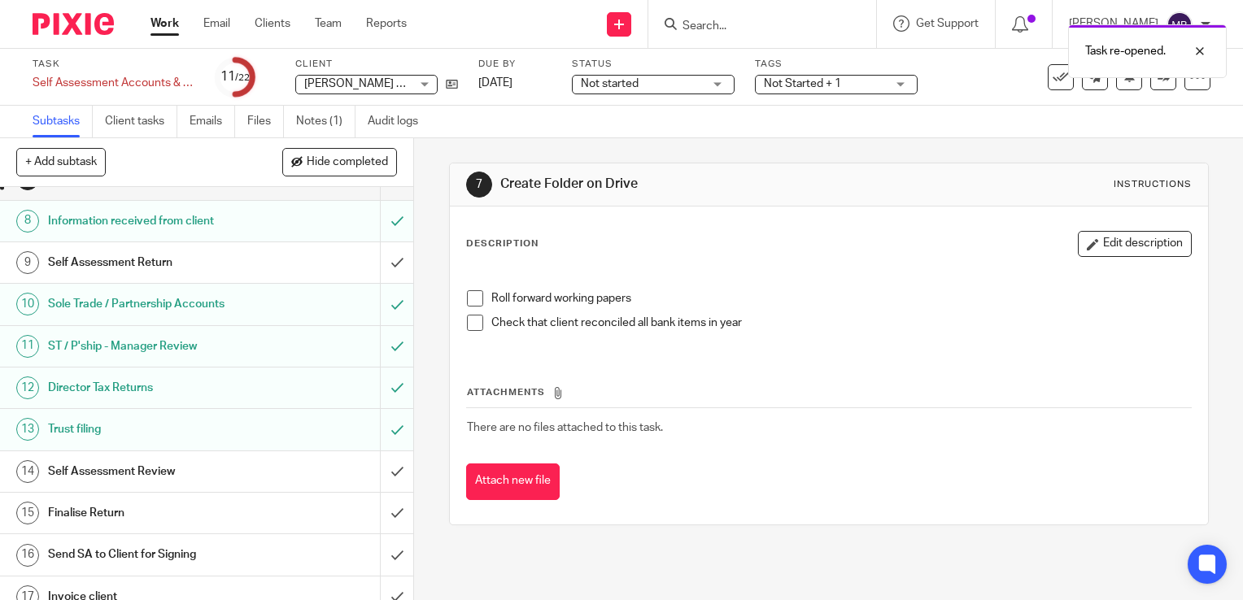
scroll to position [163, 0]
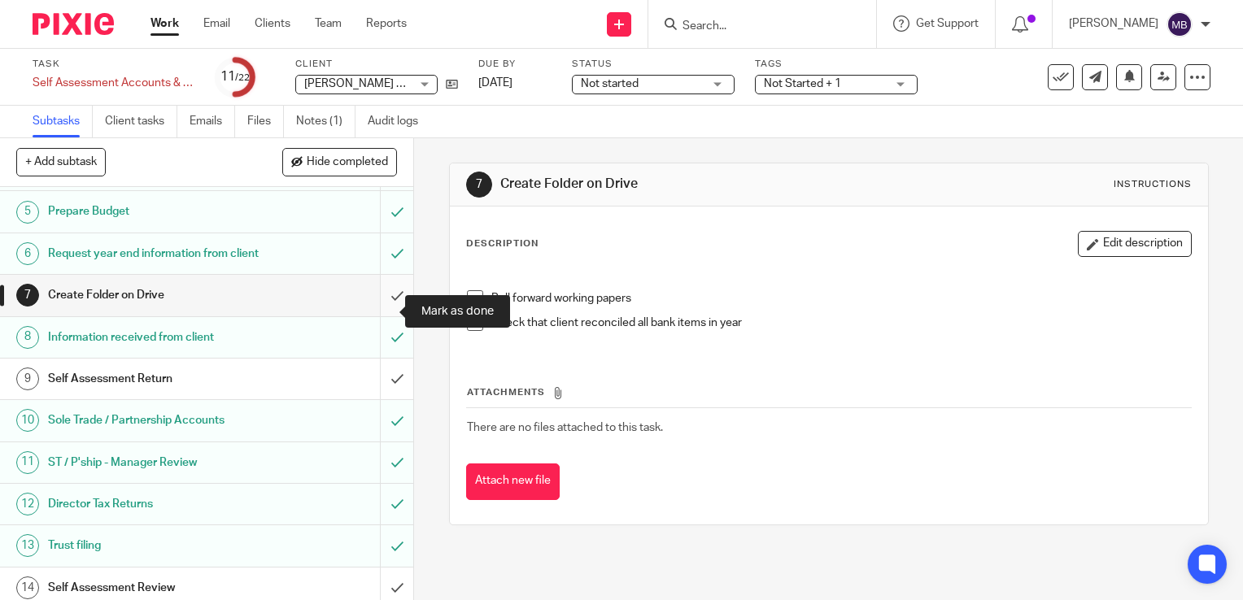
click at [377, 313] on input "submit" at bounding box center [206, 295] width 413 height 41
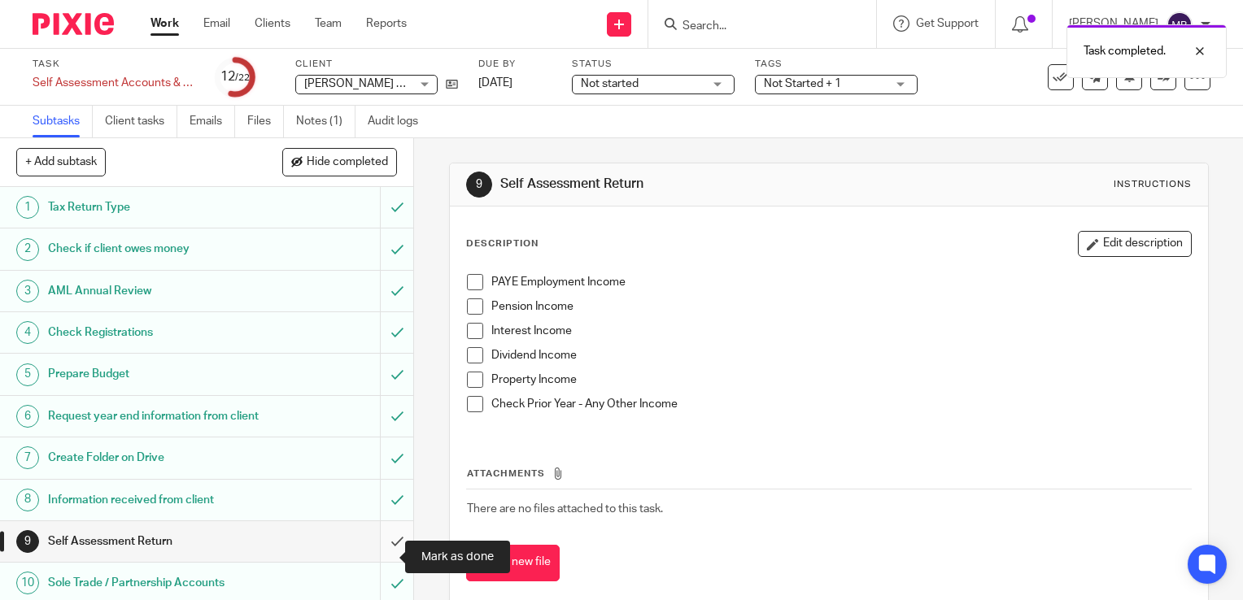
click at [379, 560] on input "submit" at bounding box center [206, 541] width 413 height 41
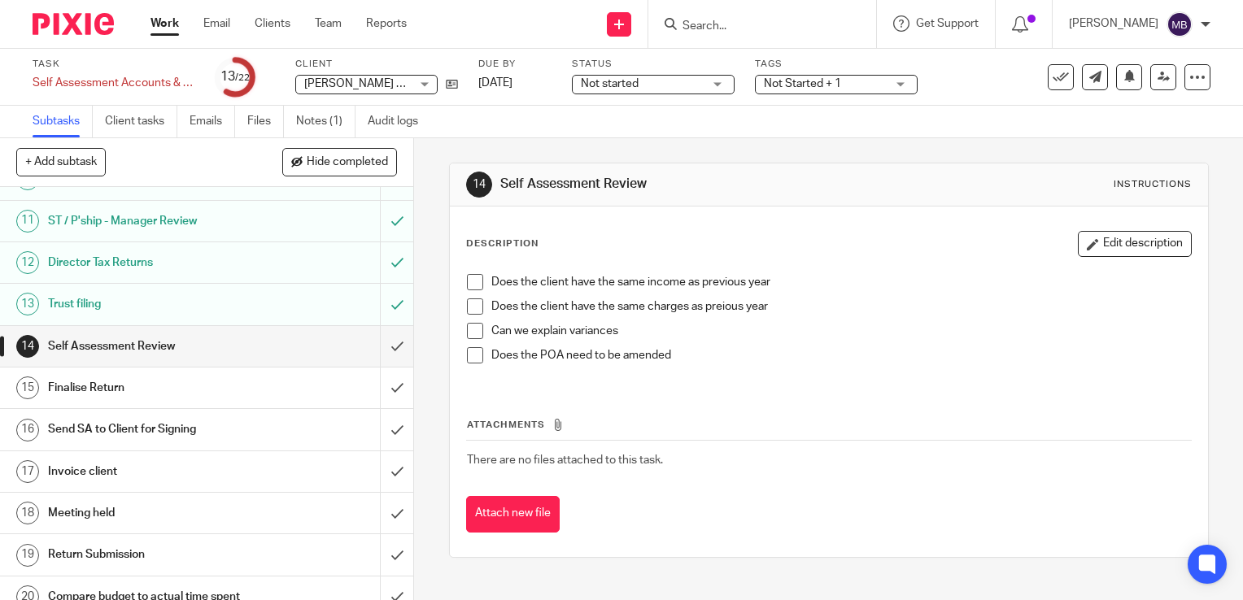
scroll to position [407, 0]
click at [379, 363] on input "submit" at bounding box center [206, 344] width 413 height 41
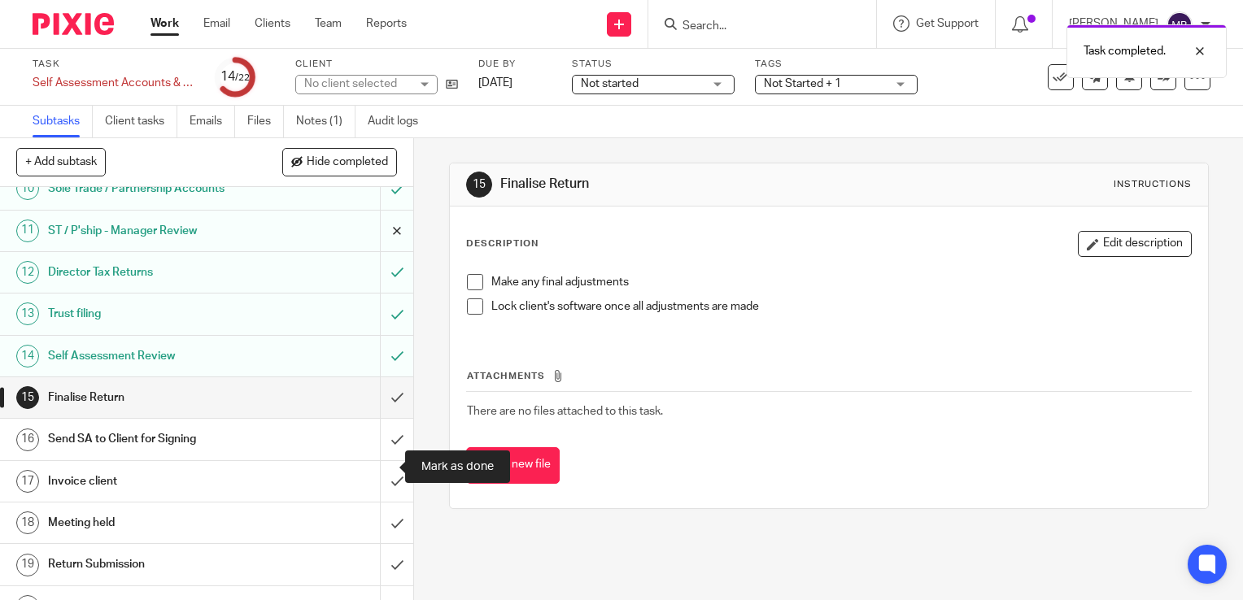
scroll to position [407, 0]
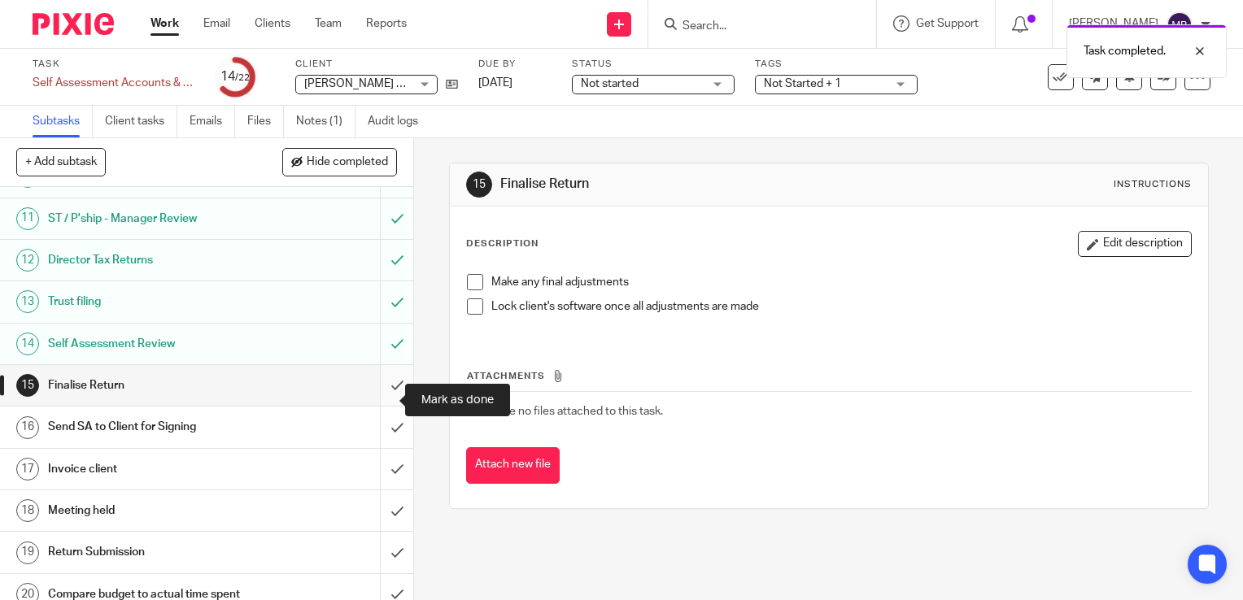
click at [379, 405] on input "submit" at bounding box center [206, 385] width 413 height 41
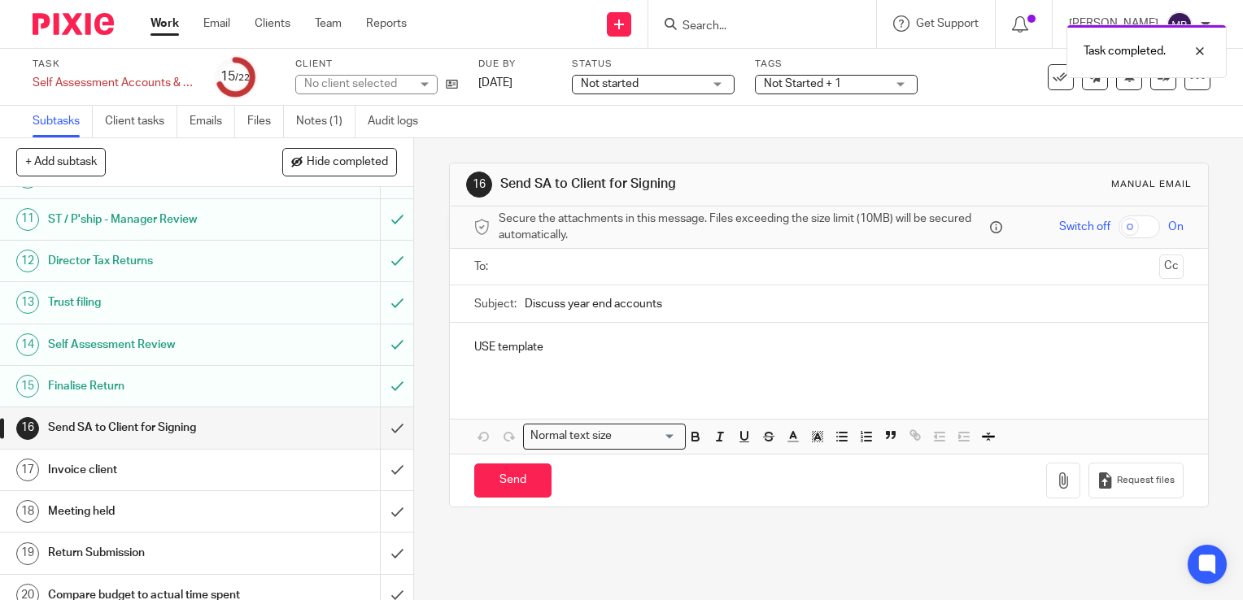
scroll to position [407, 0]
click at [383, 445] on input "submit" at bounding box center [206, 427] width 413 height 41
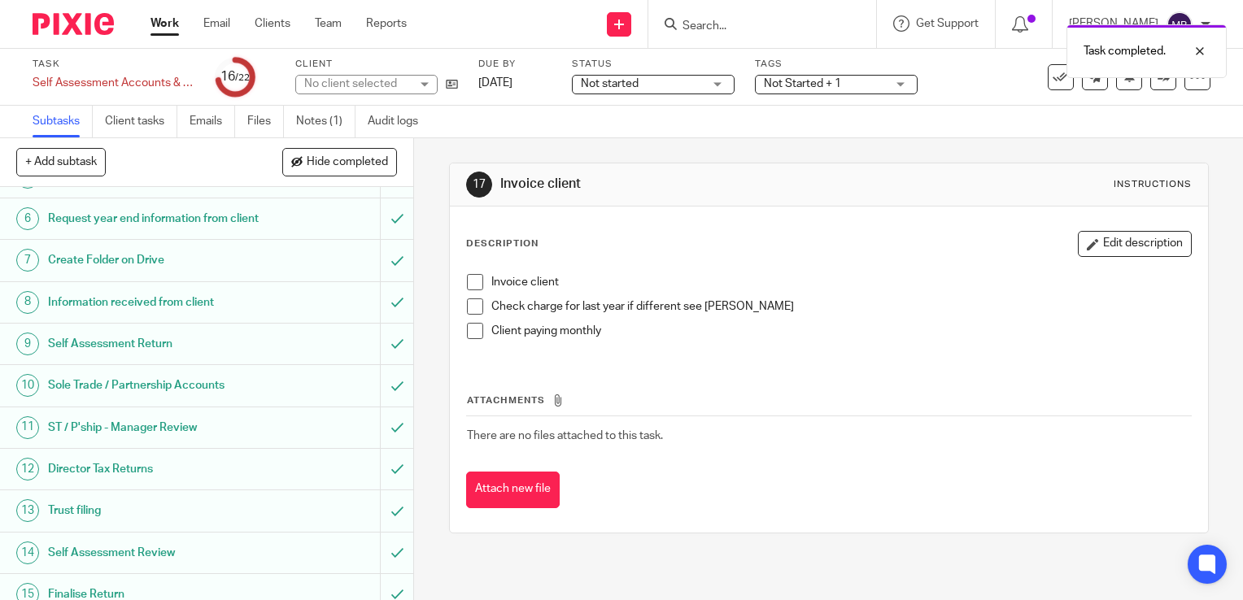
scroll to position [325, 0]
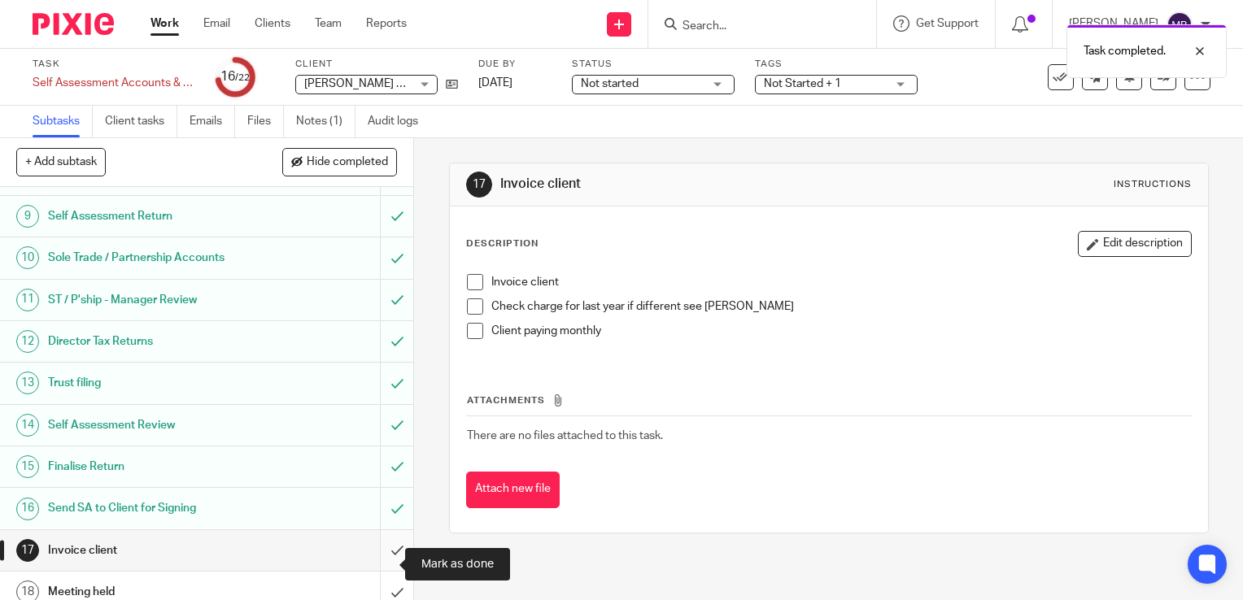
click at [377, 568] on input "submit" at bounding box center [206, 550] width 413 height 41
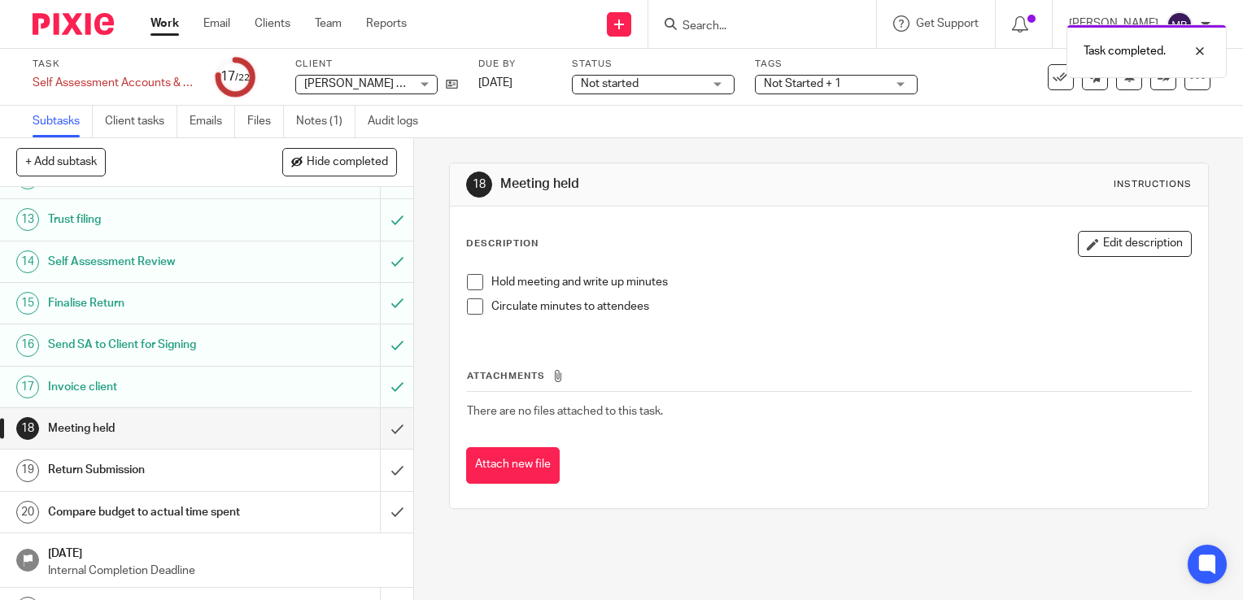
scroll to position [530, 0]
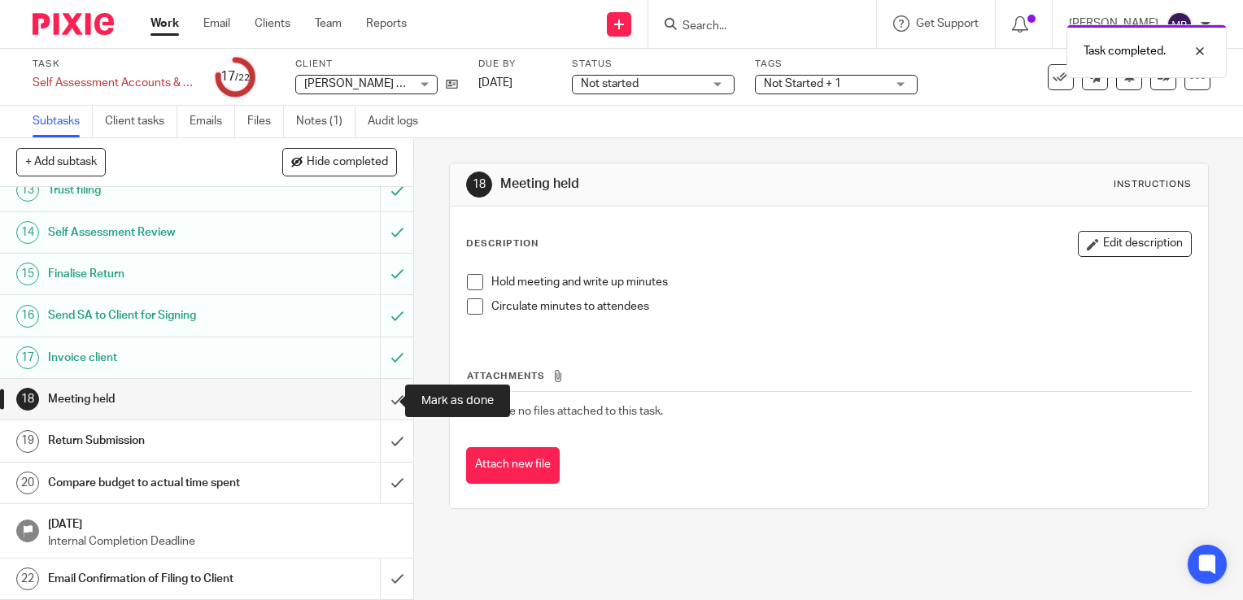
click at [377, 405] on input "submit" at bounding box center [206, 399] width 413 height 41
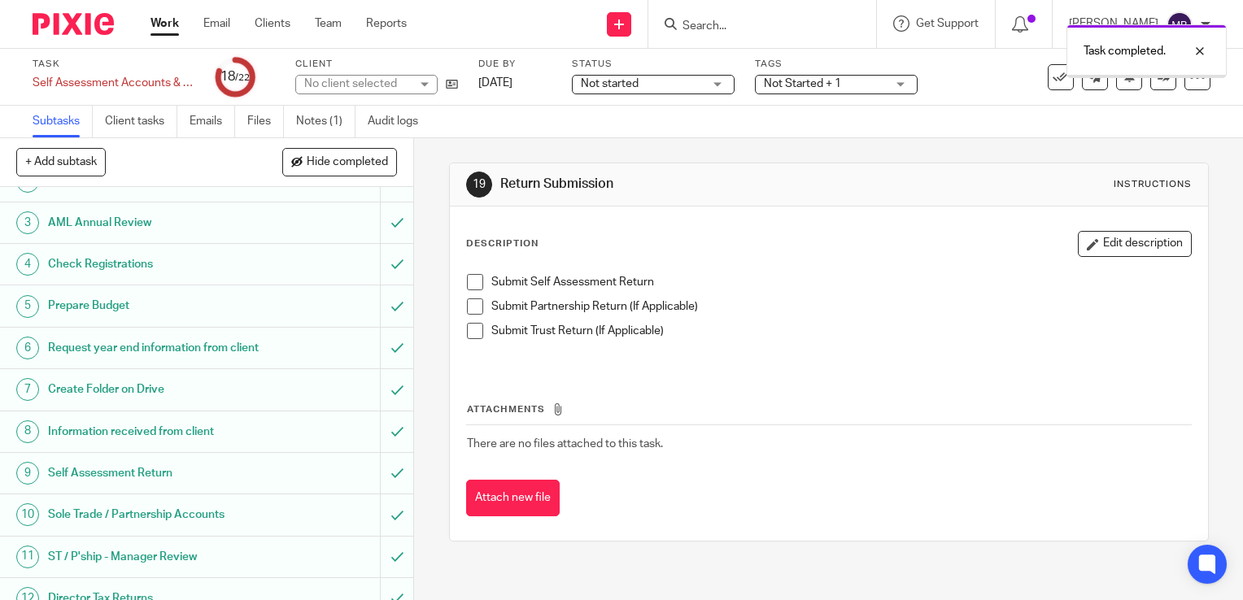
scroll to position [530, 0]
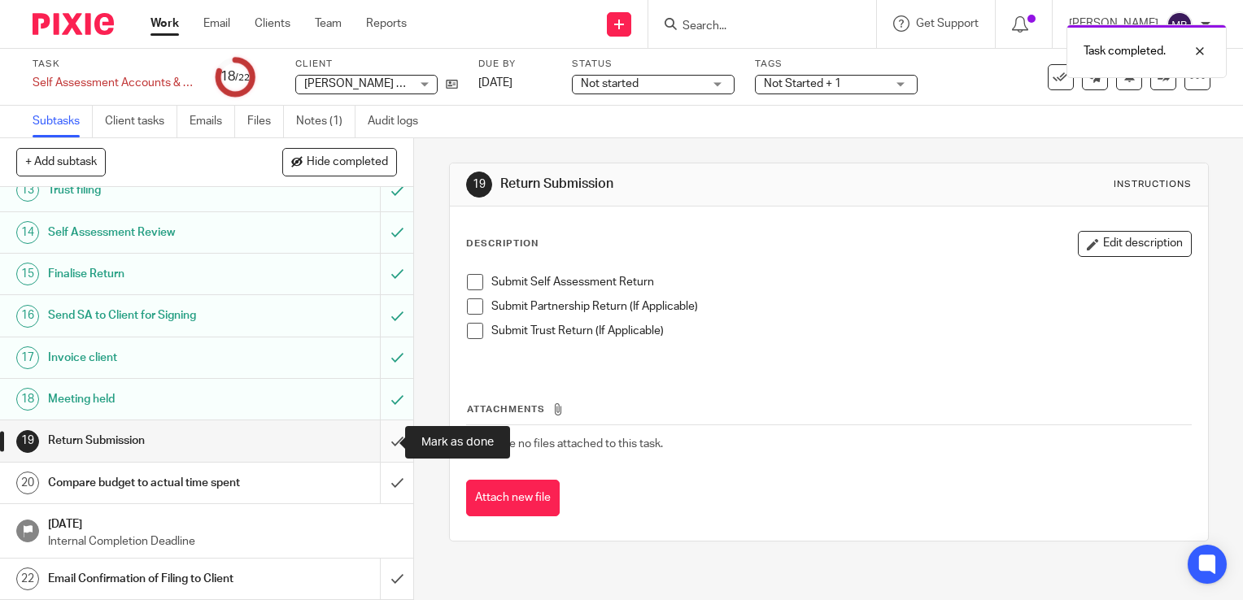
click at [382, 445] on input "submit" at bounding box center [206, 441] width 413 height 41
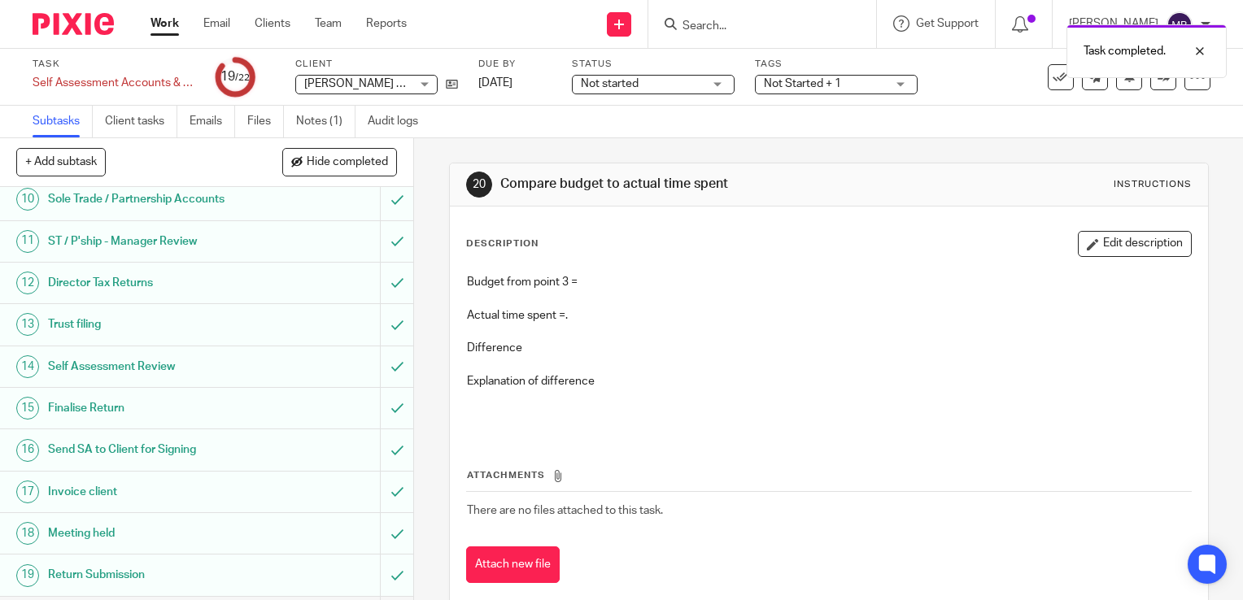
scroll to position [488, 0]
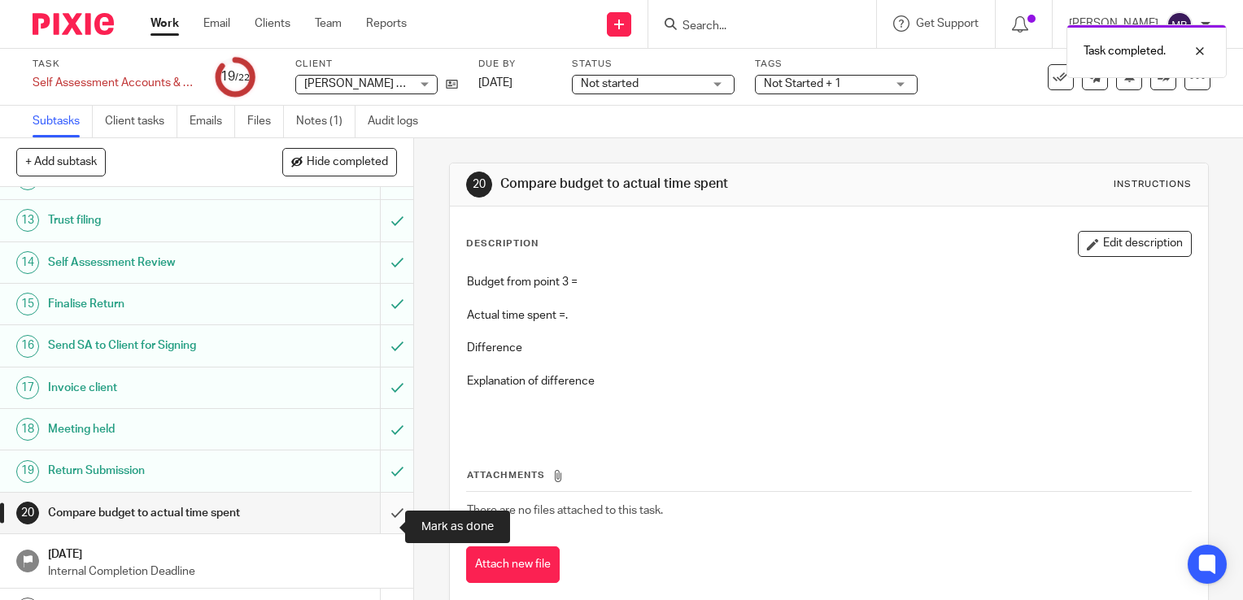
click at [383, 524] on input "submit" at bounding box center [206, 513] width 413 height 41
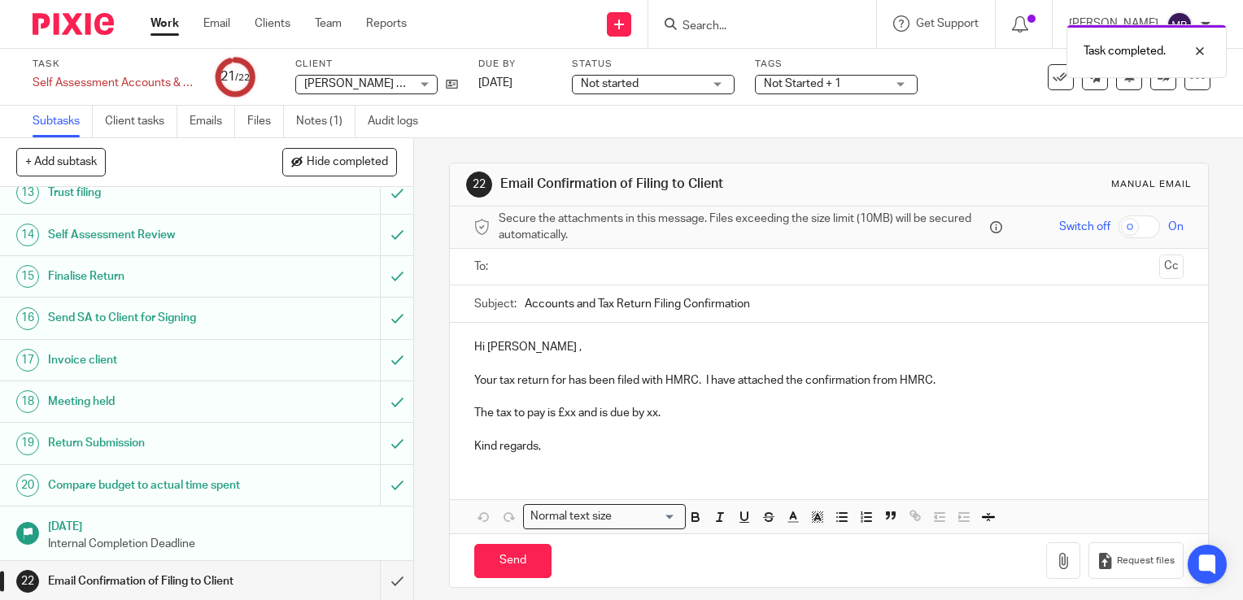
scroll to position [530, 0]
click at [380, 579] on input "submit" at bounding box center [206, 579] width 413 height 41
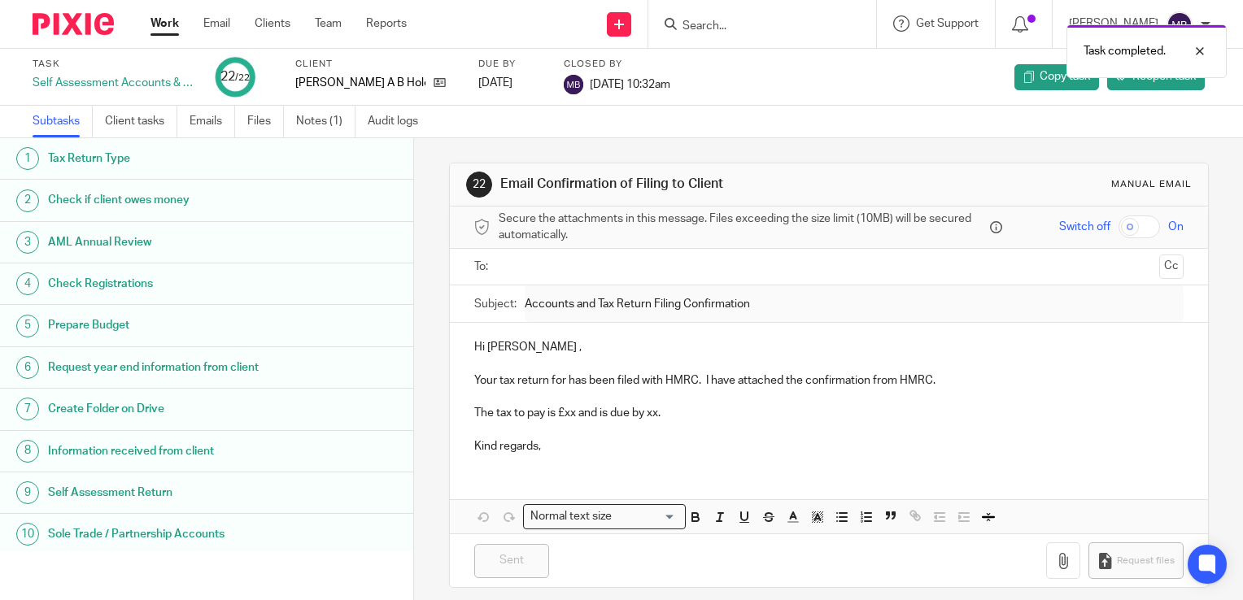
click at [159, 24] on link "Work" at bounding box center [164, 23] width 28 height 16
